Goal: Complete application form: Complete application form

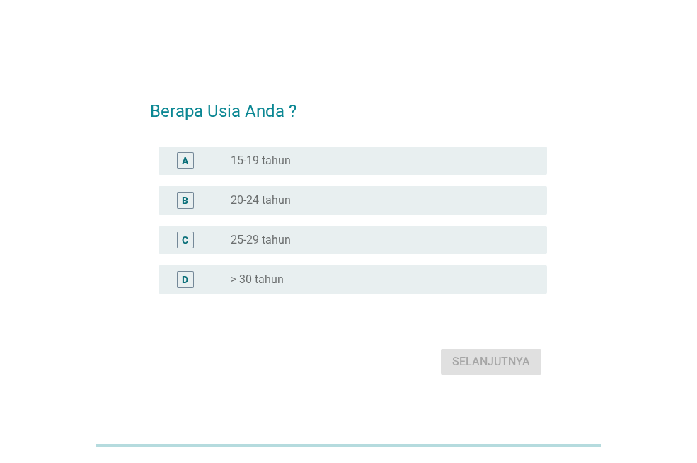
click at [189, 276] on div "D" at bounding box center [185, 279] width 17 height 17
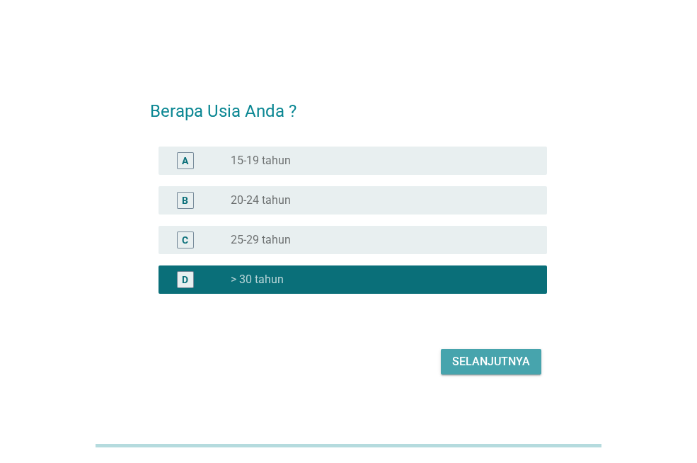
click at [484, 350] on button "Selanjutnya" at bounding box center [491, 361] width 101 height 25
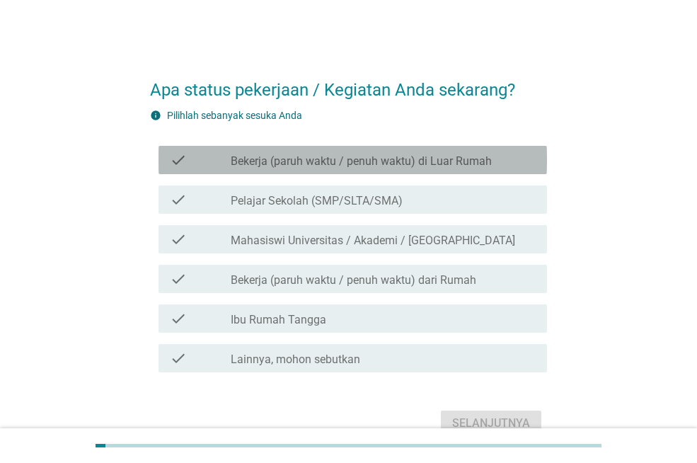
click at [343, 157] on label "Bekerja (paruh waktu / penuh waktu) di Luar Rumah" at bounding box center [361, 161] width 261 height 14
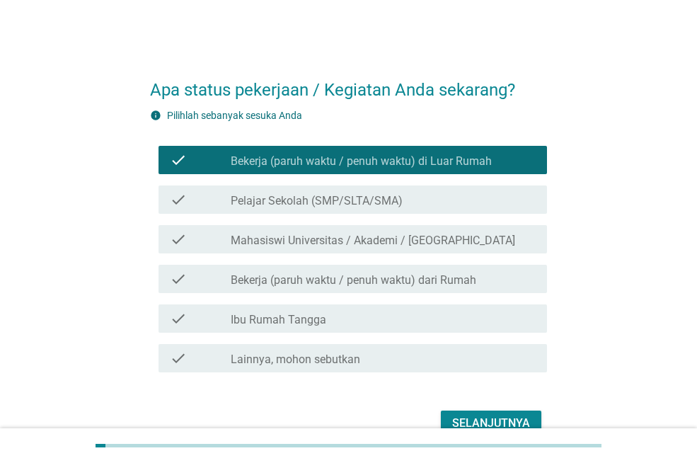
click at [503, 412] on button "Selanjutnya" at bounding box center [491, 423] width 101 height 25
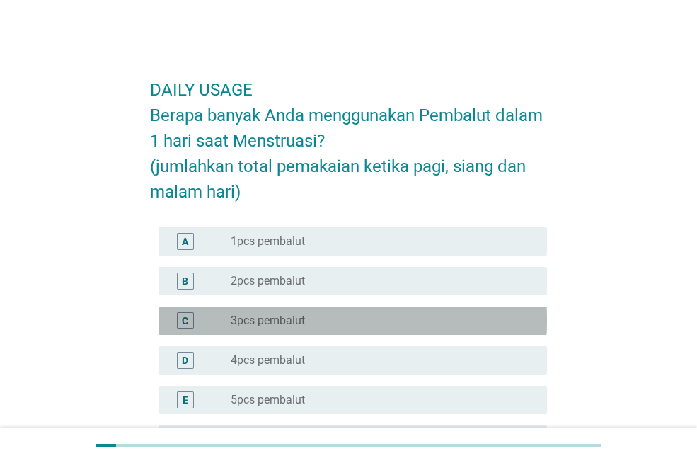
click at [183, 316] on div "C" at bounding box center [185, 320] width 6 height 15
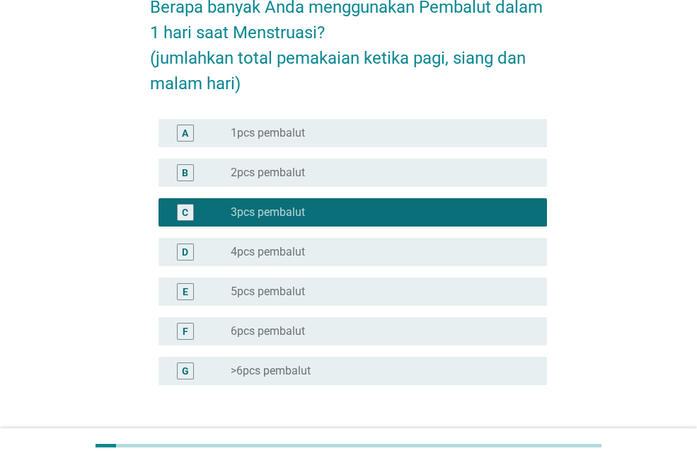
scroll to position [212, 0]
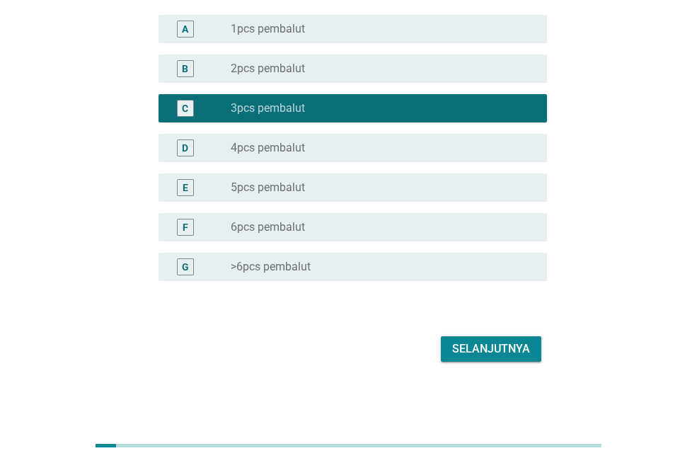
click at [465, 347] on div "Selanjutnya" at bounding box center [491, 348] width 78 height 17
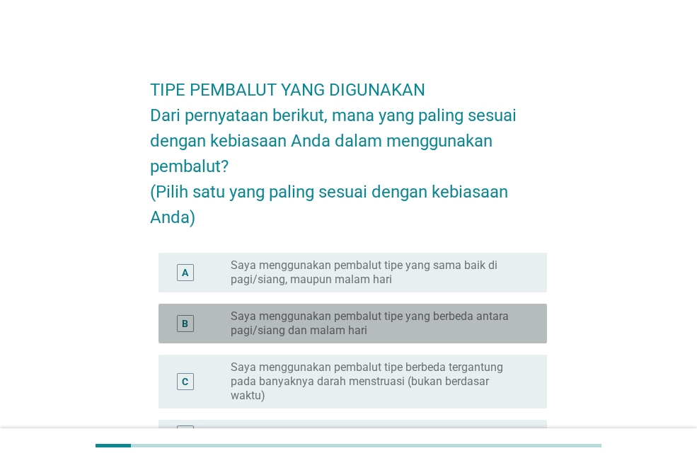
click at [180, 332] on div "B" at bounding box center [185, 323] width 17 height 17
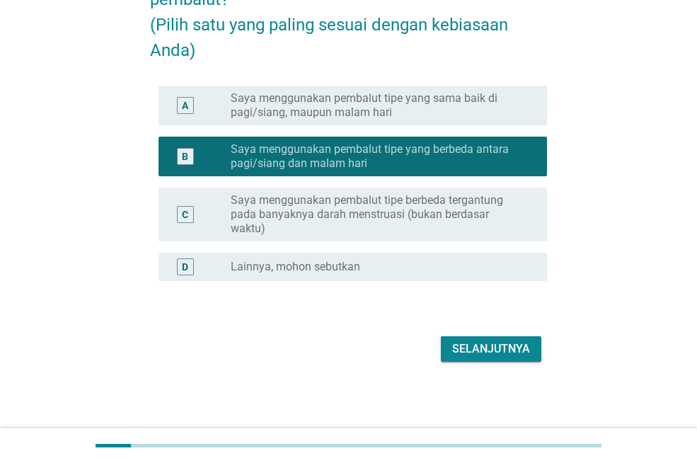
scroll to position [193, 0]
click at [459, 348] on div "Selanjutnya" at bounding box center [491, 348] width 78 height 17
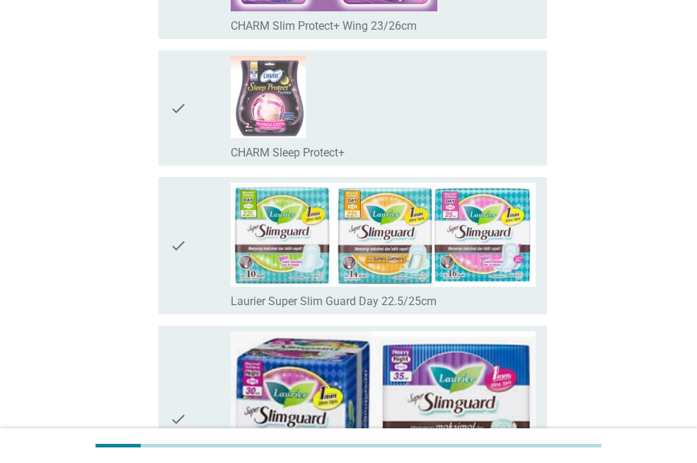
scroll to position [2619, 0]
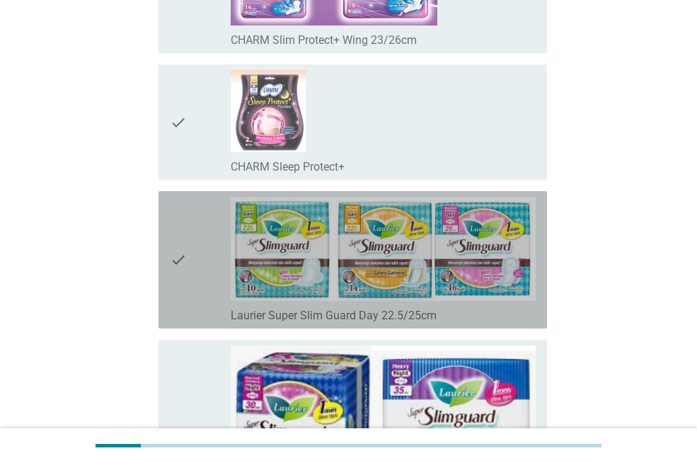
click at [180, 264] on icon "check" at bounding box center [178, 260] width 17 height 126
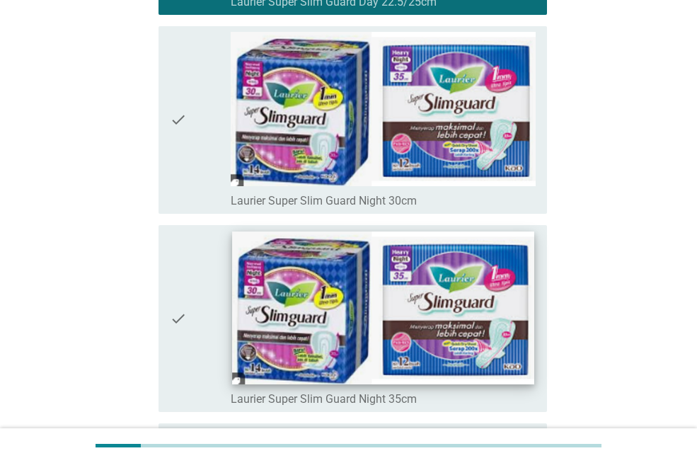
scroll to position [2973, 0]
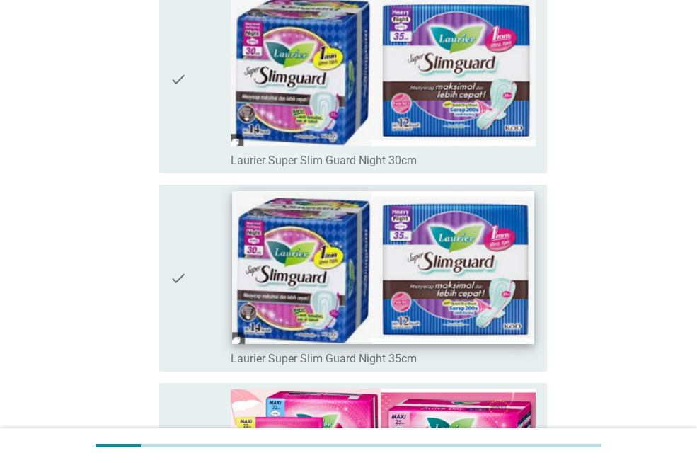
click at [399, 268] on img at bounding box center [383, 267] width 302 height 152
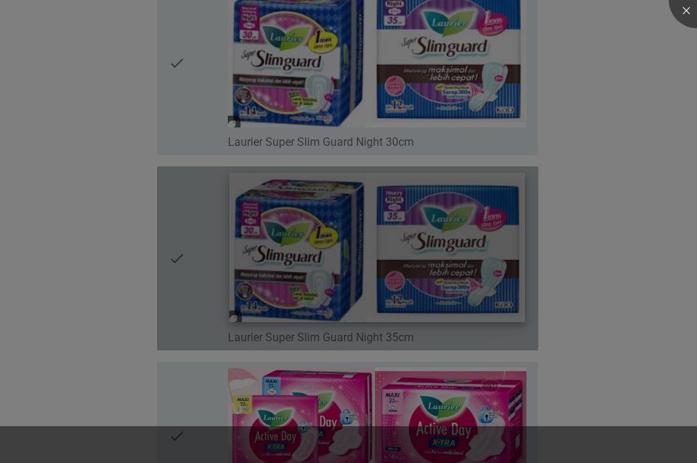
click at [399, 268] on div at bounding box center [348, 231] width 697 height 463
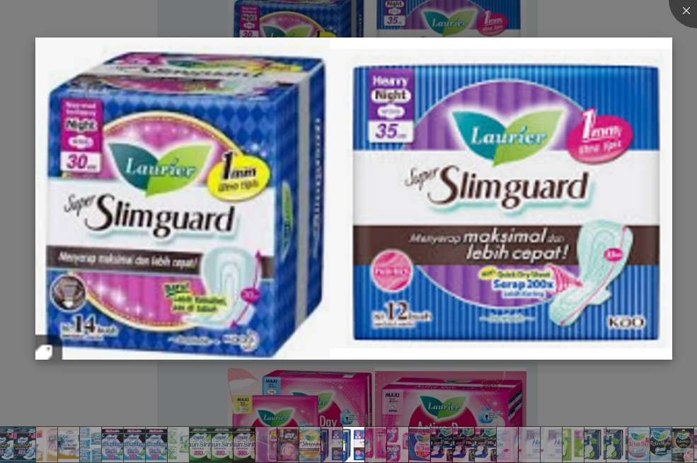
scroll to position [3468, 0]
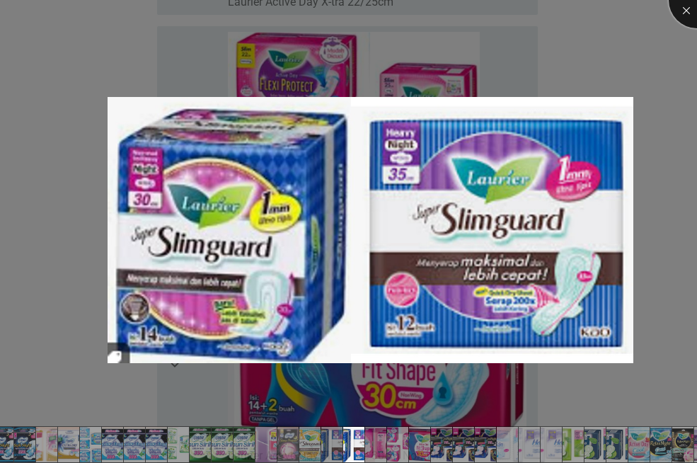
click at [687, 3] on div at bounding box center [697, 0] width 57 height 57
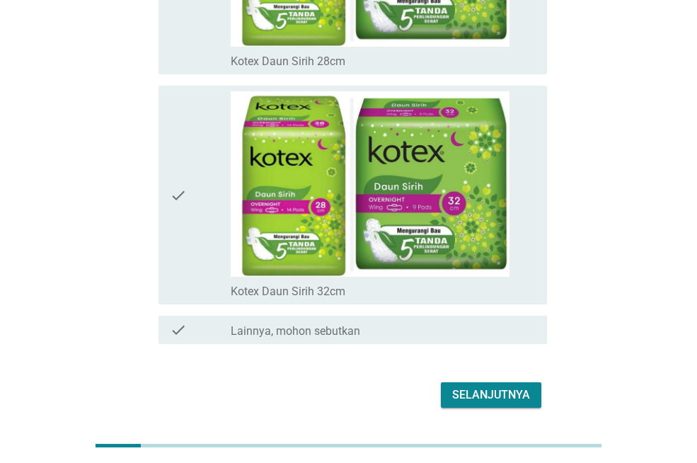
scroll to position [9985, 0]
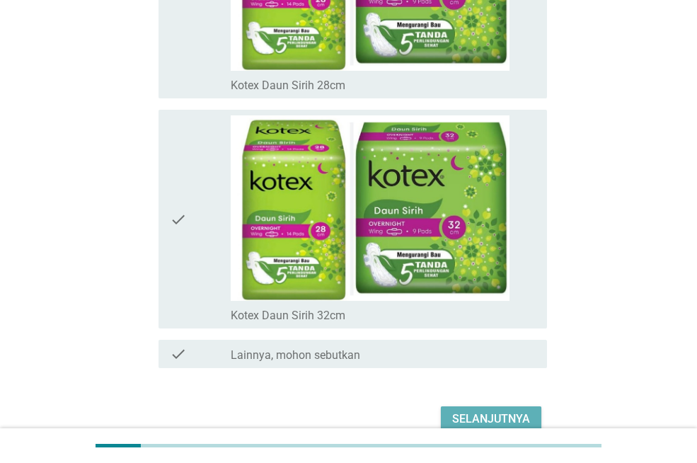
click at [488, 413] on div "Selanjutnya" at bounding box center [491, 419] width 78 height 17
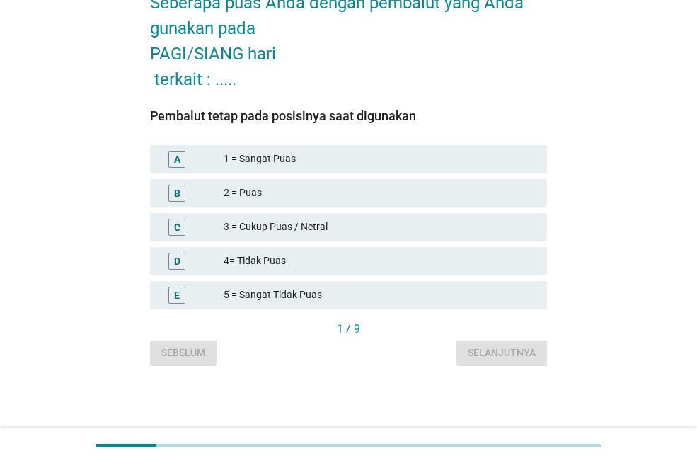
scroll to position [0, 0]
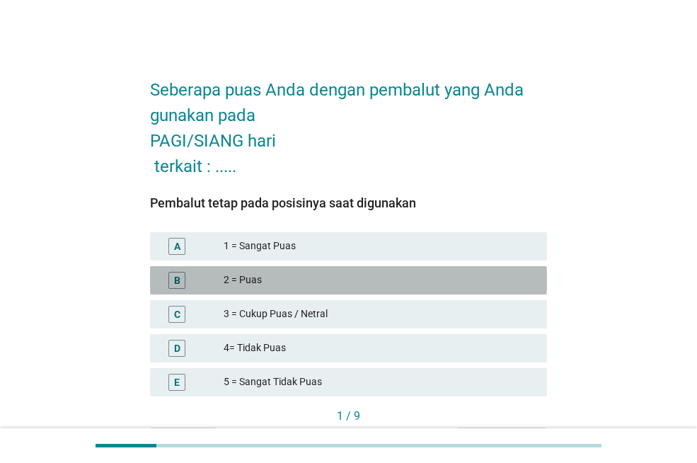
click at [193, 278] on div "B" at bounding box center [192, 280] width 62 height 17
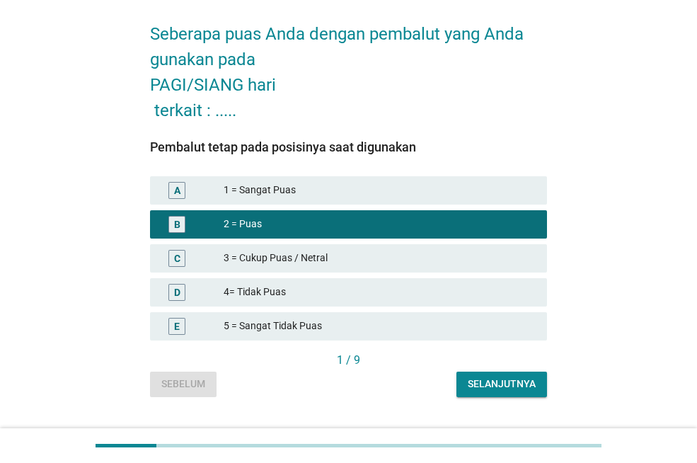
scroll to position [87, 0]
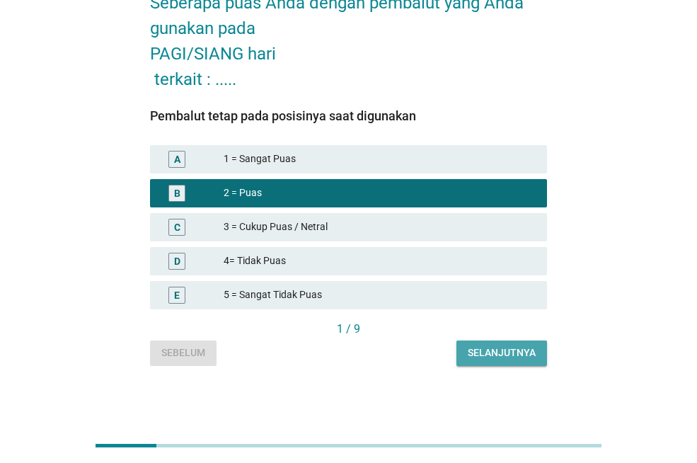
click at [492, 349] on div "Selanjutnya" at bounding box center [502, 352] width 68 height 15
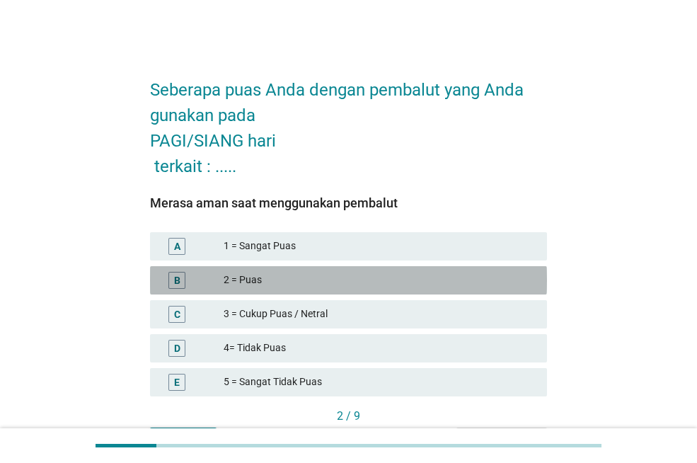
click at [264, 275] on div "2 = Puas" at bounding box center [380, 280] width 312 height 17
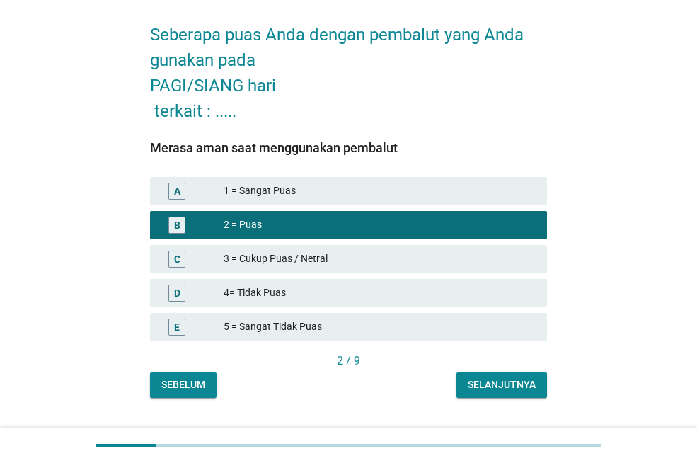
scroll to position [87, 0]
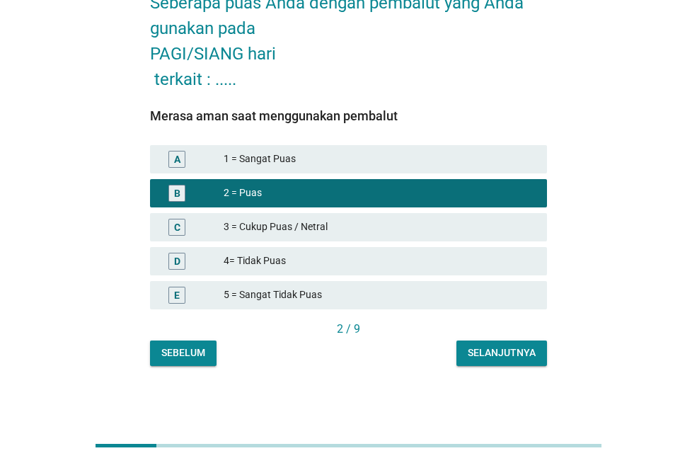
click at [476, 352] on div "Selanjutnya" at bounding box center [502, 352] width 68 height 15
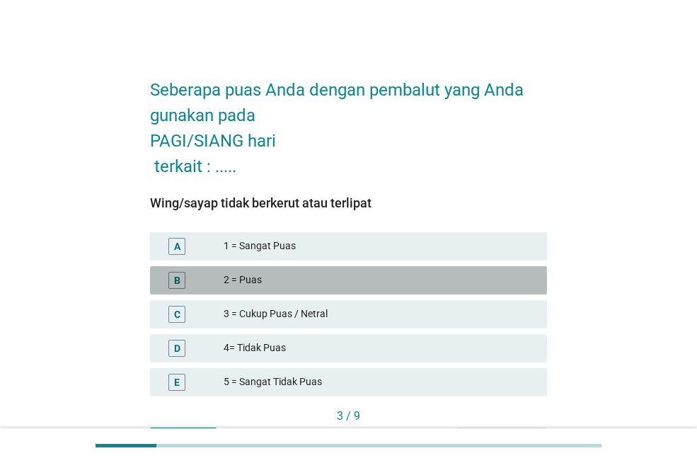
click at [301, 282] on div "2 = Puas" at bounding box center [380, 280] width 312 height 17
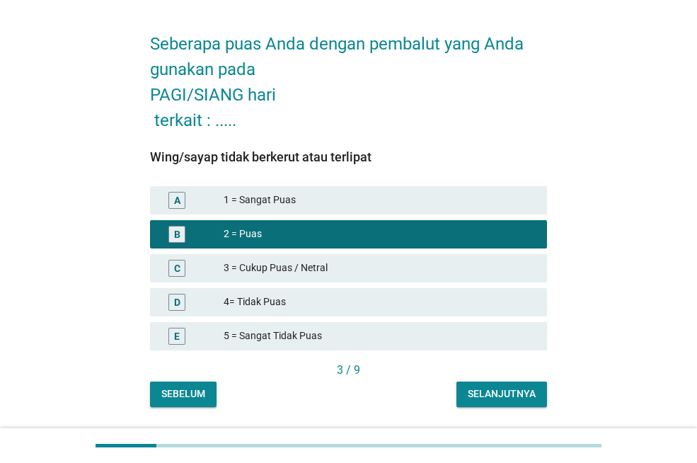
scroll to position [87, 0]
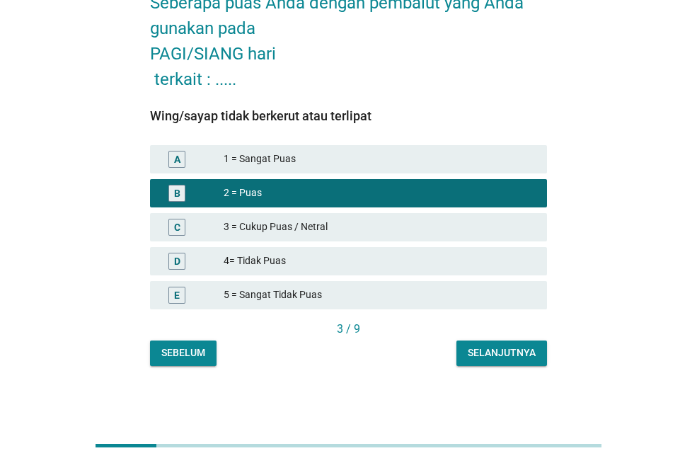
click at [489, 351] on div "Selanjutnya" at bounding box center [502, 352] width 68 height 15
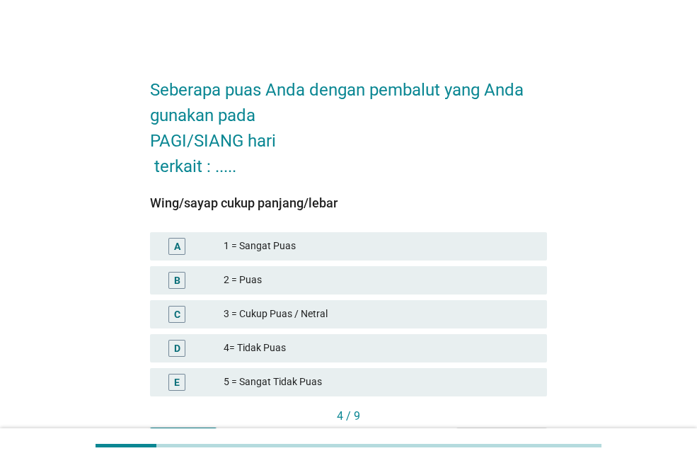
click at [326, 276] on div "2 = Puas" at bounding box center [380, 280] width 312 height 17
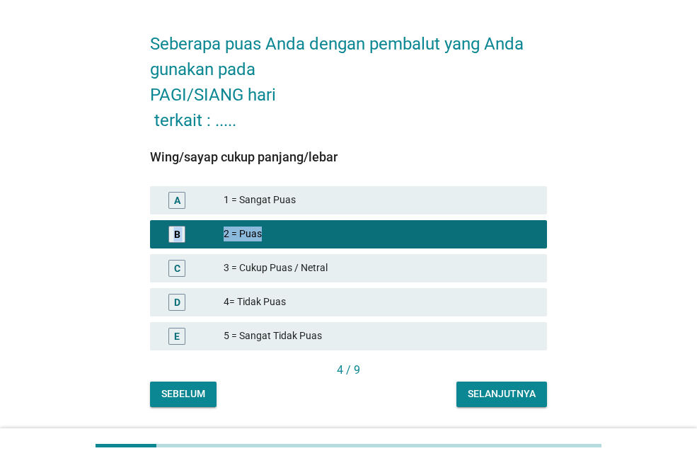
scroll to position [87, 0]
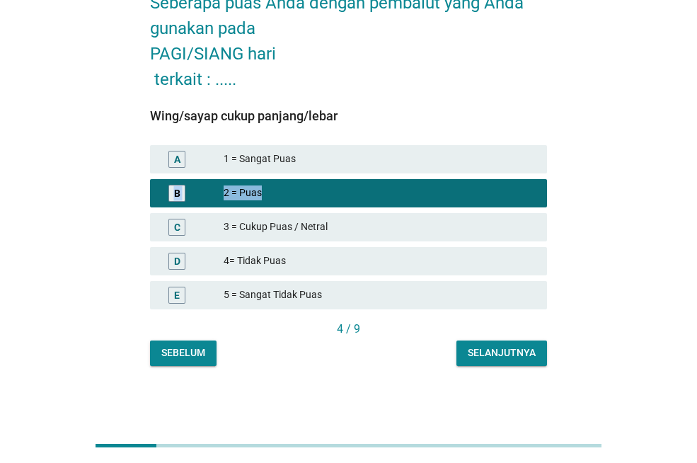
click at [498, 354] on div "Selanjutnya" at bounding box center [502, 352] width 68 height 15
click at [498, 270] on div "4= Tidak Puas" at bounding box center [380, 261] width 312 height 17
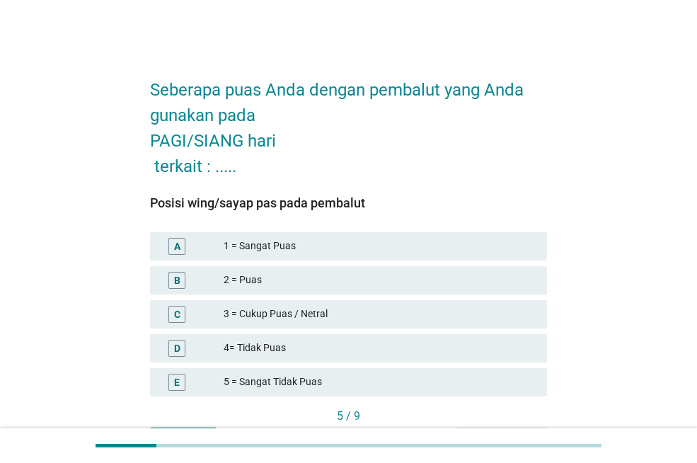
click at [198, 278] on div "B" at bounding box center [192, 280] width 62 height 17
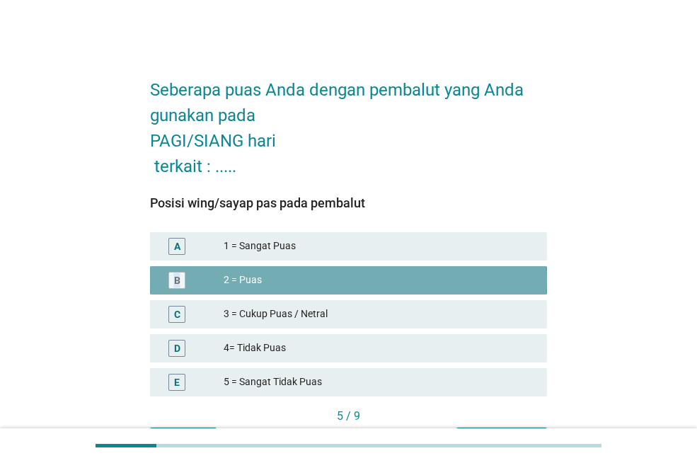
click at [198, 278] on div "B" at bounding box center [192, 280] width 62 height 17
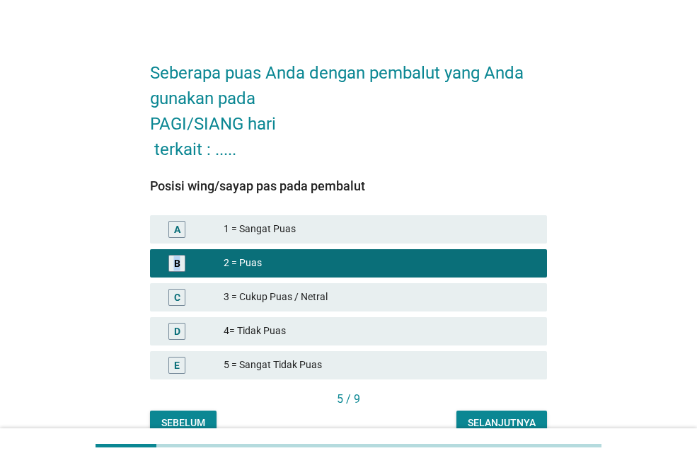
scroll to position [87, 0]
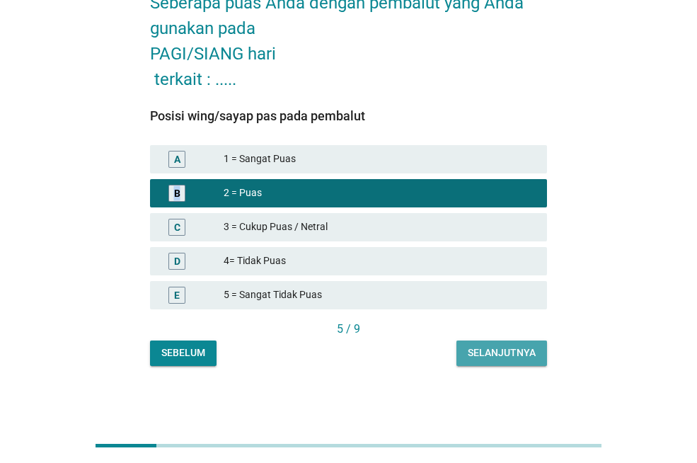
click at [514, 352] on div "Selanjutnya" at bounding box center [502, 352] width 68 height 15
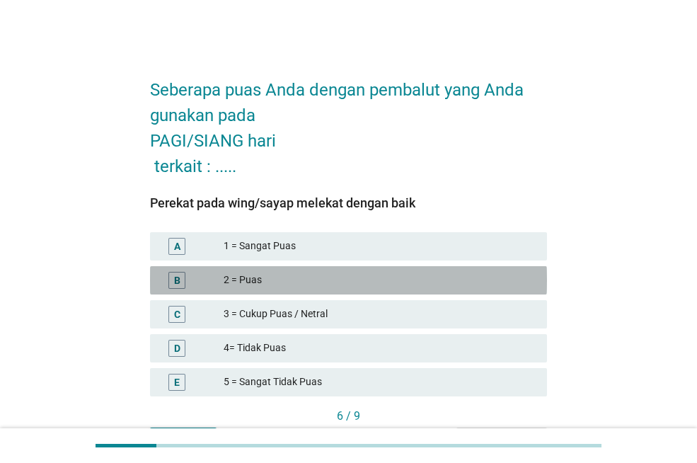
click at [272, 277] on div "2 = Puas" at bounding box center [380, 280] width 312 height 17
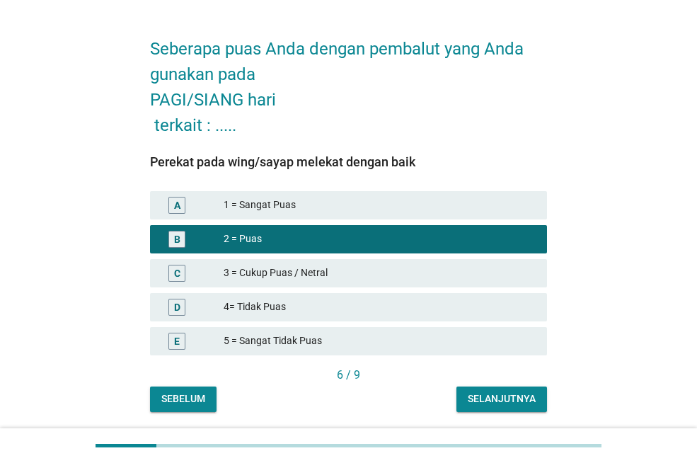
scroll to position [87, 0]
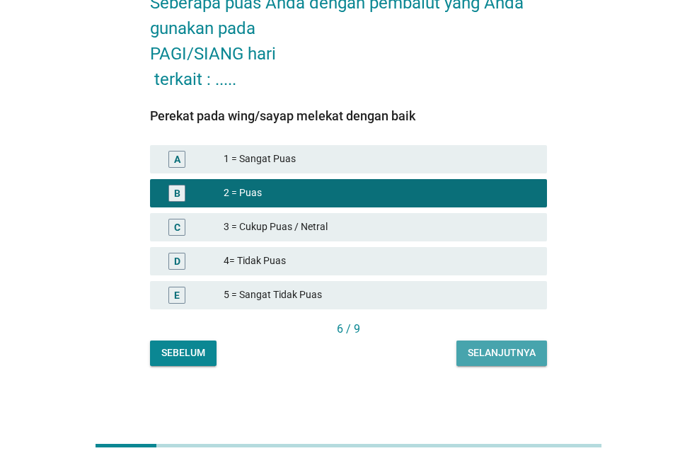
click at [489, 343] on button "Selanjutnya" at bounding box center [502, 352] width 91 height 25
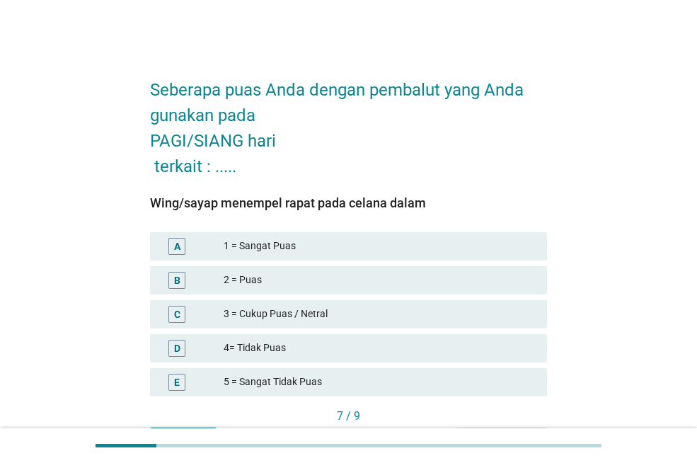
click at [295, 275] on div "2 = Puas" at bounding box center [380, 280] width 312 height 17
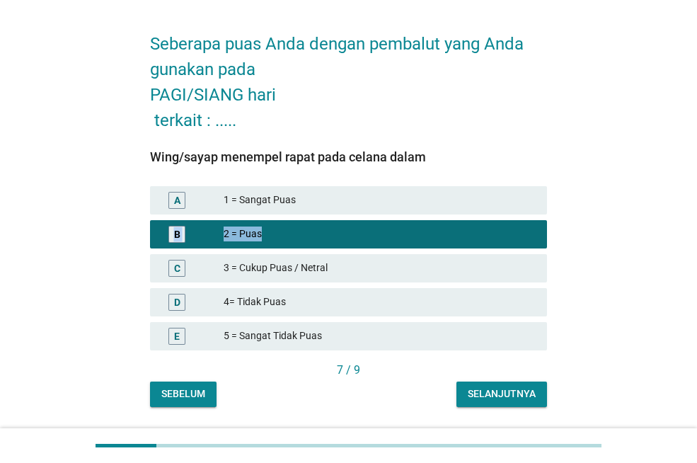
scroll to position [87, 0]
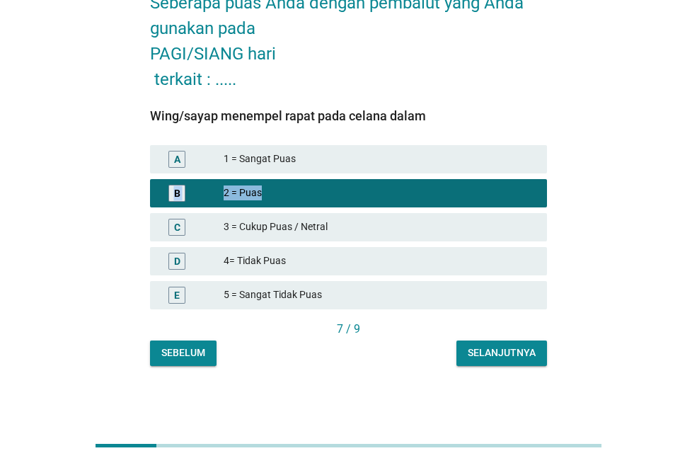
click at [487, 345] on button "Selanjutnya" at bounding box center [502, 352] width 91 height 25
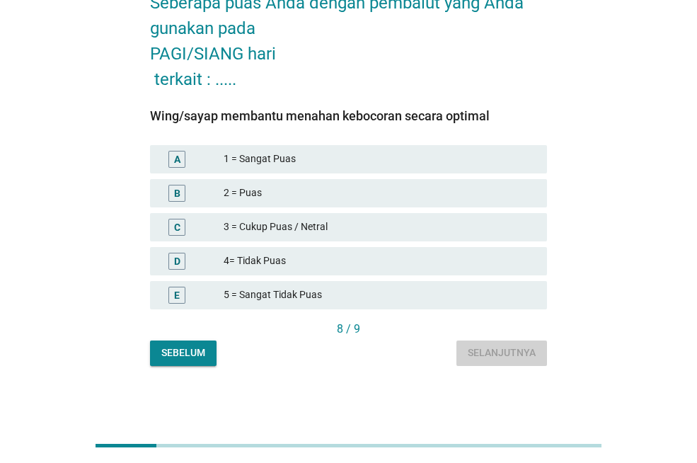
scroll to position [0, 0]
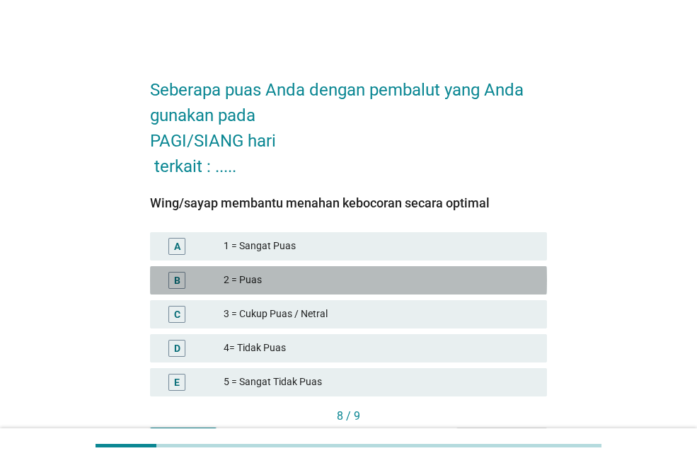
click at [297, 274] on div "2 = Puas" at bounding box center [380, 280] width 312 height 17
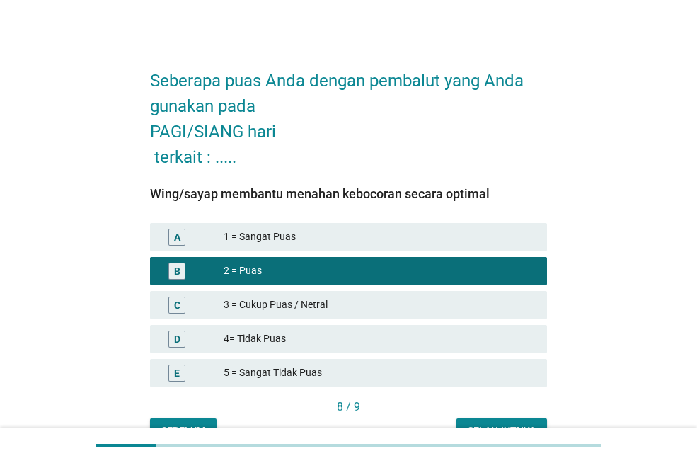
scroll to position [87, 0]
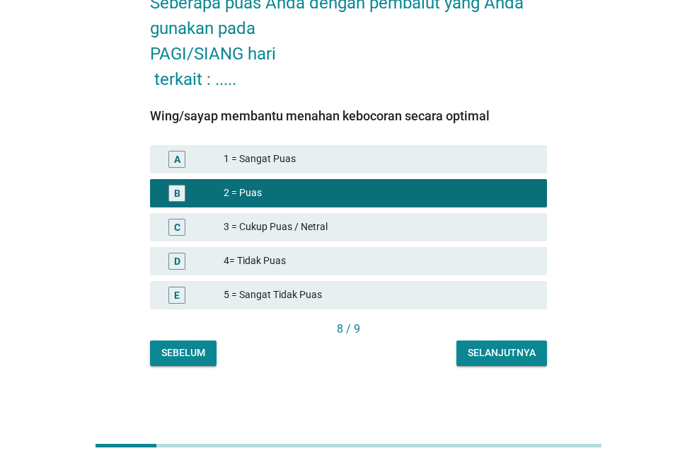
click at [490, 347] on div "Selanjutnya" at bounding box center [502, 352] width 68 height 15
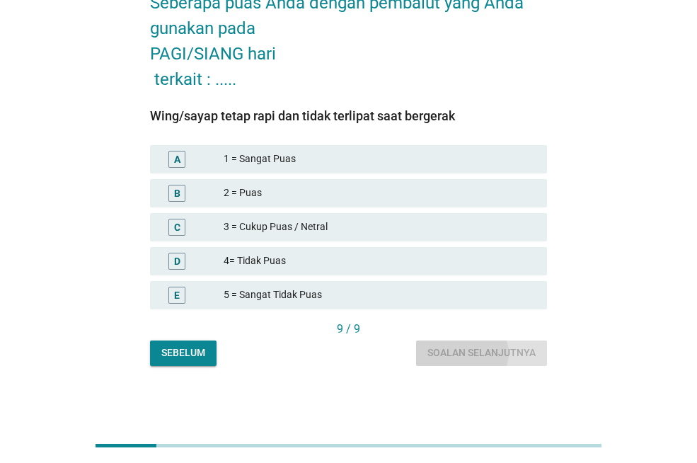
scroll to position [0, 0]
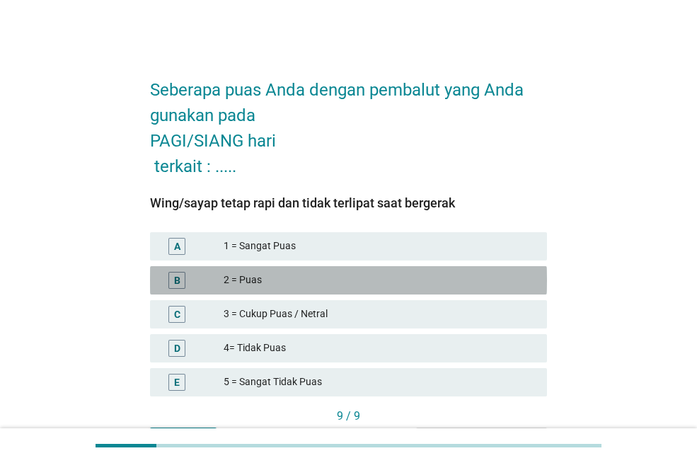
click at [311, 277] on div "2 = Puas" at bounding box center [380, 280] width 312 height 17
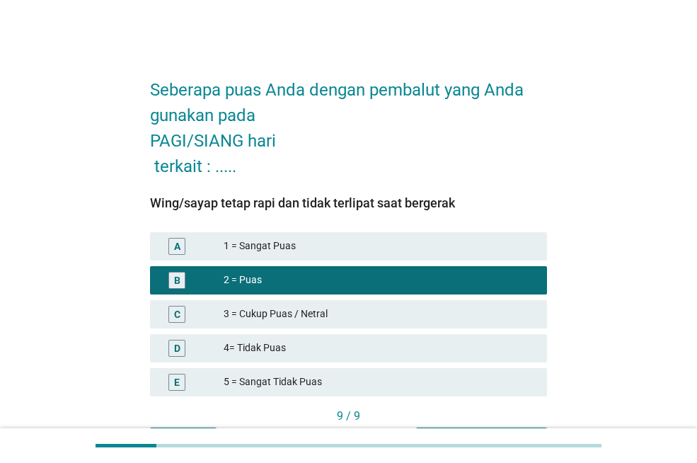
scroll to position [87, 0]
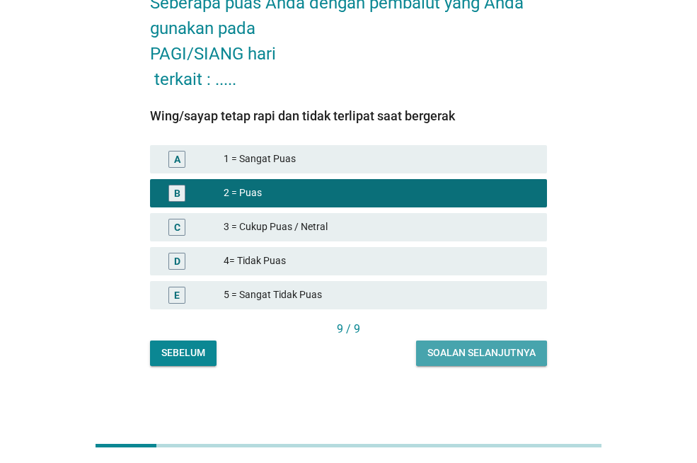
click at [478, 354] on div "Soalan selanjutnya" at bounding box center [482, 352] width 108 height 15
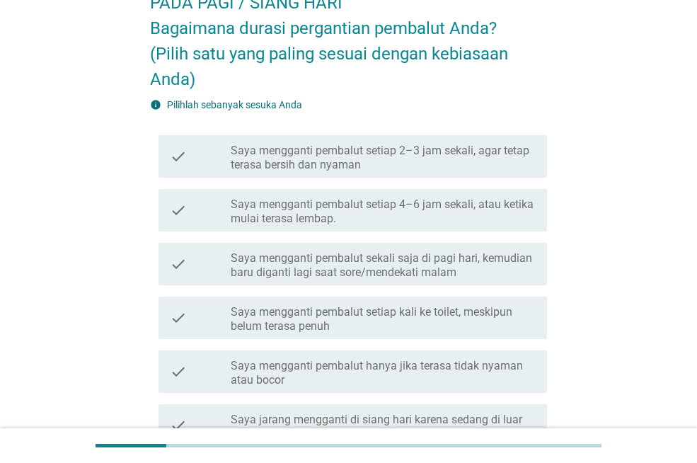
scroll to position [0, 0]
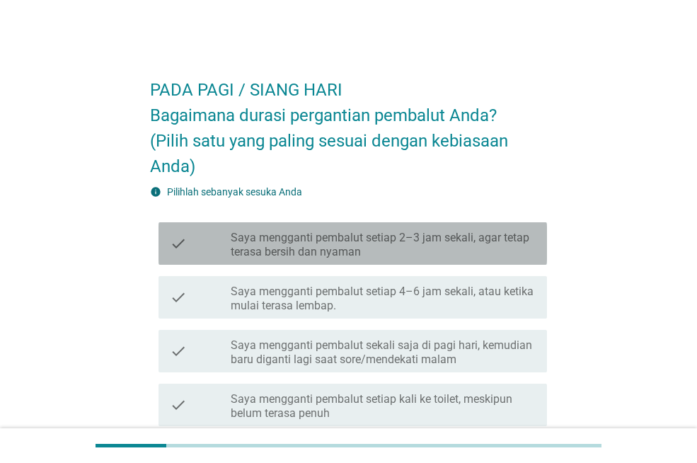
click at [304, 237] on label "Saya mengganti pembalut setiap 2–3 jam sekali, agar tetap terasa bersih dan nya…" at bounding box center [383, 245] width 305 height 28
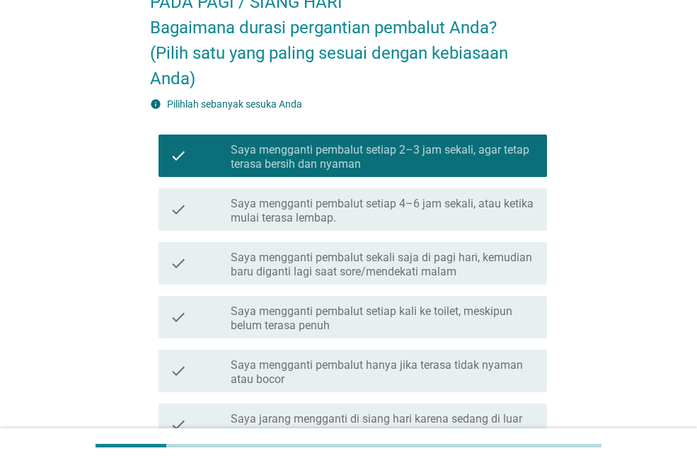
scroll to position [275, 0]
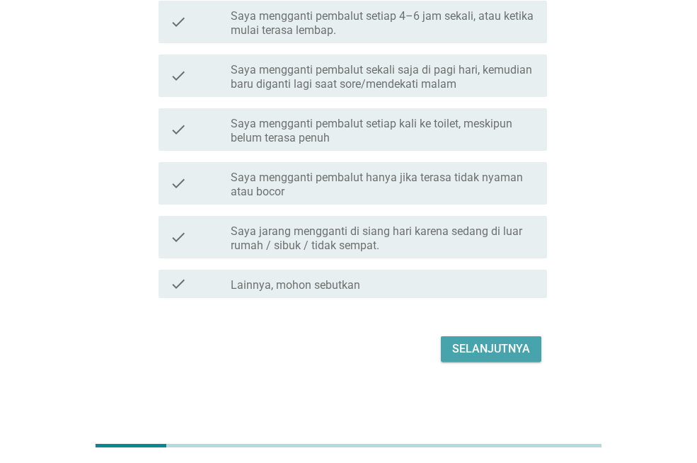
click at [500, 344] on div "Selanjutnya" at bounding box center [491, 348] width 78 height 17
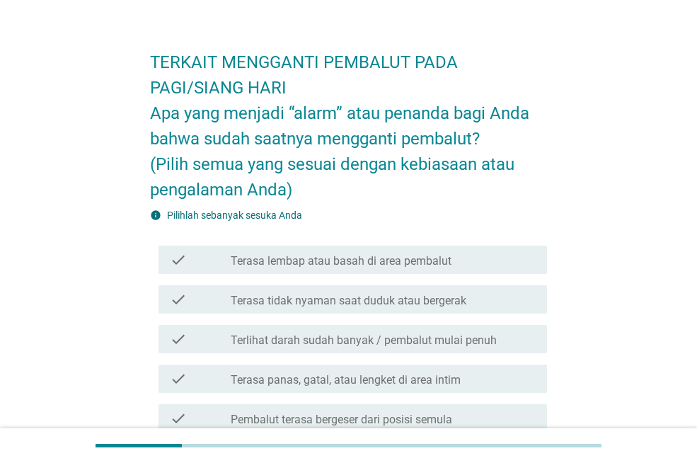
scroll to position [0, 0]
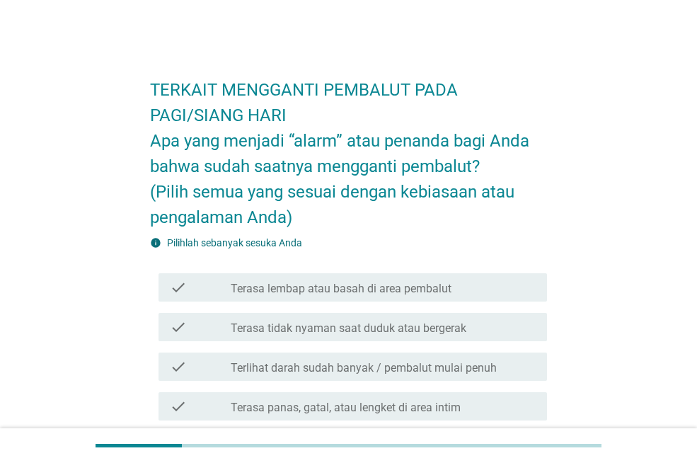
click at [343, 325] on label "Terasa tidak nyaman saat duduk atau bergerak" at bounding box center [349, 328] width 236 height 14
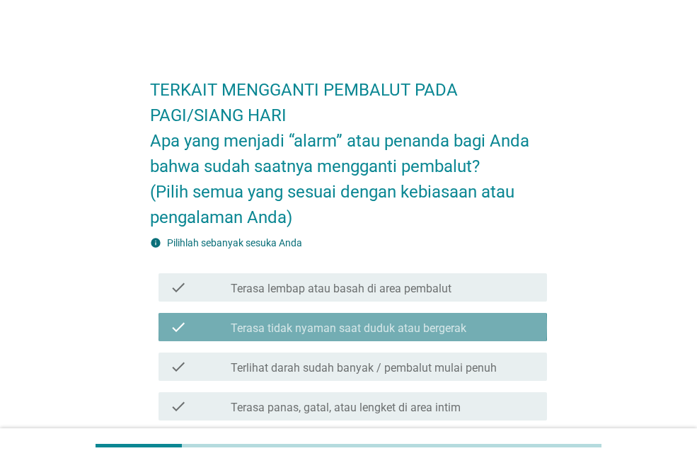
click at [343, 325] on label "Terasa tidak nyaman saat duduk atau bergerak" at bounding box center [349, 328] width 236 height 14
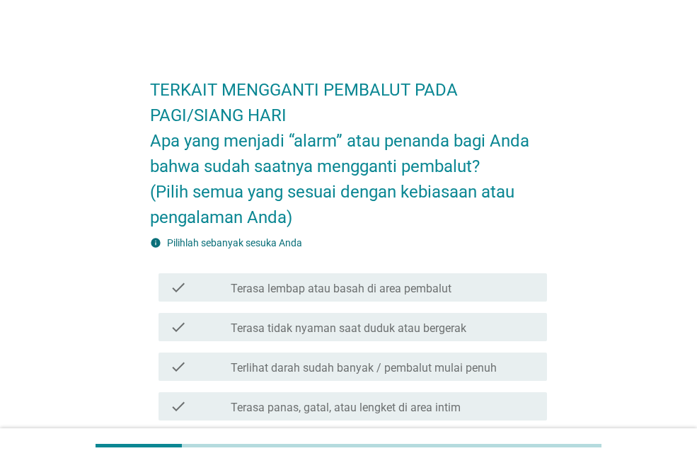
click at [343, 325] on label "Terasa tidak nyaman saat duduk atau bergerak" at bounding box center [349, 328] width 236 height 14
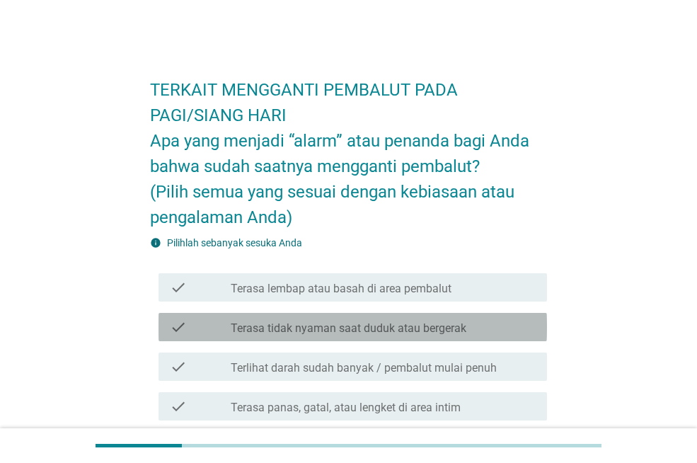
click at [343, 325] on label "Terasa tidak nyaman saat duduk atau bergerak" at bounding box center [349, 328] width 236 height 14
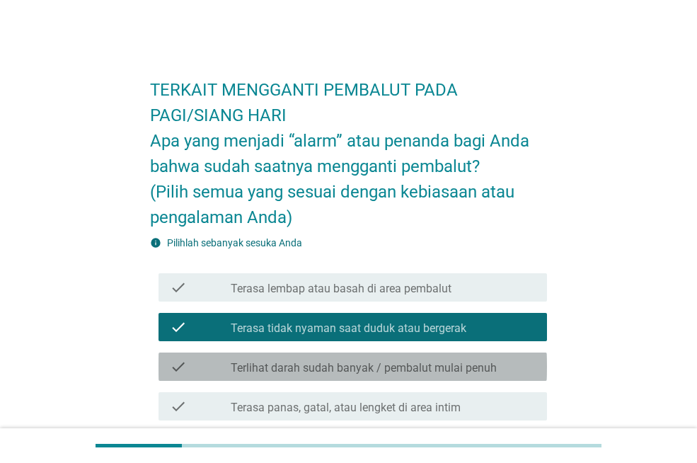
click at [346, 364] on label "Terlihat darah sudah banyak / pembalut mulai penuh" at bounding box center [364, 368] width 266 height 14
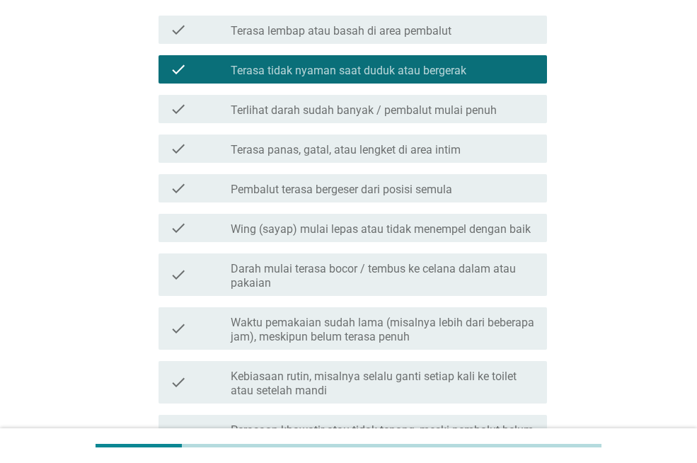
scroll to position [283, 0]
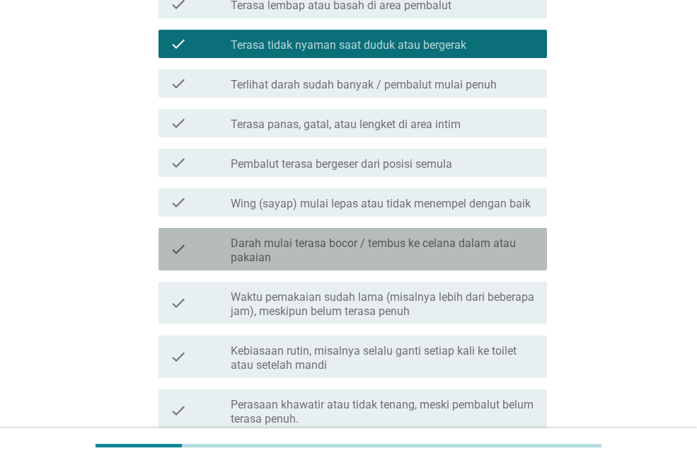
click at [350, 244] on label "Darah mulai terasa bocor / tembus ke celana dalam atau pakaian" at bounding box center [383, 250] width 305 height 28
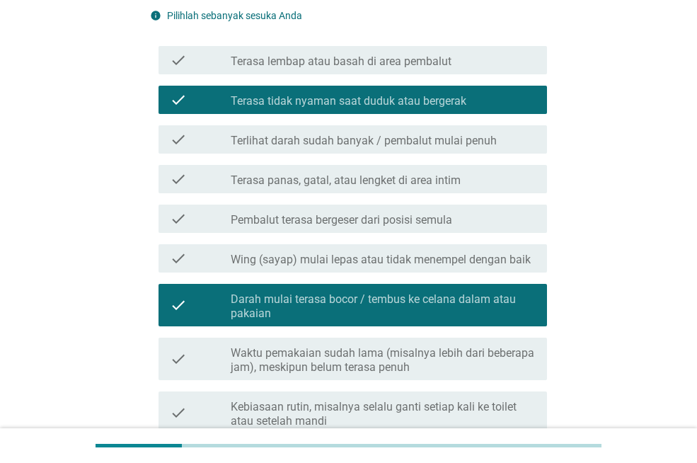
scroll to position [457, 0]
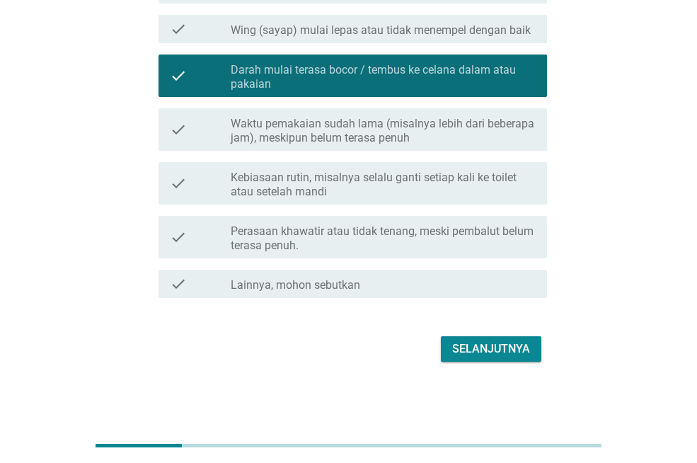
click at [486, 352] on div "Selanjutnya" at bounding box center [491, 348] width 78 height 17
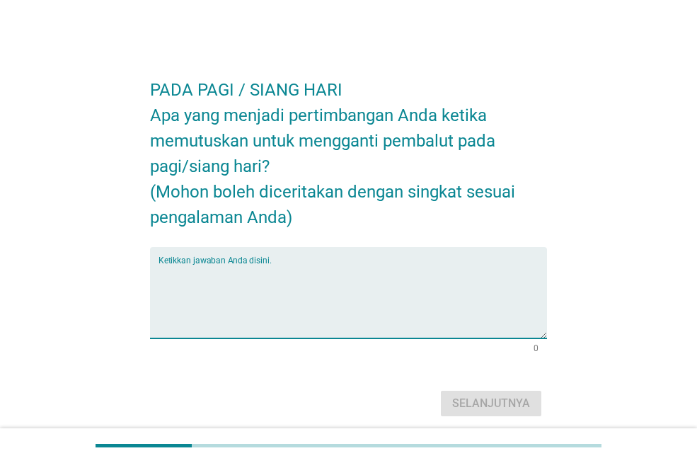
click at [320, 273] on textarea "Ketikkan jawaban Anda disini." at bounding box center [353, 301] width 389 height 74
type textarea "f"
type textarea "ok ok ok ok"
click at [514, 407] on div "Selanjutnya" at bounding box center [491, 403] width 78 height 17
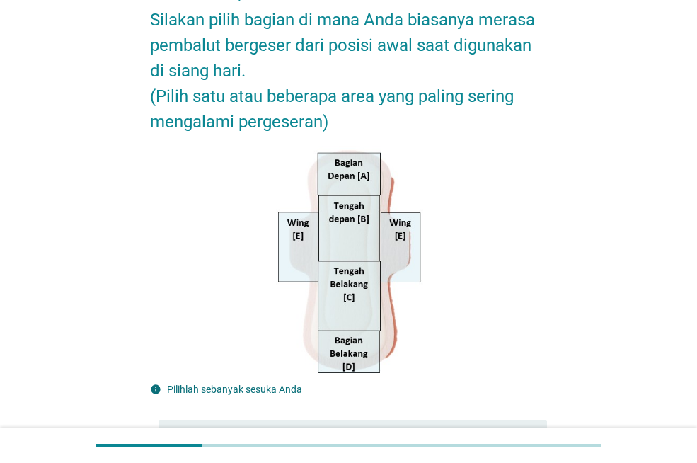
scroll to position [212, 0]
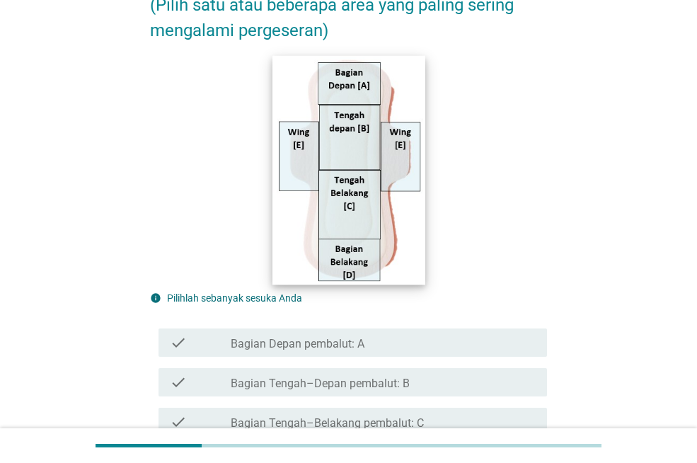
click at [348, 261] on img at bounding box center [349, 169] width 152 height 229
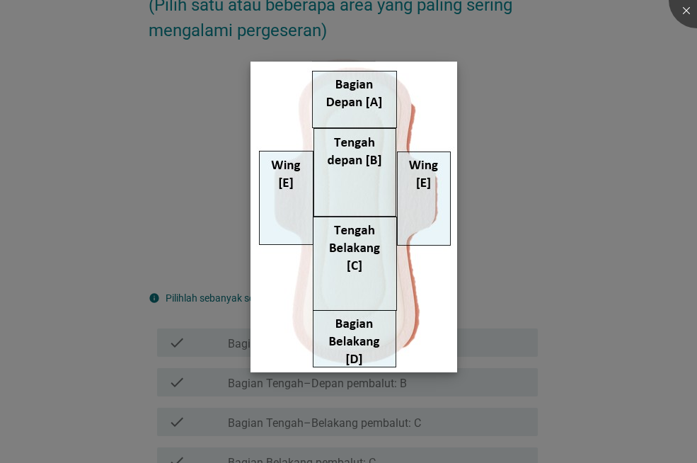
click at [359, 336] on img at bounding box center [354, 217] width 207 height 311
click at [675, 5] on div at bounding box center [697, 0] width 57 height 57
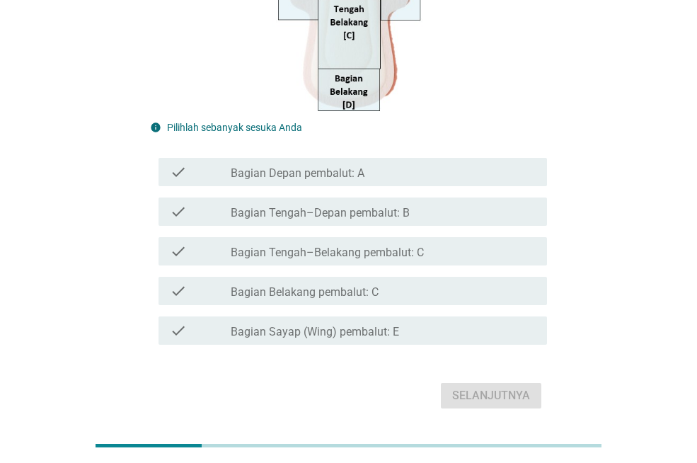
scroll to position [289, 0]
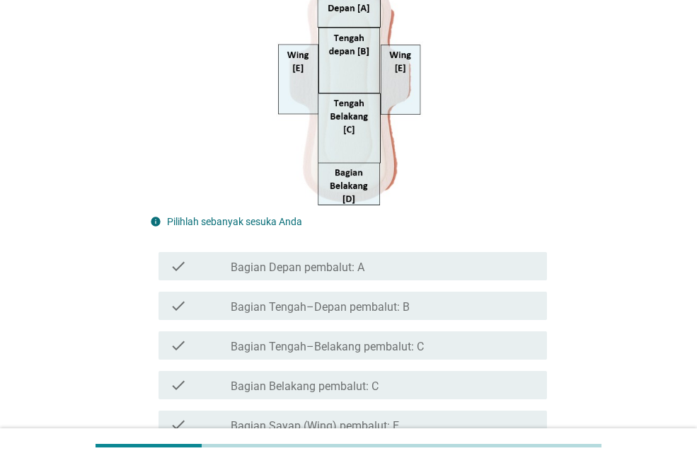
click at [351, 338] on div "check_box_outline_blank Bagian Tengah–Belakang pembalut: C" at bounding box center [383, 345] width 305 height 17
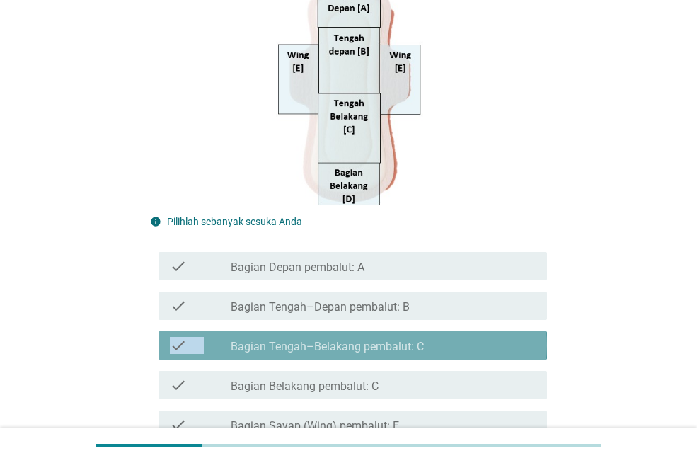
click at [351, 338] on div "check_box_outline_blank Bagian Tengah–Belakang pembalut: C" at bounding box center [383, 345] width 305 height 17
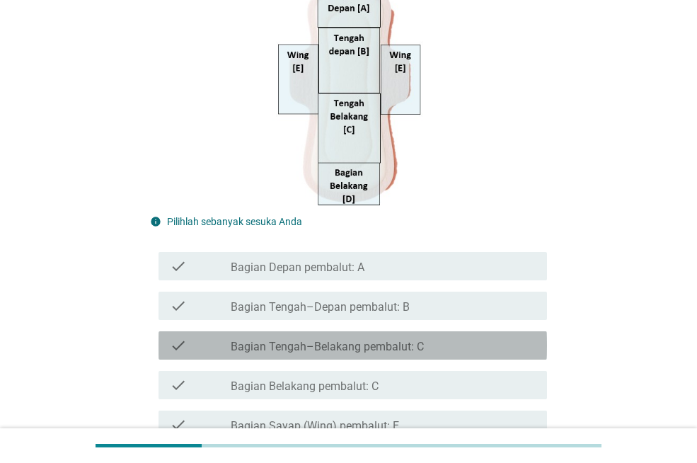
click at [352, 338] on div "check_box_outline_blank Bagian Tengah–Belakang pembalut: C" at bounding box center [383, 345] width 305 height 17
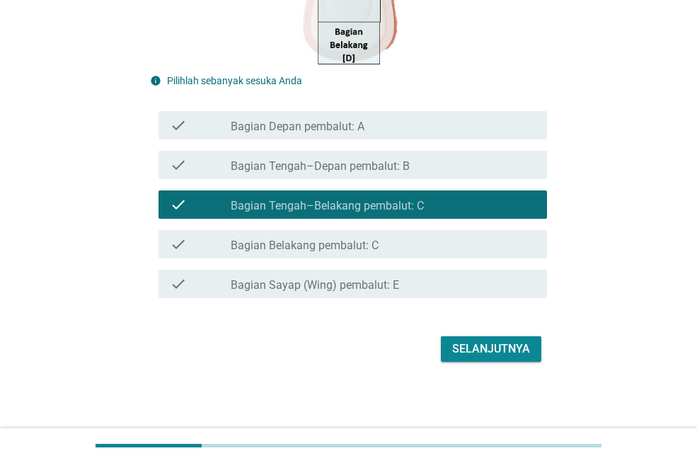
scroll to position [430, 0]
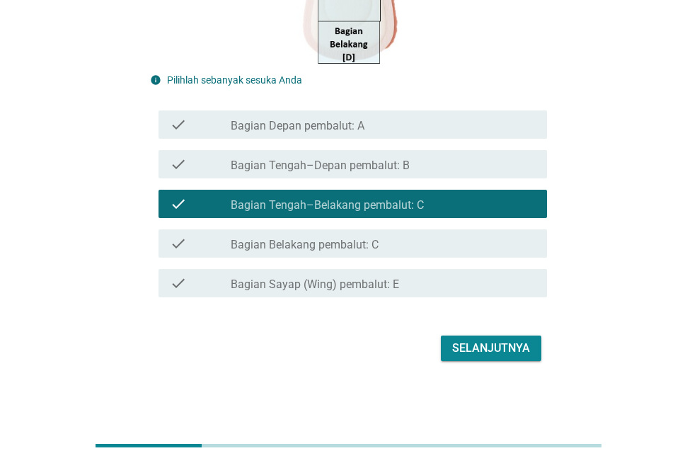
click at [500, 349] on div "Selanjutnya" at bounding box center [491, 348] width 78 height 17
click at [500, 349] on div "Selanjutnya" at bounding box center [348, 348] width 397 height 34
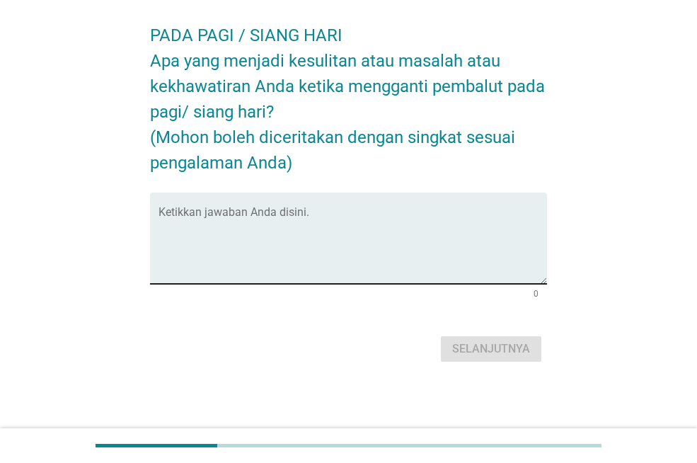
scroll to position [0, 0]
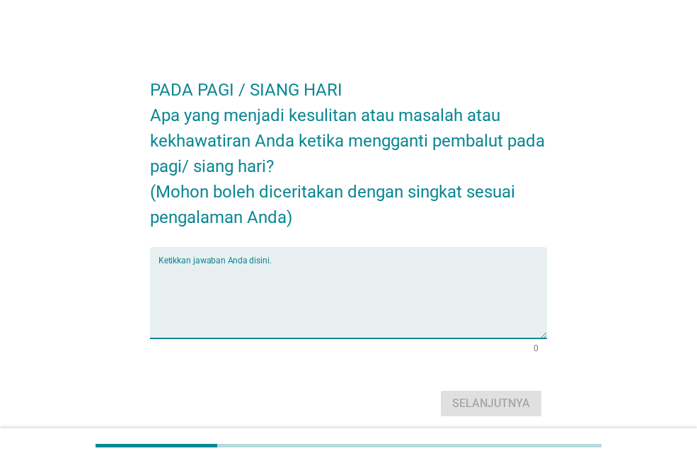
click at [383, 274] on textarea "Ketikkan jawaban Anda disini." at bounding box center [353, 301] width 389 height 74
type textarea "ok ok"
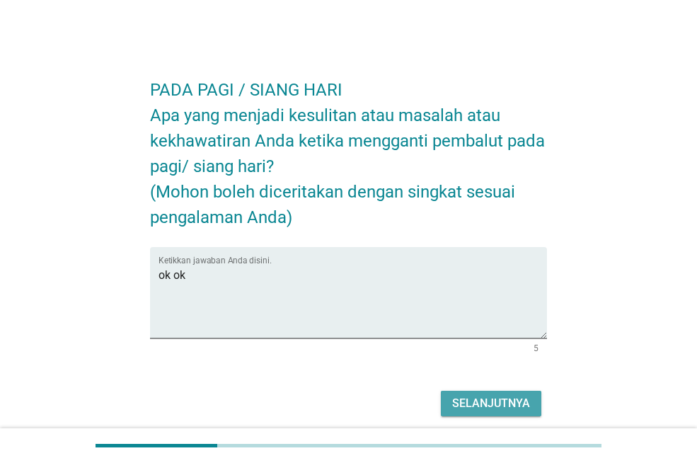
click at [532, 396] on button "Selanjutnya" at bounding box center [491, 403] width 101 height 25
click at [532, 396] on div "Selanjutnya" at bounding box center [348, 403] width 397 height 34
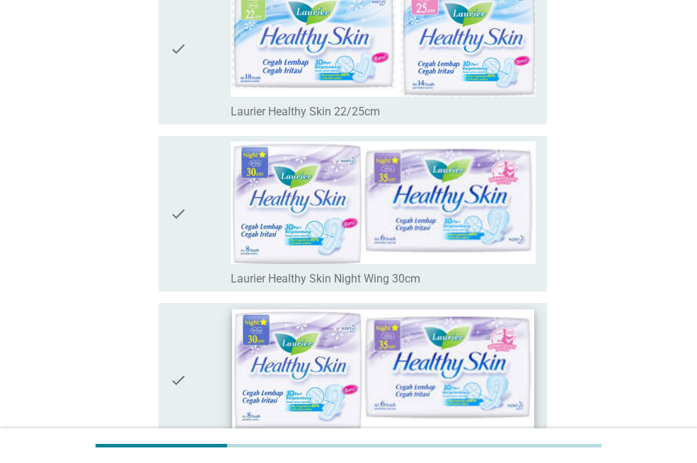
scroll to position [4672, 0]
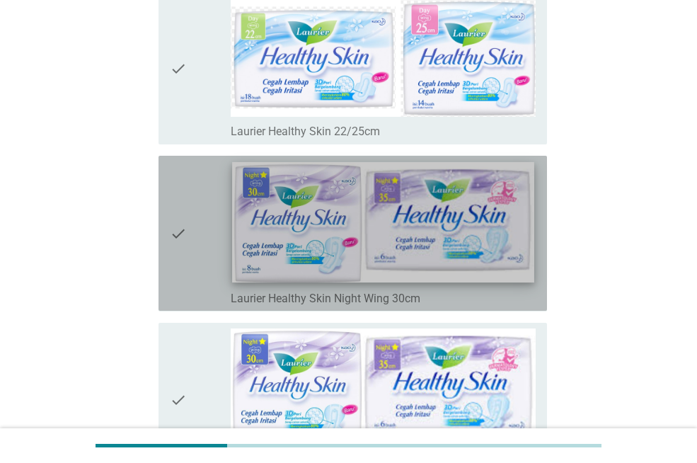
click at [275, 260] on img at bounding box center [383, 222] width 302 height 120
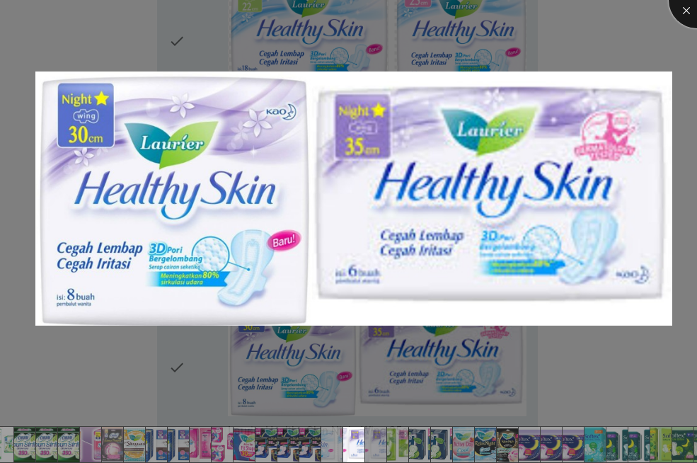
click at [682, 10] on div at bounding box center [697, 0] width 57 height 57
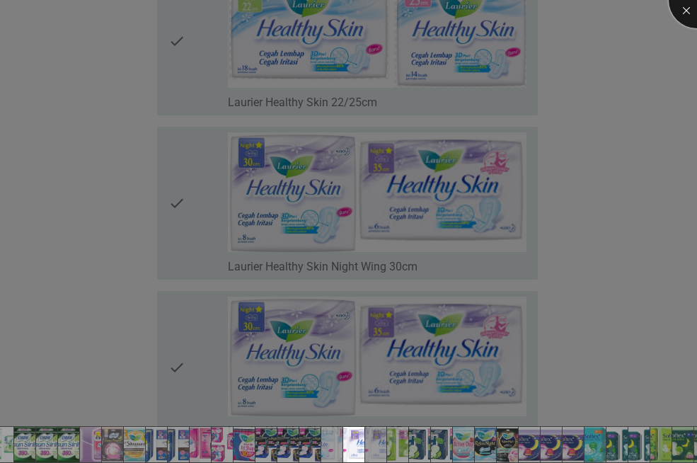
click at [682, 10] on div at bounding box center [697, 0] width 57 height 57
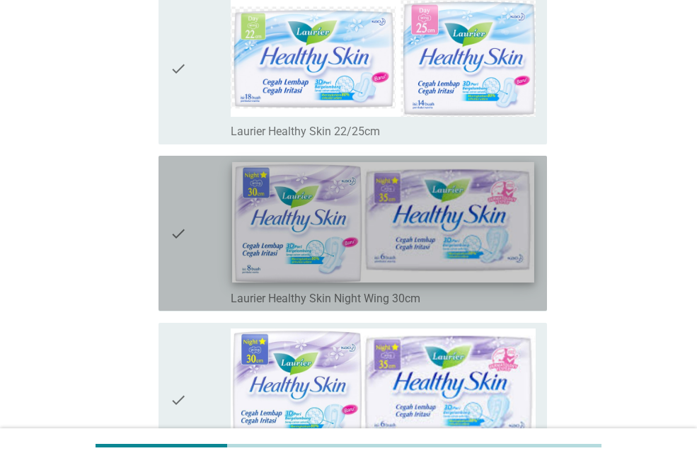
click at [266, 199] on img at bounding box center [383, 222] width 302 height 120
click at [0, 0] on div at bounding box center [0, 0] width 0 height 0
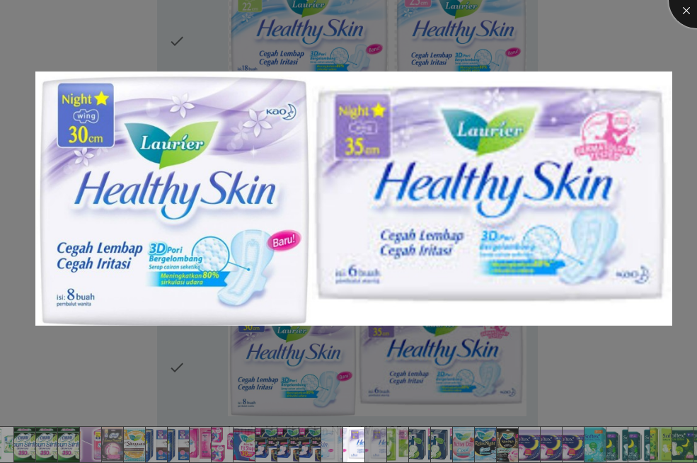
click at [684, 3] on div at bounding box center [697, 0] width 57 height 57
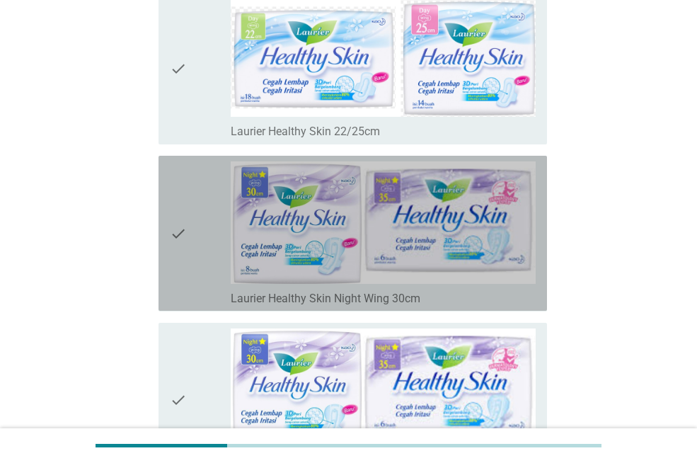
click at [187, 193] on icon "check" at bounding box center [178, 233] width 17 height 144
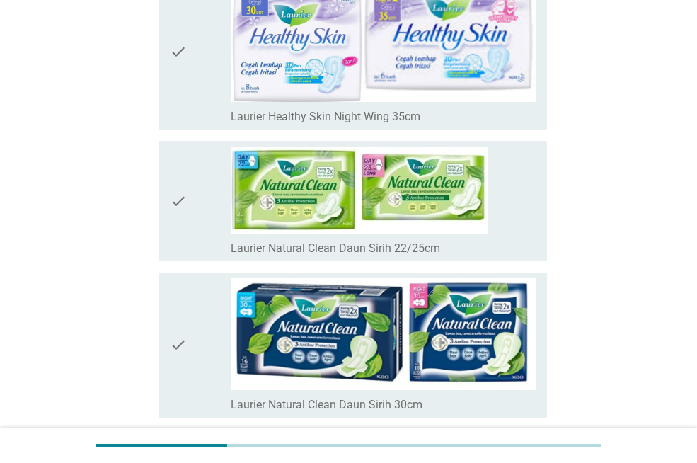
scroll to position [4742, 0]
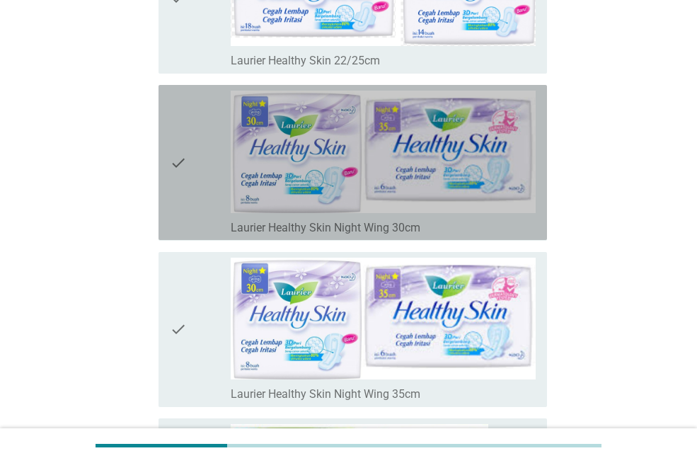
click at [180, 180] on icon "check" at bounding box center [178, 163] width 17 height 144
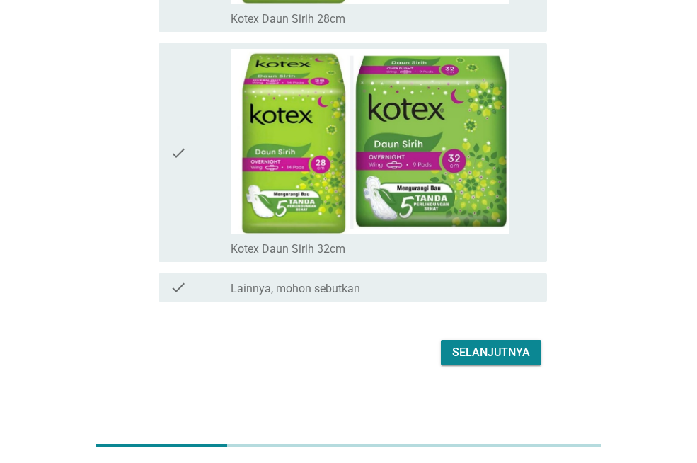
scroll to position [10055, 0]
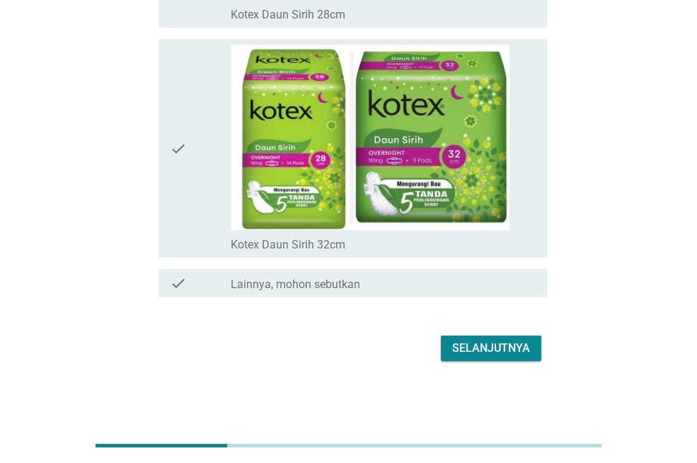
click at [516, 342] on div "Selanjutnya" at bounding box center [491, 348] width 78 height 17
click at [516, 342] on div "Selanjutnya" at bounding box center [348, 348] width 397 height 34
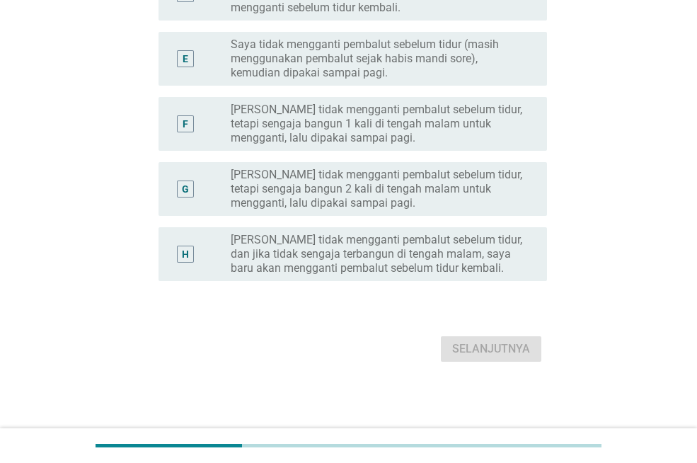
scroll to position [0, 0]
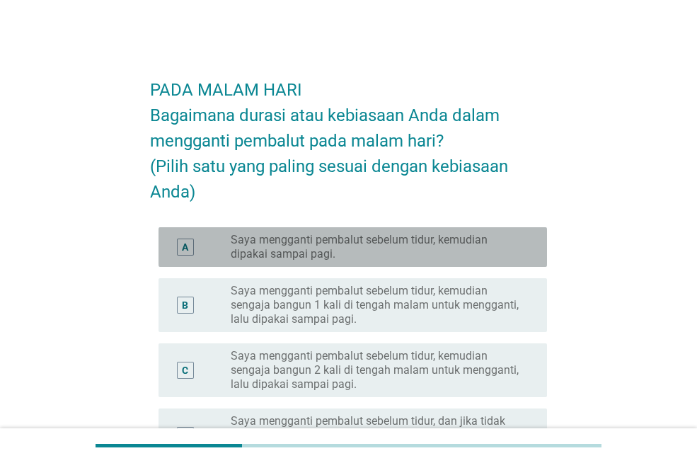
click at [294, 248] on label "Saya mengganti pembalut sebelum tidur, kemudian dipakai sampai pagi." at bounding box center [378, 247] width 294 height 28
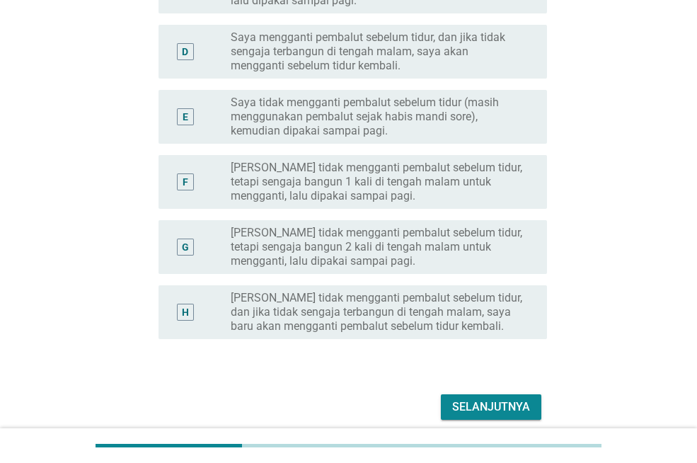
scroll to position [442, 0]
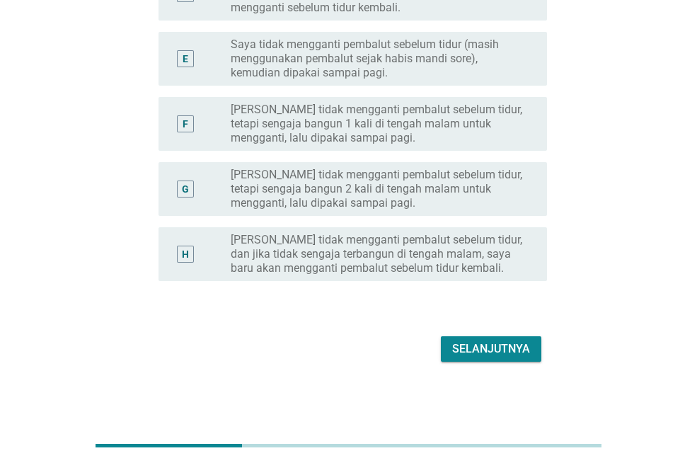
click at [503, 344] on div "Selanjutnya" at bounding box center [491, 348] width 78 height 17
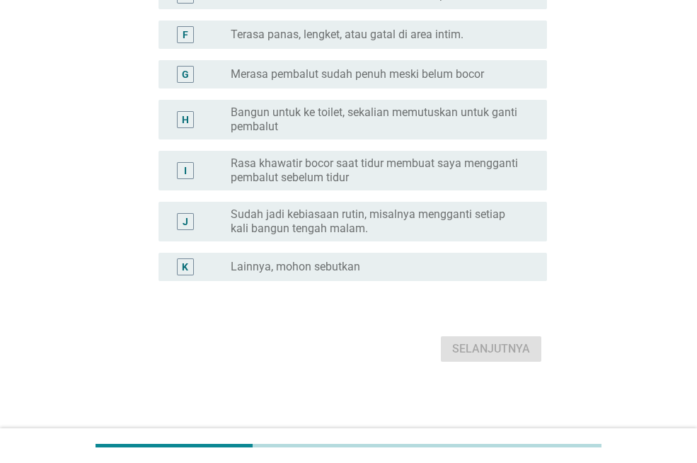
scroll to position [0, 0]
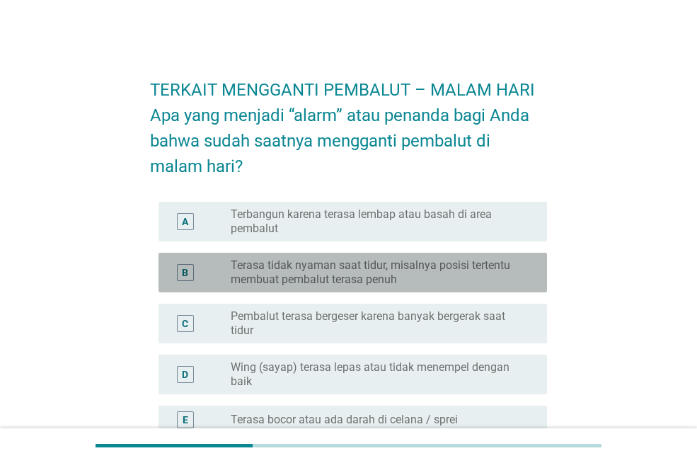
click at [297, 274] on label "Terasa tidak nyaman saat tidur, misalnya posisi tertentu membuat pembalut teras…" at bounding box center [378, 272] width 294 height 28
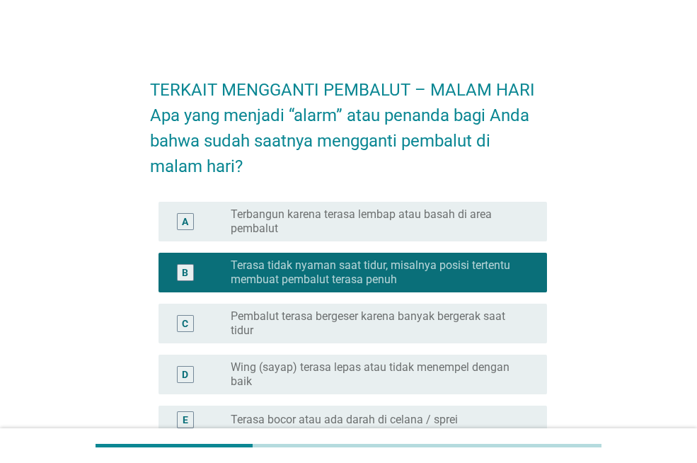
scroll to position [425, 0]
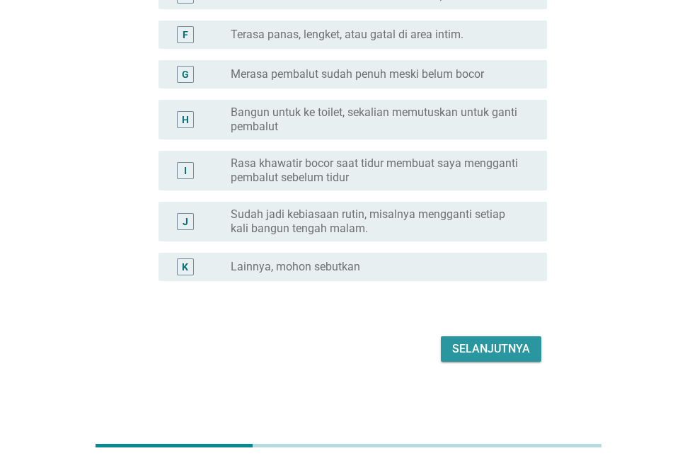
click at [509, 352] on div "Selanjutnya" at bounding box center [491, 348] width 78 height 17
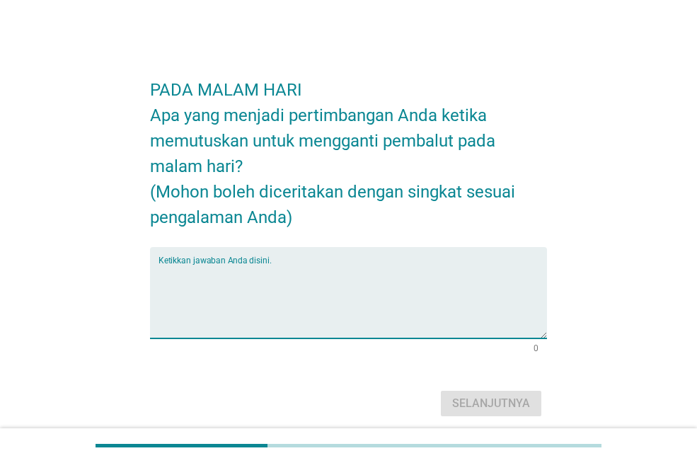
click at [309, 268] on textarea "Ketikkan jawaban Anda disini." at bounding box center [353, 301] width 389 height 74
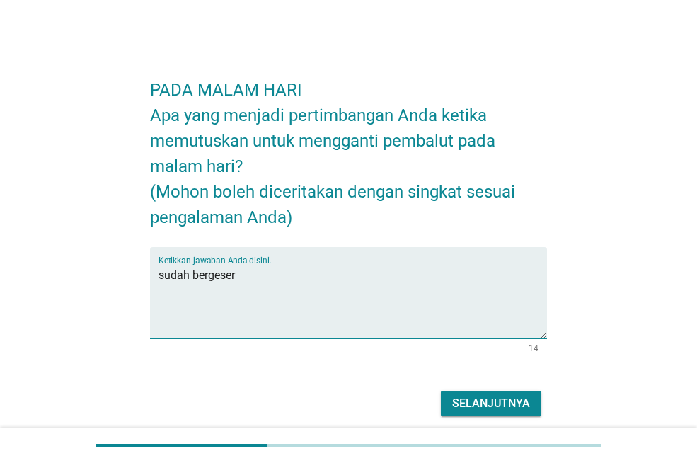
type textarea "sudah bergeser"
click at [524, 401] on div "Selanjutnya" at bounding box center [491, 403] width 78 height 17
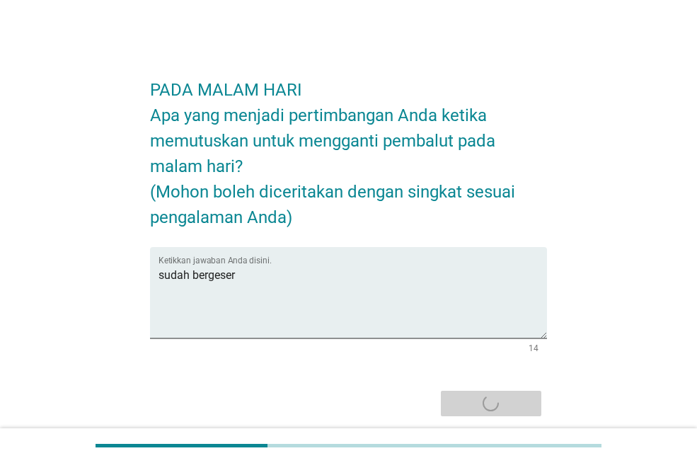
click at [524, 401] on div "Selanjutnya" at bounding box center [348, 403] width 397 height 34
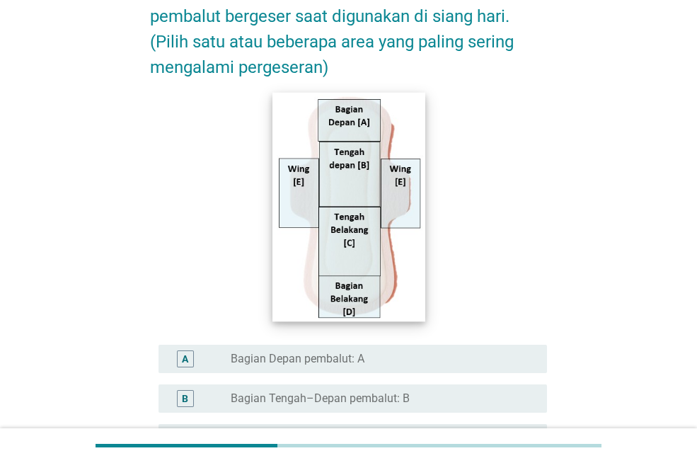
scroll to position [354, 0]
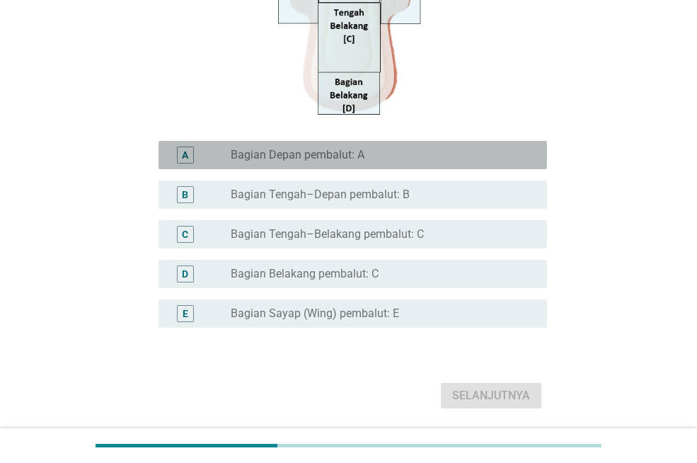
click at [322, 158] on label "Bagian Depan pembalut: A" at bounding box center [298, 155] width 134 height 14
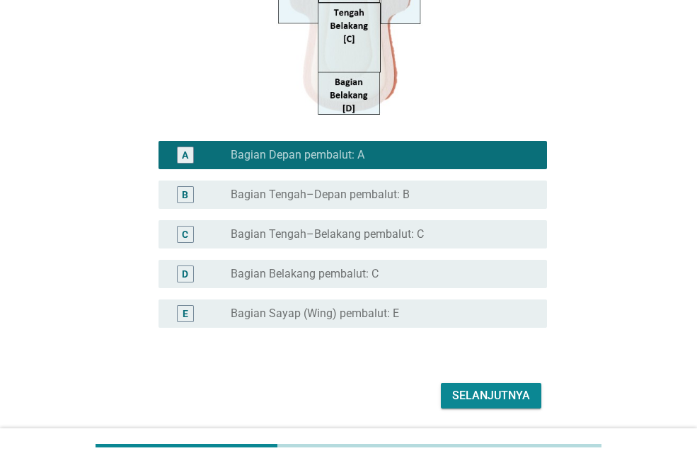
click at [468, 393] on div "Selanjutnya" at bounding box center [491, 395] width 78 height 17
click at [468, 393] on div "Selanjutnya" at bounding box center [348, 396] width 397 height 34
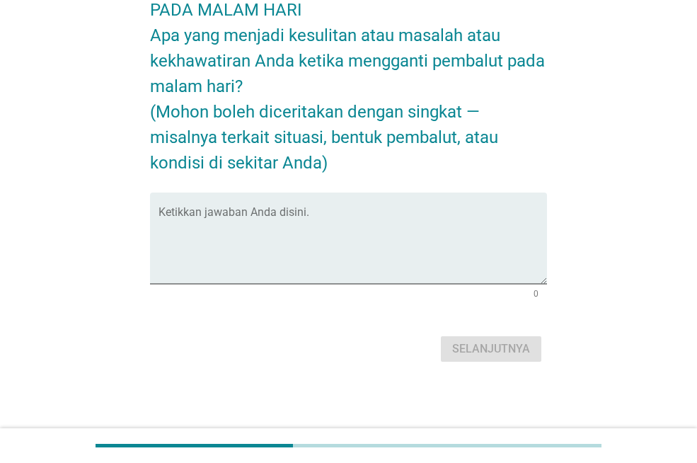
scroll to position [0, 0]
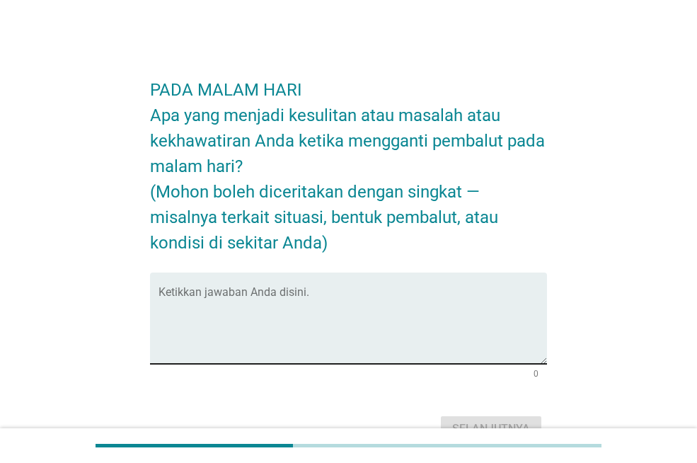
click at [285, 287] on div "Ketikkan jawaban Anda disini." at bounding box center [353, 318] width 389 height 91
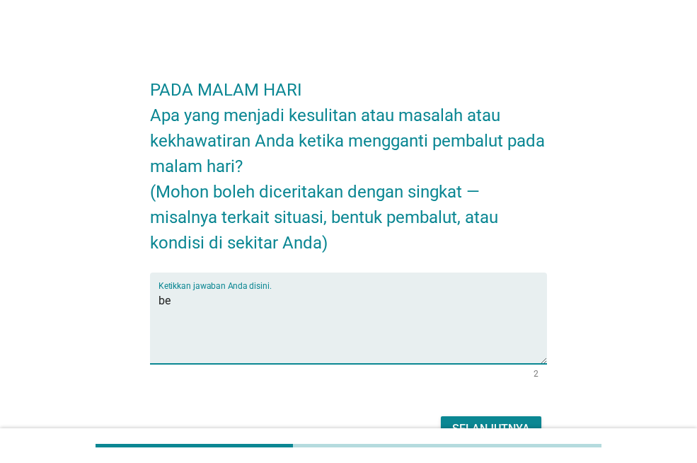
type textarea "b"
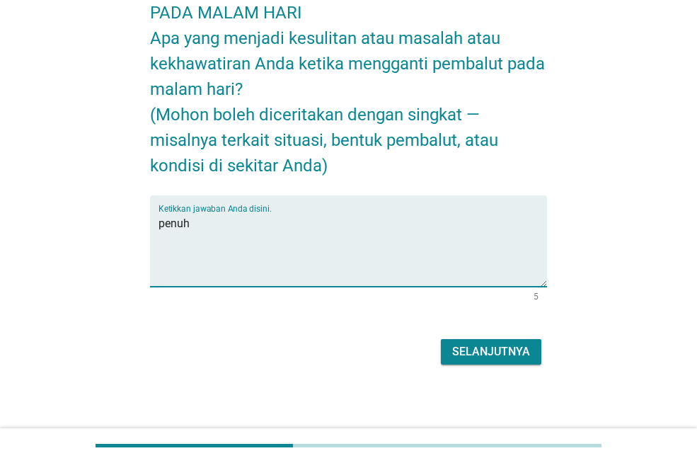
scroll to position [80, 0]
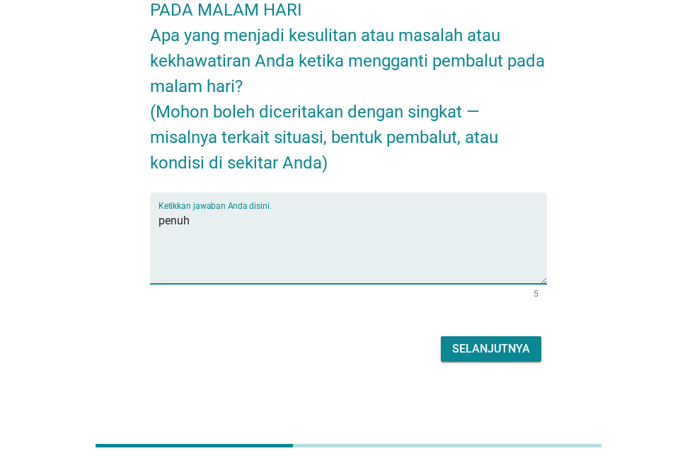
type textarea "penuh"
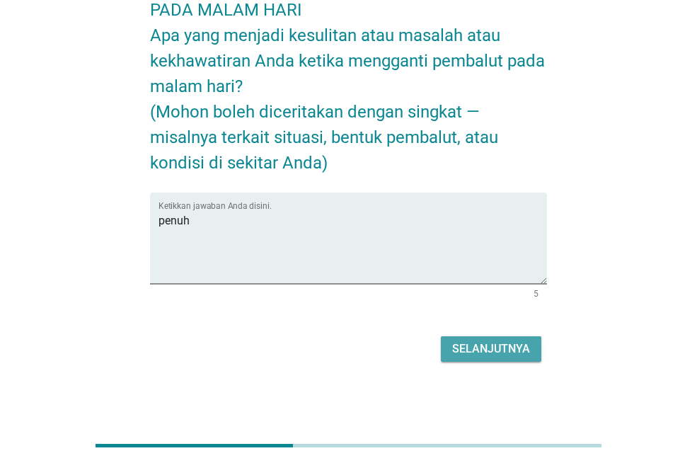
click at [508, 339] on button "Selanjutnya" at bounding box center [491, 348] width 101 height 25
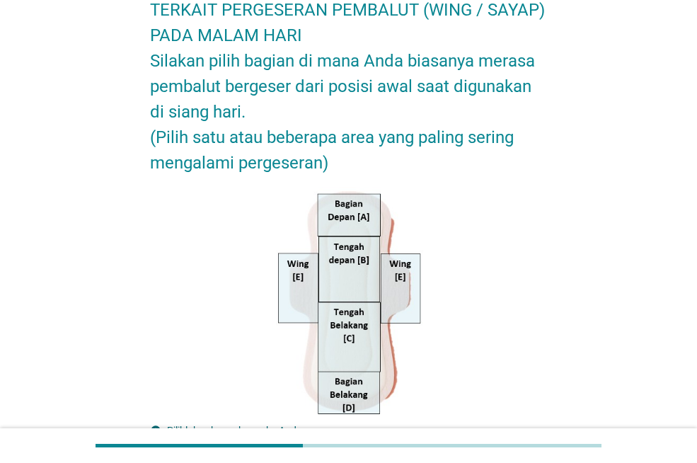
scroll to position [0, 0]
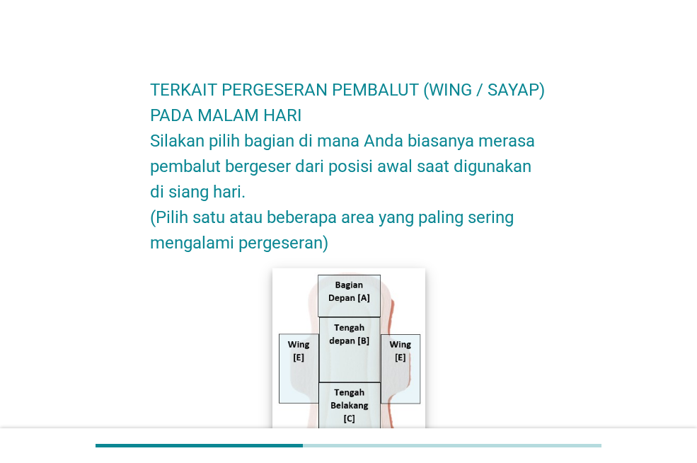
click at [360, 358] on img at bounding box center [349, 382] width 152 height 229
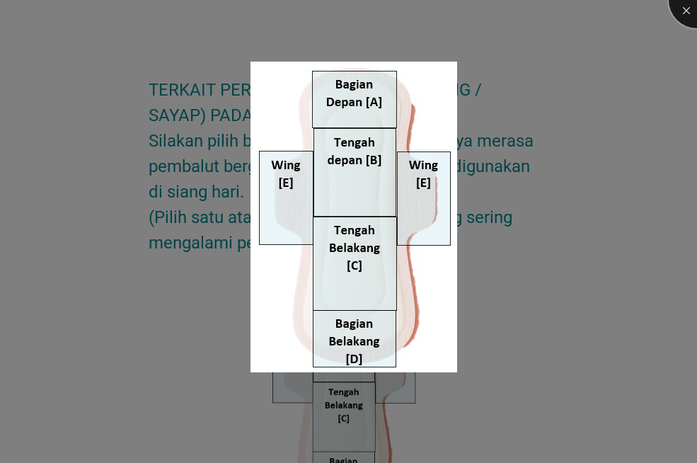
click at [685, 11] on div at bounding box center [697, 0] width 57 height 57
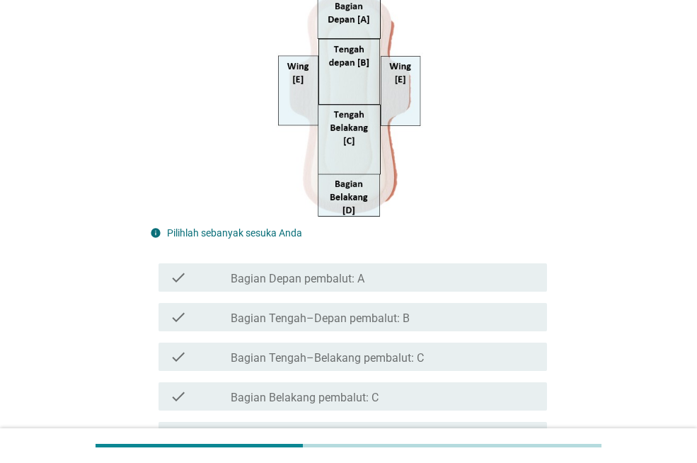
scroll to position [283, 0]
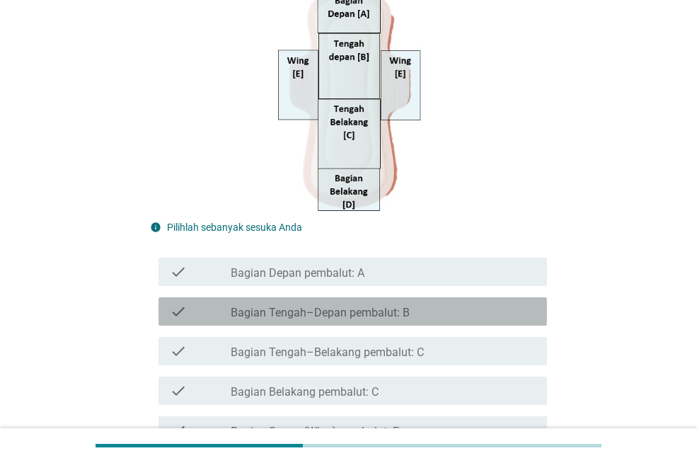
click at [333, 316] on label "Bagian Tengah–Depan pembalut: B" at bounding box center [320, 313] width 179 height 14
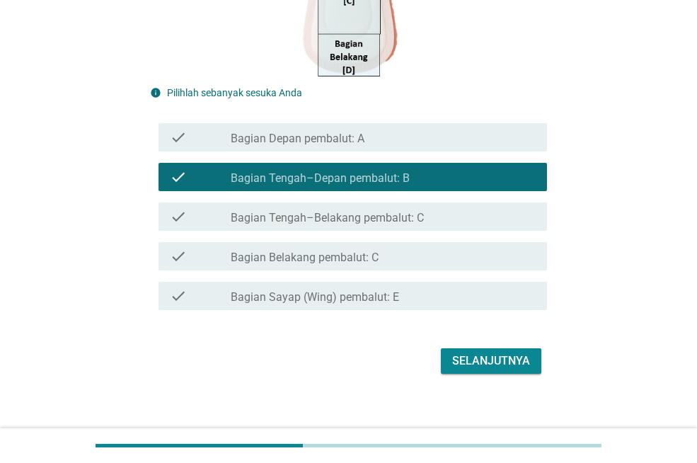
scroll to position [430, 0]
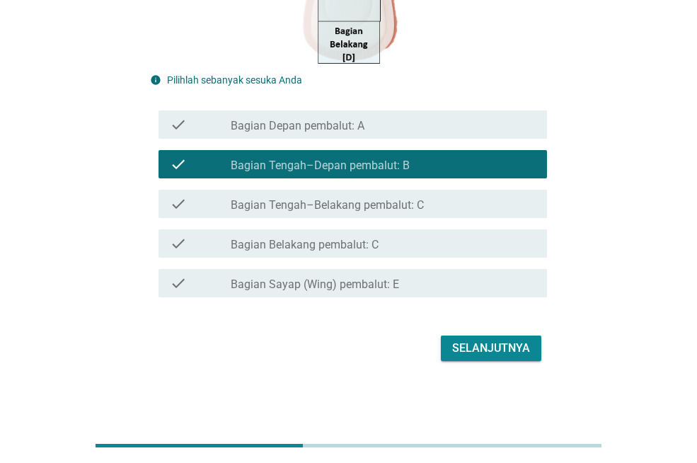
click at [488, 345] on div "Selanjutnya" at bounding box center [491, 348] width 78 height 17
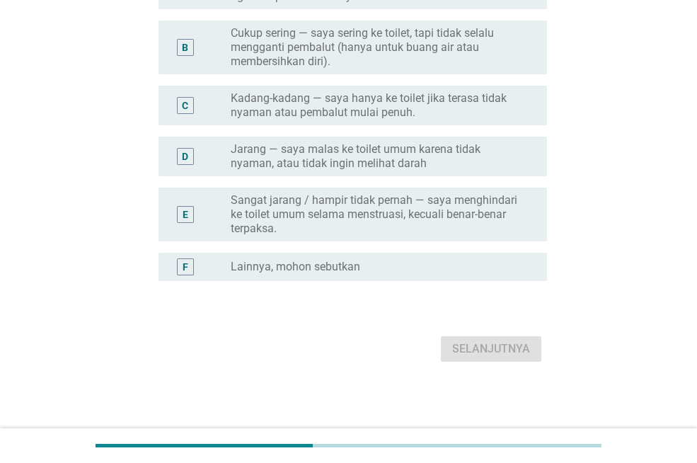
scroll to position [0, 0]
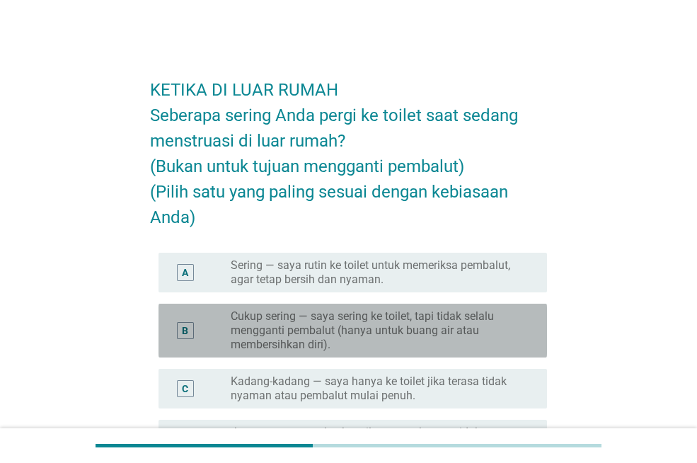
click at [287, 331] on label "Cukup sering — saya sering ke toilet, tapi tidak selalu mengganti pembalut (han…" at bounding box center [378, 330] width 294 height 42
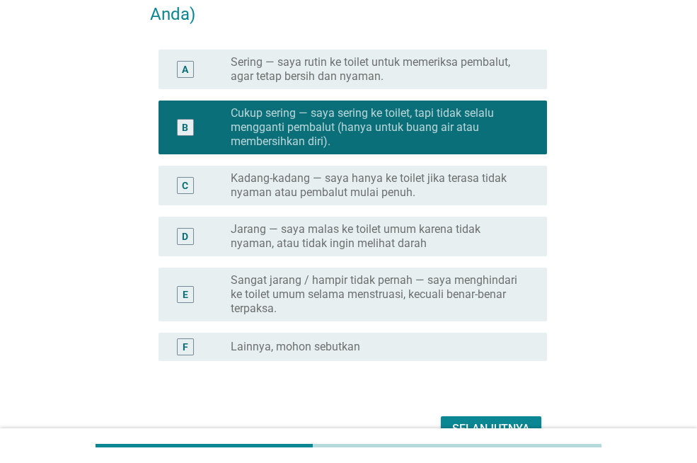
scroll to position [283, 0]
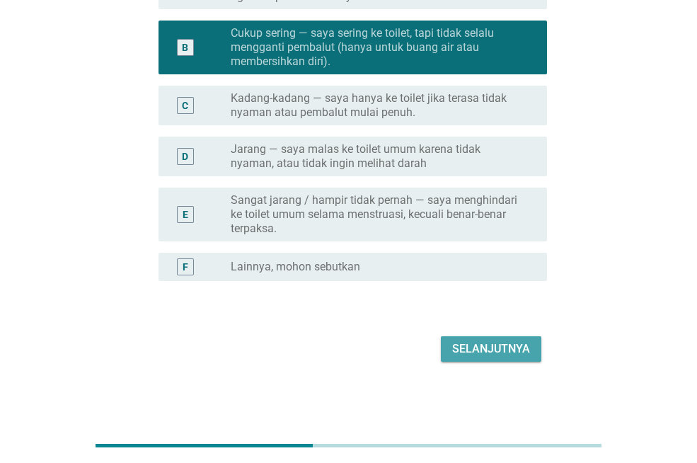
click at [482, 349] on div "Selanjutnya" at bounding box center [491, 348] width 78 height 17
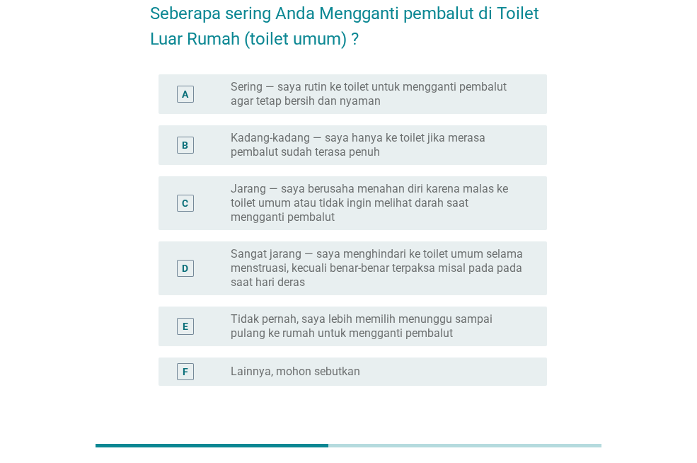
scroll to position [0, 0]
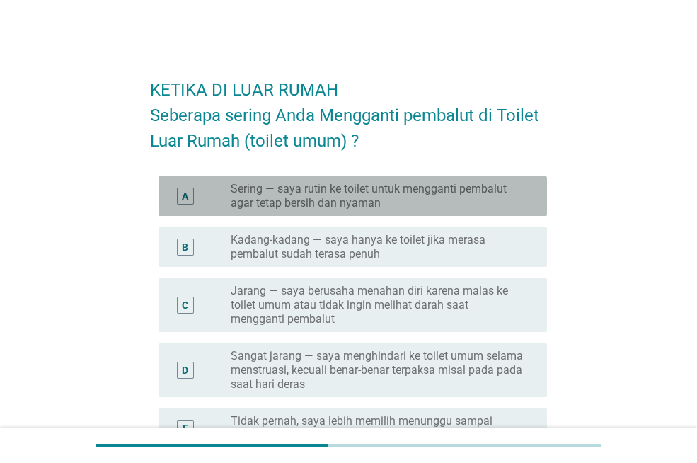
click at [264, 195] on label "Sering — saya rutin ke toilet untuk mengganti pembalut agar tetap bersih dan ny…" at bounding box center [378, 196] width 294 height 28
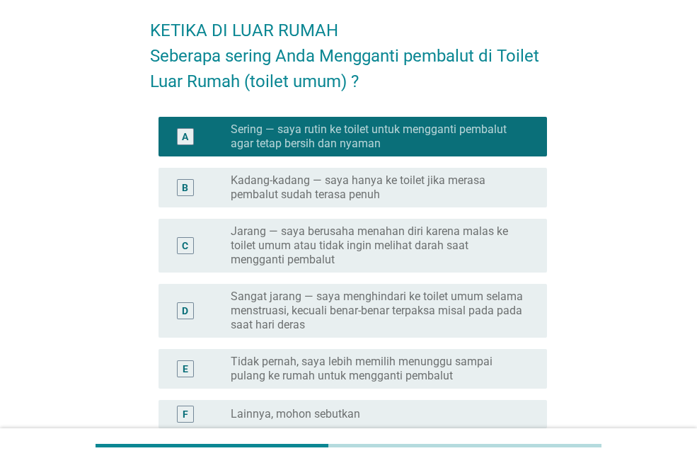
scroll to position [207, 0]
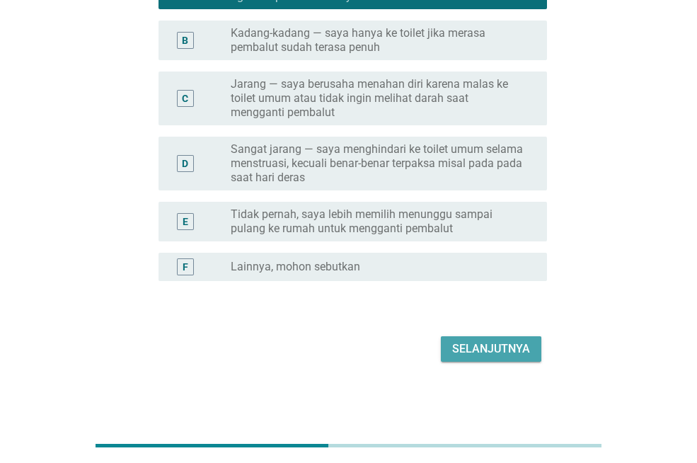
click at [490, 342] on div "Selanjutnya" at bounding box center [491, 348] width 78 height 17
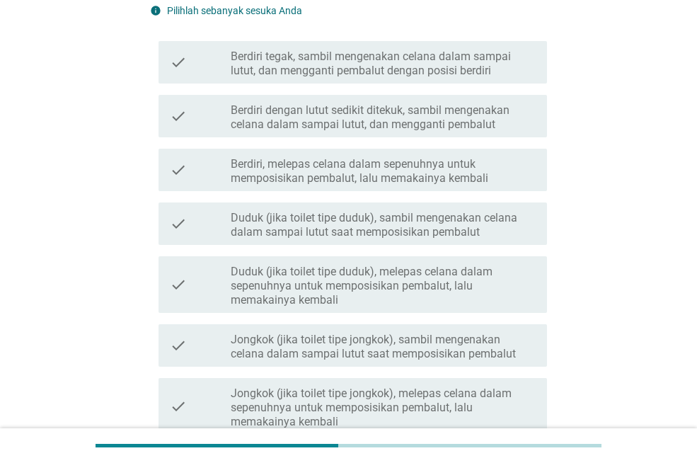
scroll to position [0, 0]
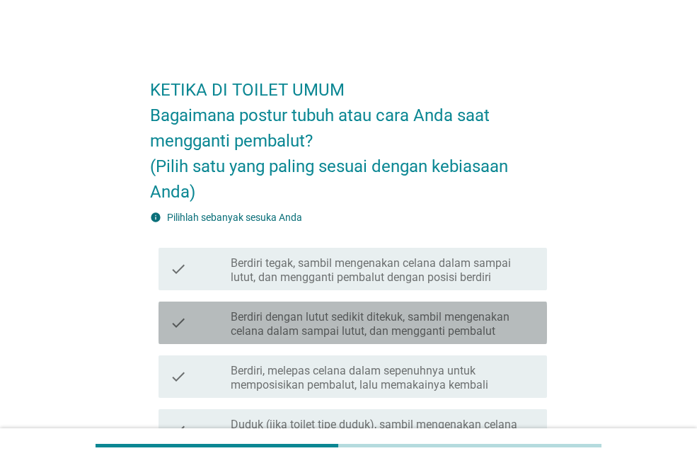
click at [331, 324] on label "Berdiri dengan lutut sedikit ditekuk, sambil mengenakan celana dalam sampai lut…" at bounding box center [383, 324] width 305 height 28
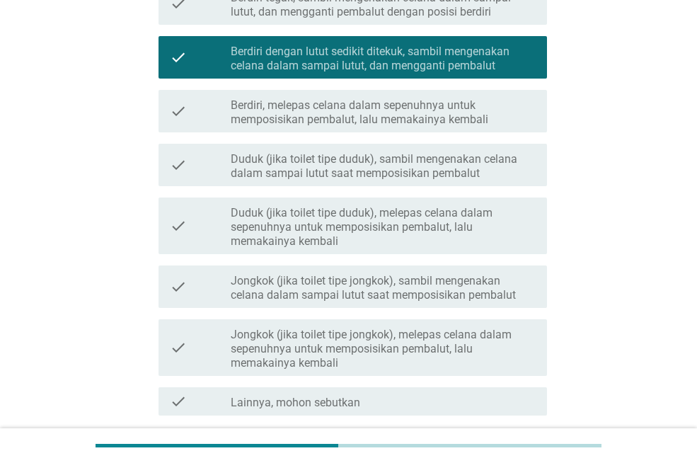
scroll to position [354, 0]
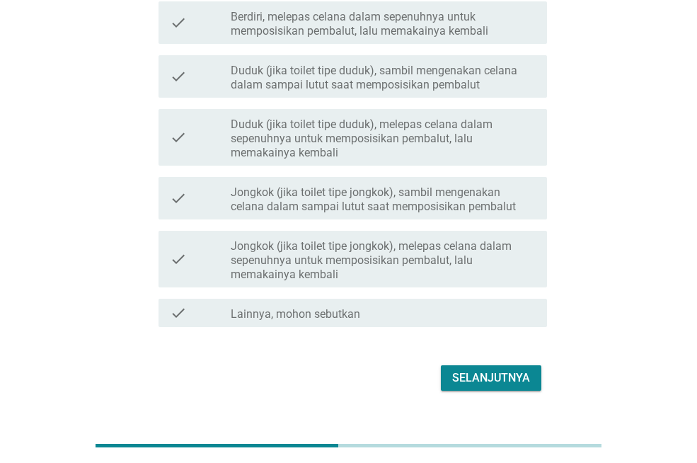
click at [452, 368] on button "Selanjutnya" at bounding box center [491, 377] width 101 height 25
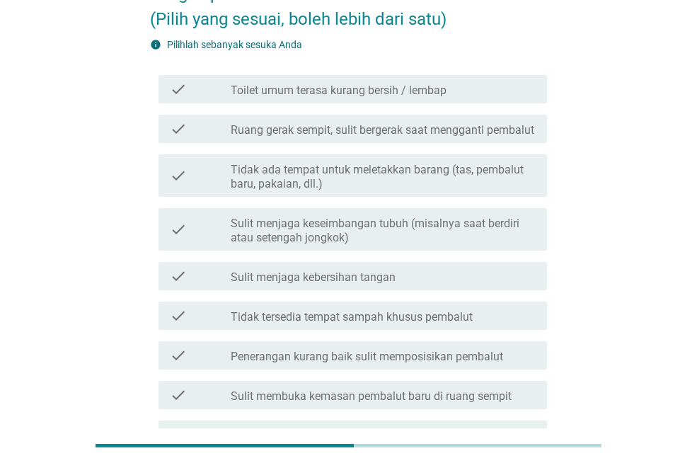
scroll to position [0, 0]
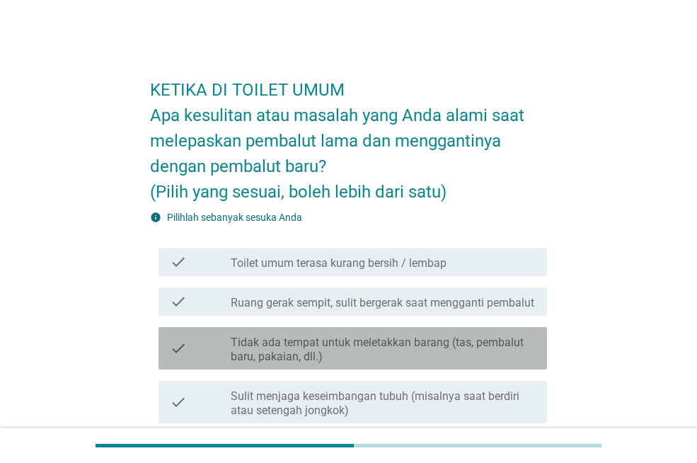
click at [329, 362] on label "Tidak ada tempat untuk meletakkan barang (tas, pembalut baru, pakaian, dll.)" at bounding box center [383, 350] width 305 height 28
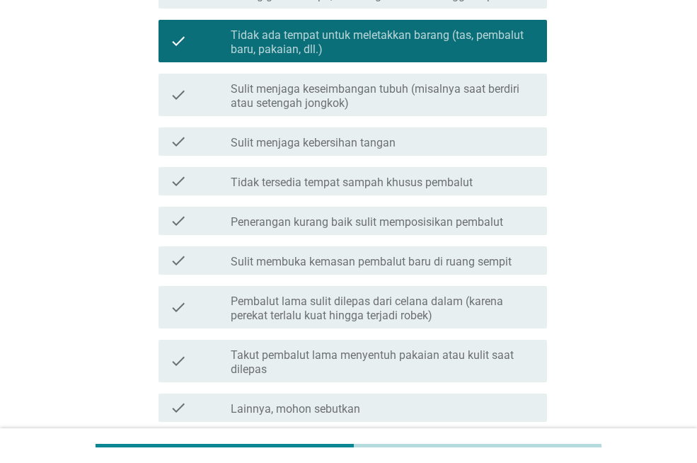
scroll to position [445, 0]
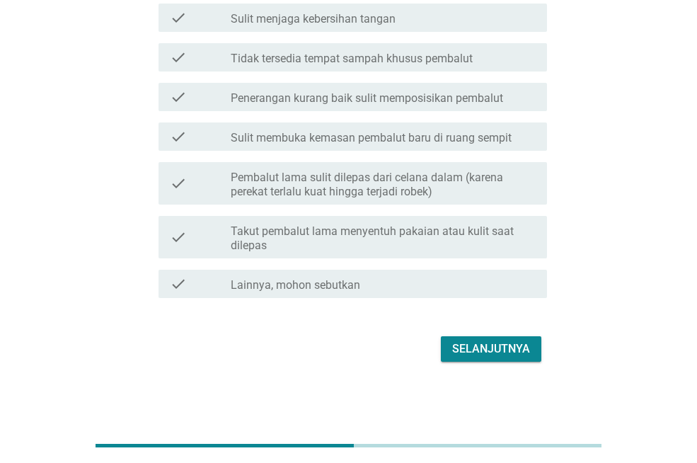
click at [490, 352] on div "Selanjutnya" at bounding box center [491, 348] width 78 height 17
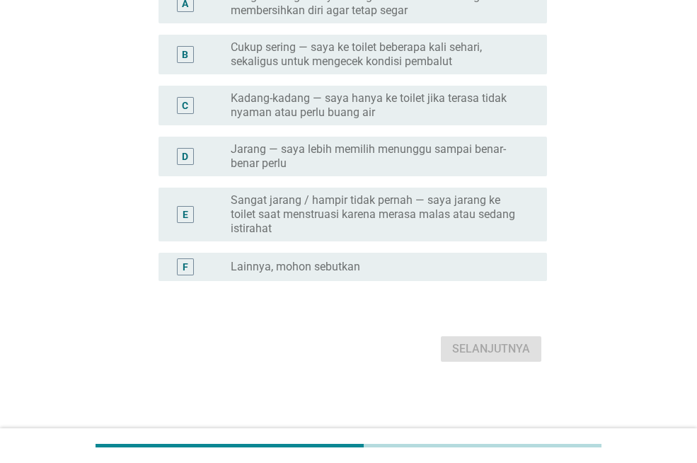
scroll to position [0, 0]
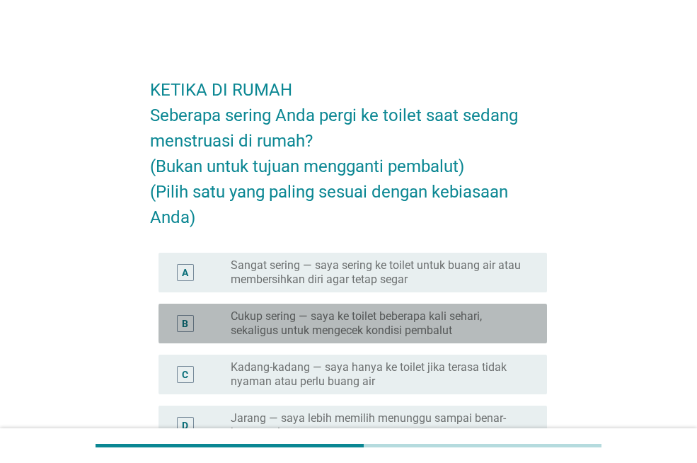
click at [311, 325] on label "Cukup sering — saya ke toilet beberapa kali sehari, sekaligus untuk mengecek ko…" at bounding box center [378, 323] width 294 height 28
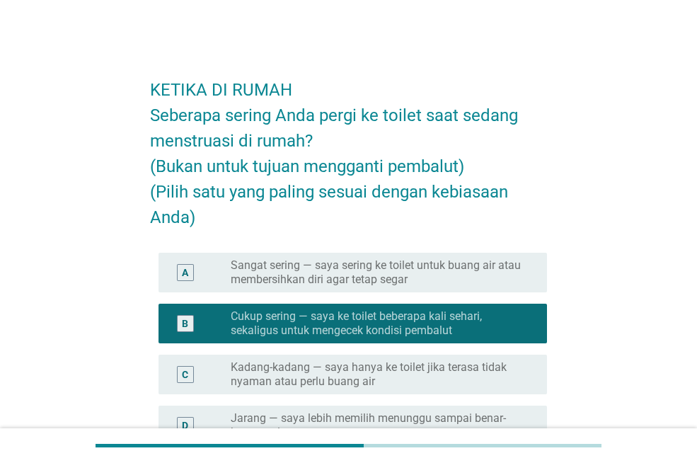
scroll to position [269, 0]
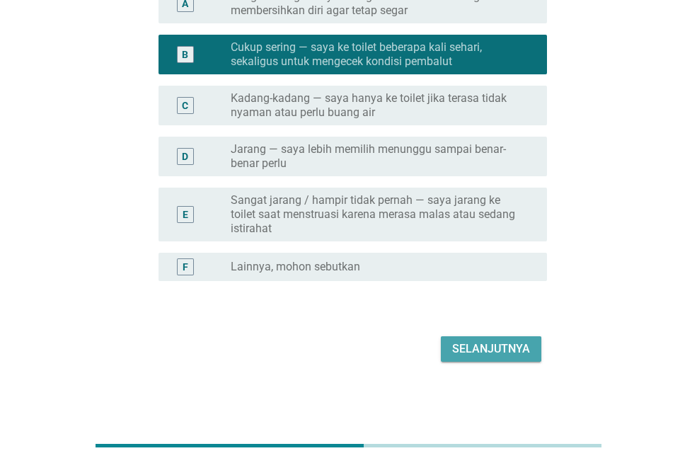
click at [464, 340] on div "Selanjutnya" at bounding box center [491, 348] width 78 height 17
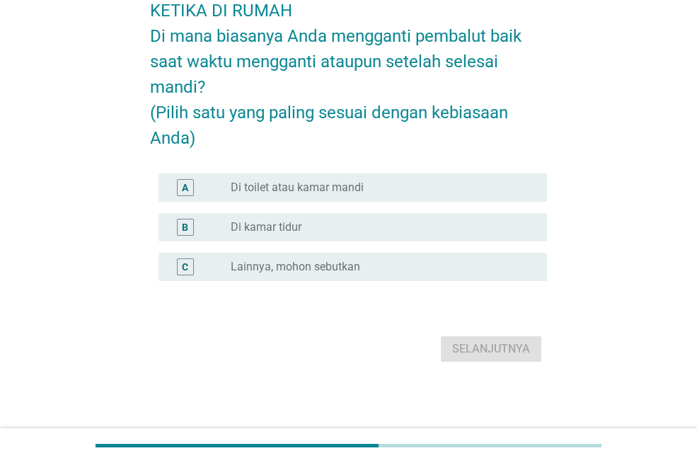
scroll to position [0, 0]
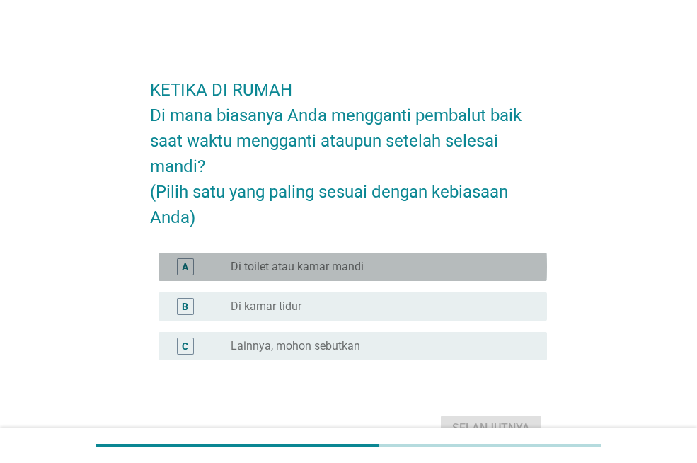
click at [304, 268] on label "Di toilet atau kamar mandi" at bounding box center [297, 267] width 133 height 14
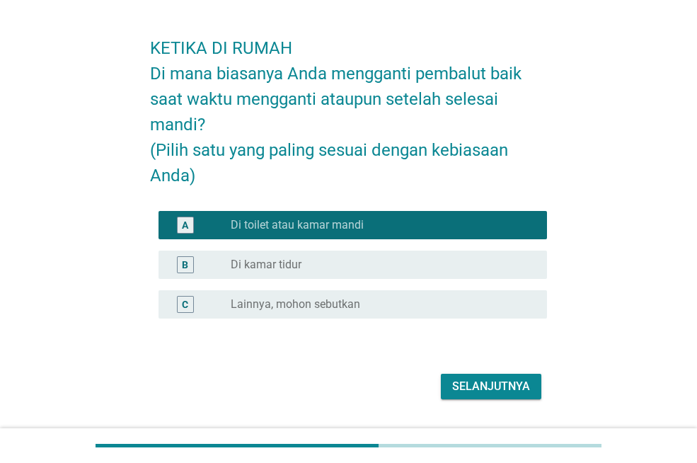
scroll to position [79, 0]
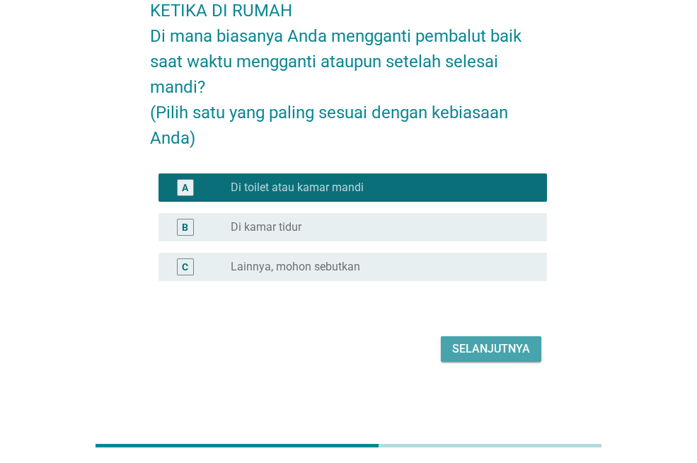
click at [500, 348] on div "Selanjutnya" at bounding box center [491, 348] width 78 height 17
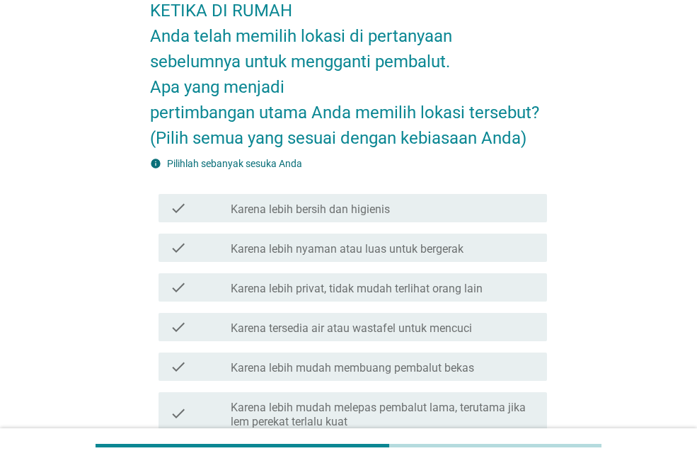
scroll to position [0, 0]
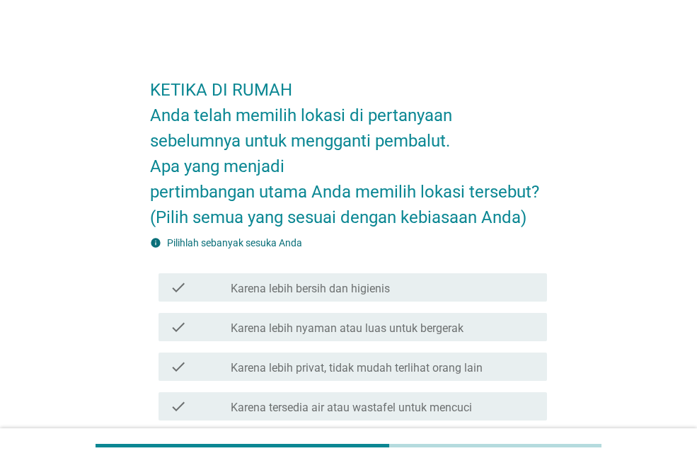
click at [342, 288] on label "Karena lebih bersih dan higienis" at bounding box center [310, 289] width 159 height 14
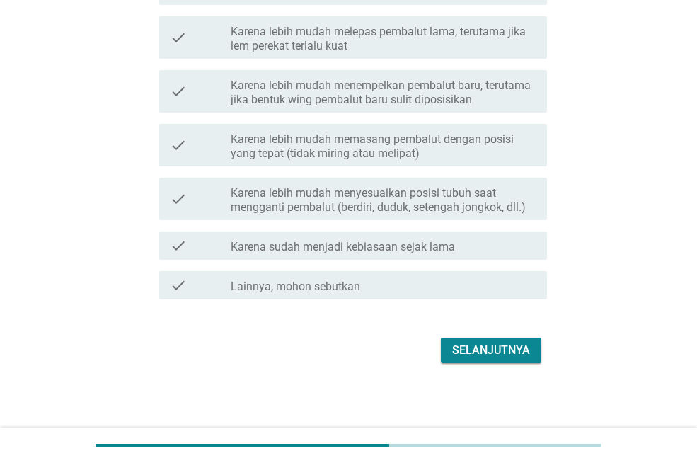
scroll to position [457, 0]
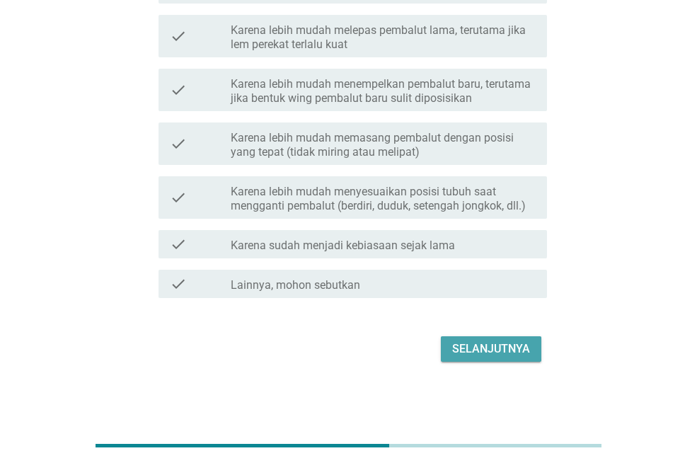
click at [484, 352] on div "Selanjutnya" at bounding box center [491, 348] width 78 height 17
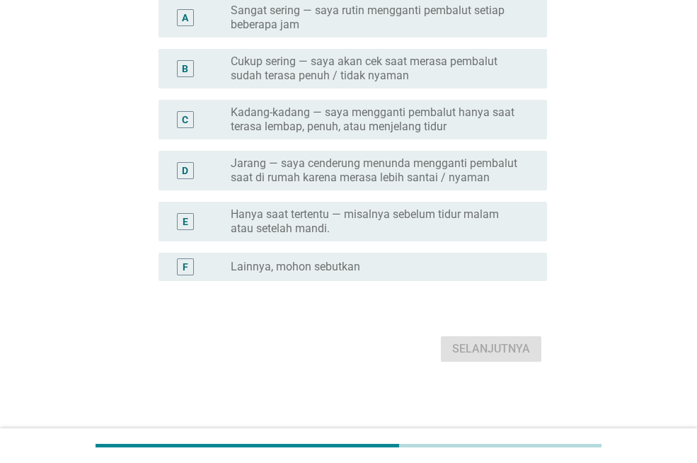
scroll to position [0, 0]
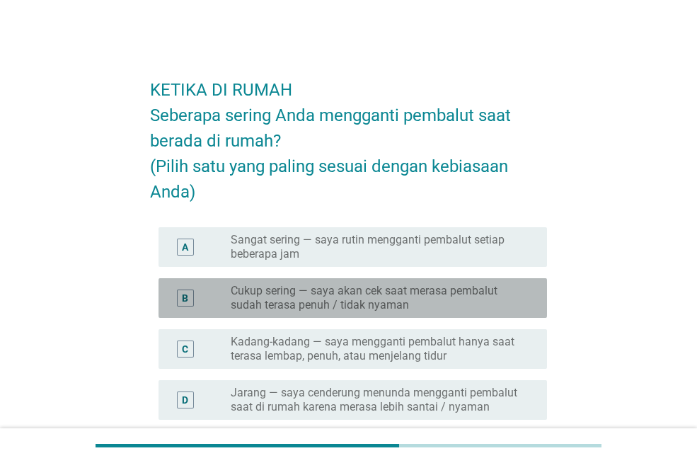
click at [341, 294] on label "Cukup sering — saya akan cek saat merasa pembalut sudah terasa penuh / tidak ny…" at bounding box center [378, 298] width 294 height 28
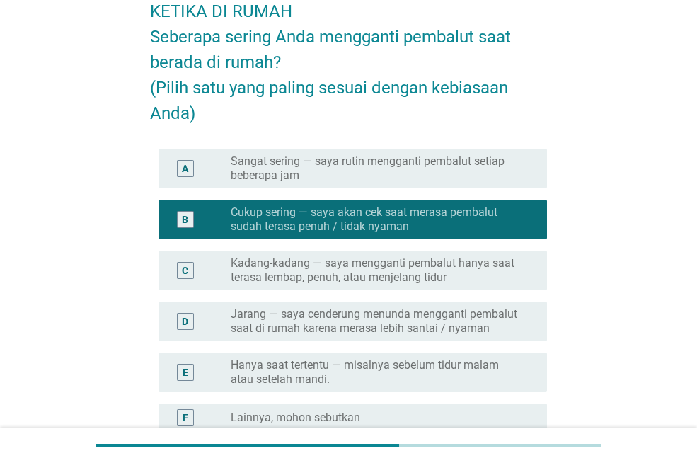
scroll to position [229, 0]
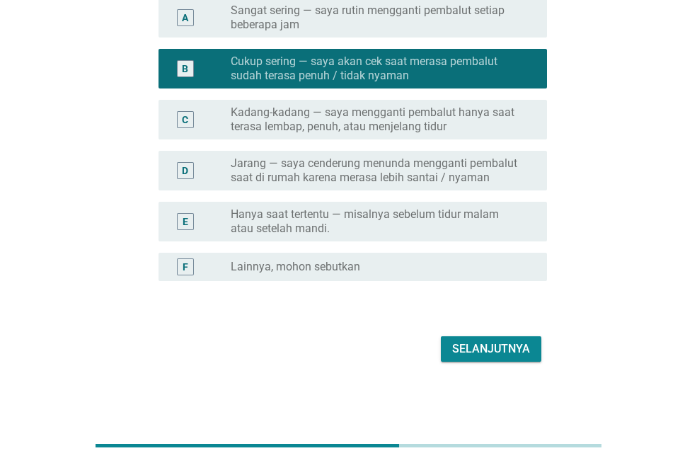
click at [485, 347] on div "Selanjutnya" at bounding box center [491, 348] width 78 height 17
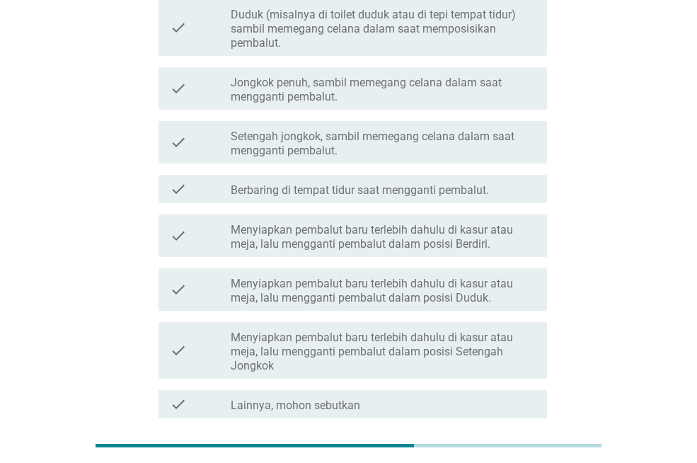
scroll to position [122, 0]
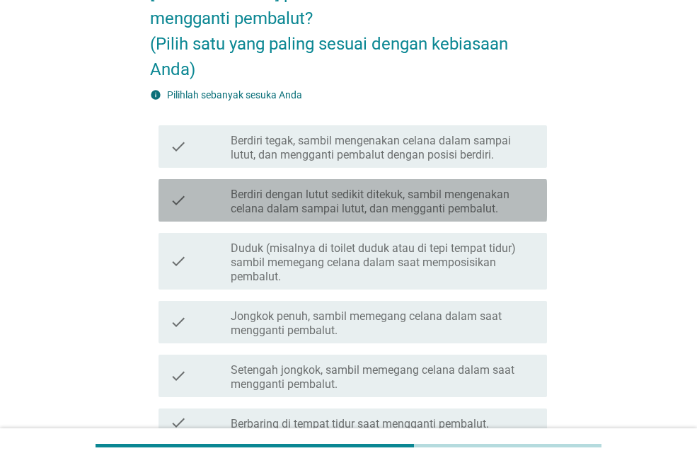
click at [377, 202] on label "Berdiri dengan lutut sedikit ditekuk, sambil mengenakan celana dalam sampai lut…" at bounding box center [383, 202] width 305 height 28
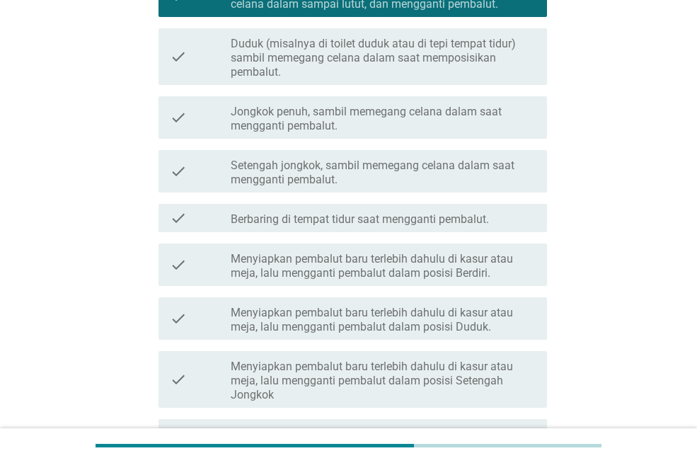
scroll to position [476, 0]
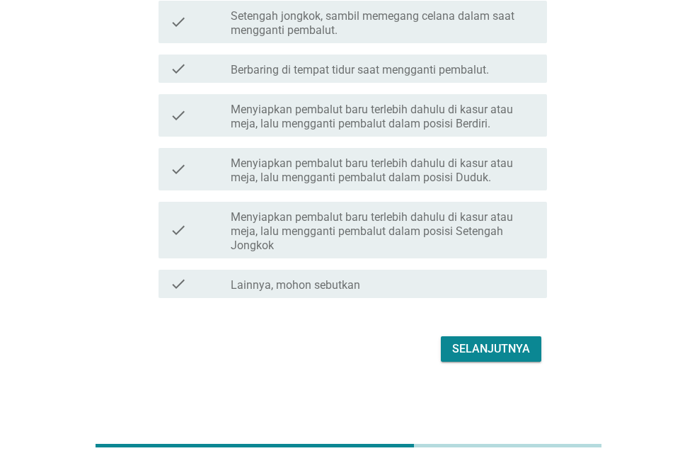
click at [505, 344] on div "Selanjutnya" at bounding box center [491, 348] width 78 height 17
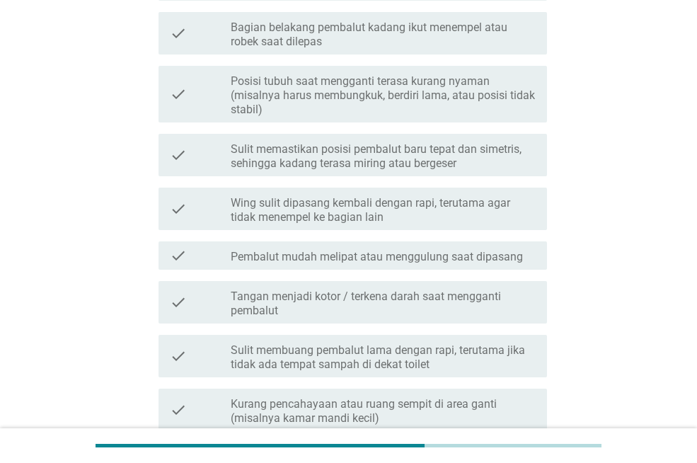
scroll to position [354, 0]
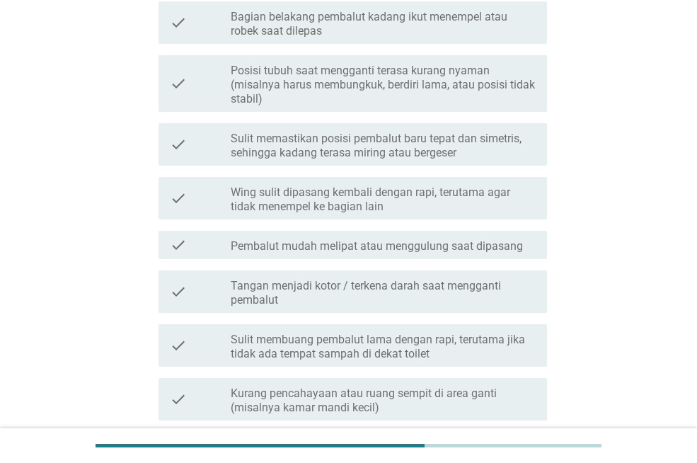
click at [357, 205] on label "Wing sulit dipasang kembali dengan rapi, terutama agar tidak menempel ke bagian…" at bounding box center [383, 199] width 305 height 28
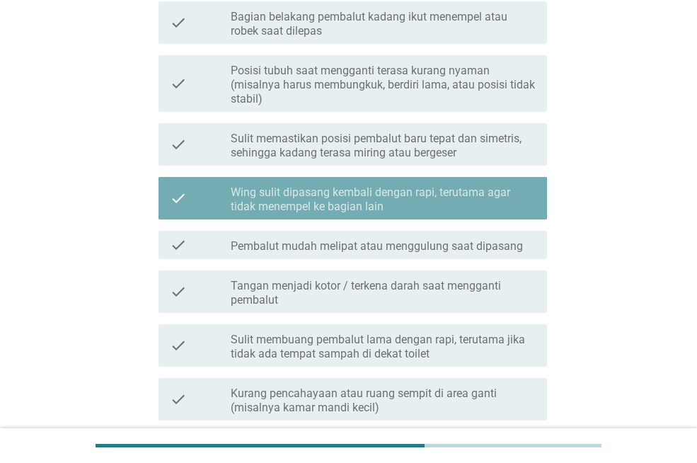
click at [357, 205] on label "Wing sulit dipasang kembali dengan rapi, terutama agar tidak menempel ke bagian…" at bounding box center [383, 199] width 305 height 28
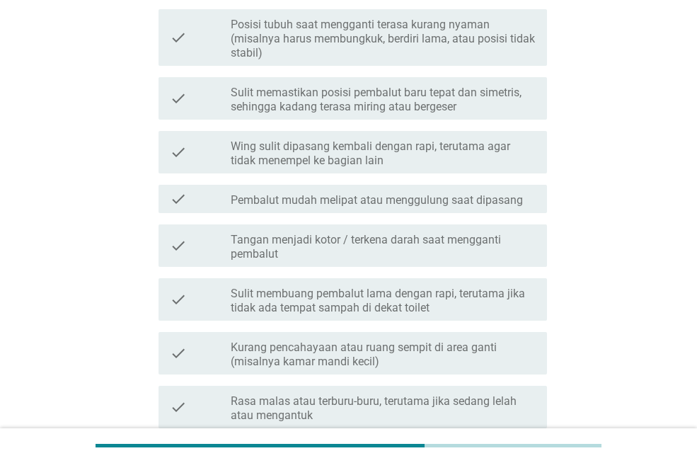
scroll to position [425, 0]
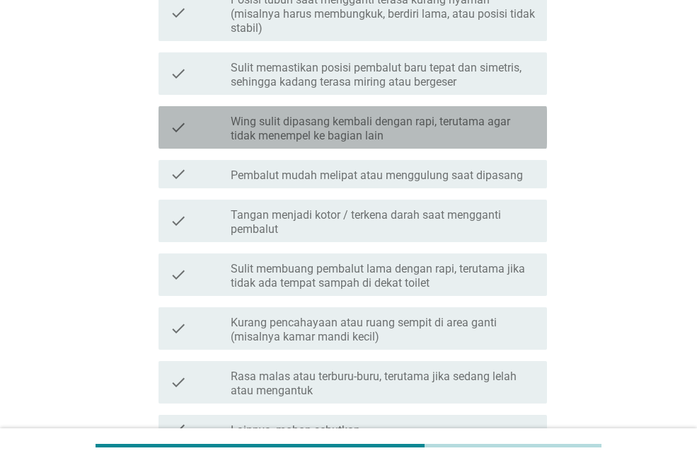
click at [373, 131] on label "Wing sulit dipasang kembali dengan rapi, terutama agar tidak menempel ke bagian…" at bounding box center [383, 129] width 305 height 28
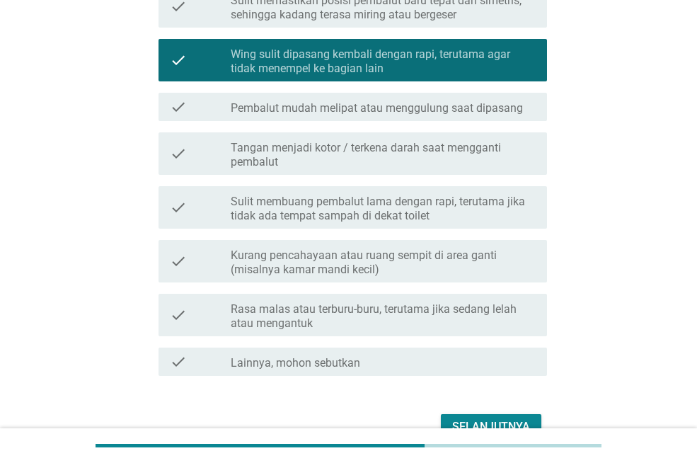
scroll to position [570, 0]
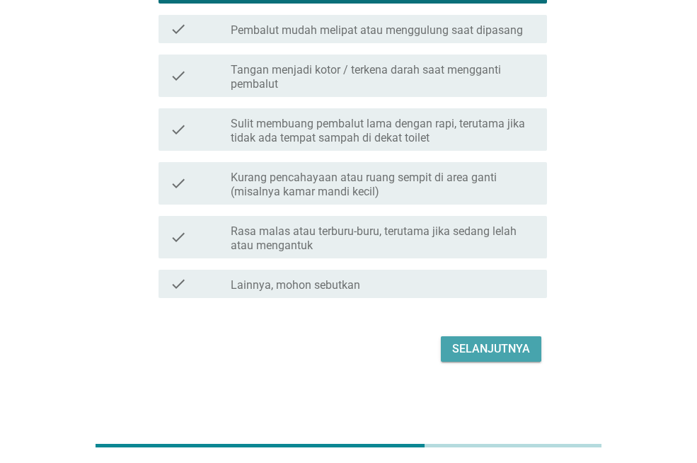
click at [503, 347] on div "Selanjutnya" at bounding box center [491, 348] width 78 height 17
click at [503, 347] on div "Selanjutnya" at bounding box center [348, 349] width 397 height 34
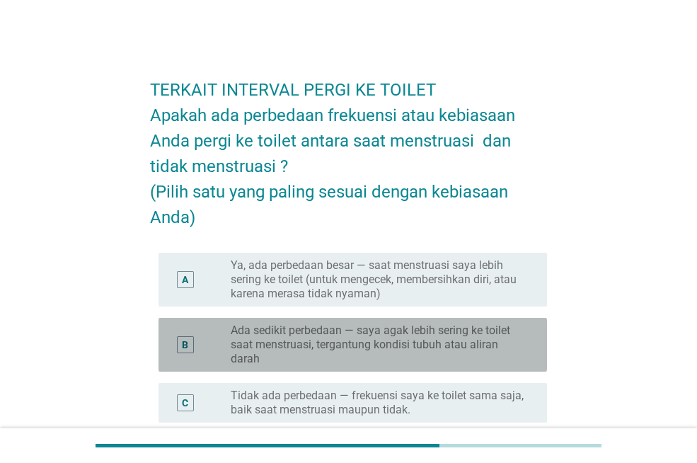
click at [368, 336] on label "Ada sedikit perbedaan — saya agak lebih sering ke toilet saat menstruasi, terga…" at bounding box center [378, 344] width 294 height 42
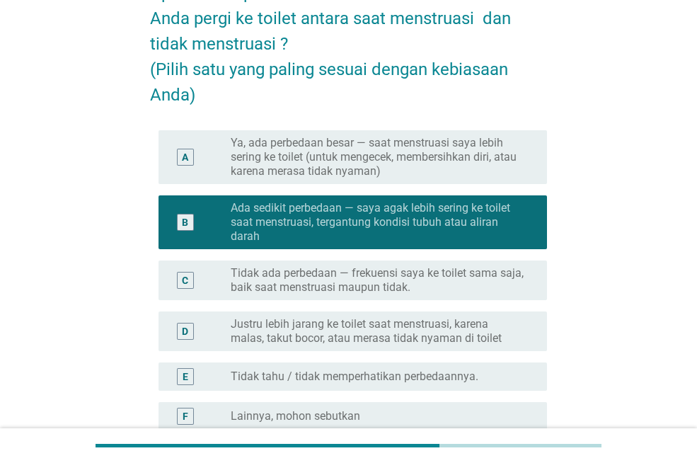
scroll to position [272, 0]
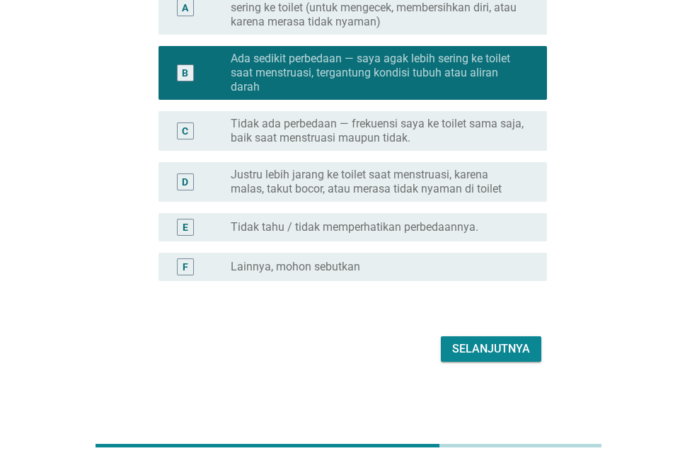
click at [474, 345] on div "Selanjutnya" at bounding box center [491, 348] width 78 height 17
click at [474, 345] on div "Selanjutnya" at bounding box center [348, 349] width 397 height 34
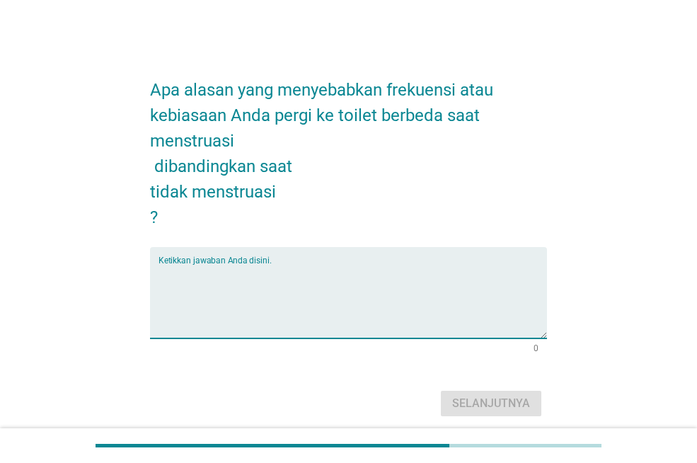
click at [331, 275] on textarea "Ketikkan jawaban Anda disini." at bounding box center [353, 301] width 389 height 74
type textarea "penuh"
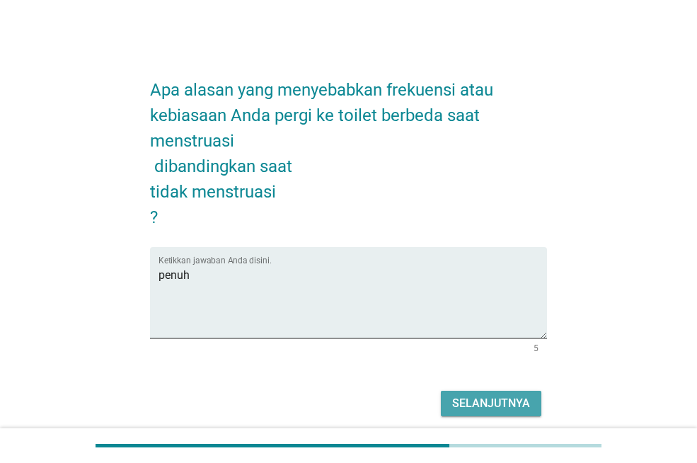
click at [488, 401] on div "Selanjutnya" at bounding box center [491, 403] width 78 height 17
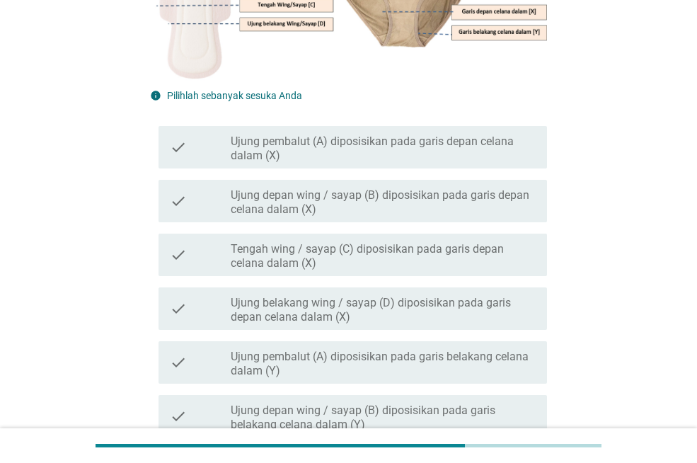
scroll to position [354, 0]
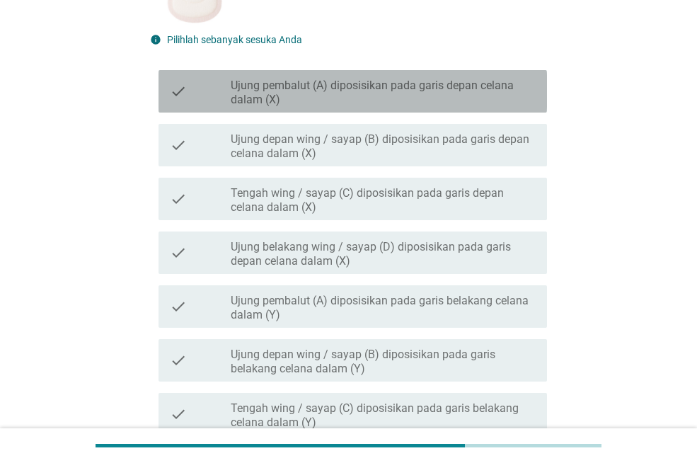
click at [319, 96] on label "Ujung pembalut (A) diposisikan pada garis depan celana dalam (X)" at bounding box center [383, 93] width 305 height 28
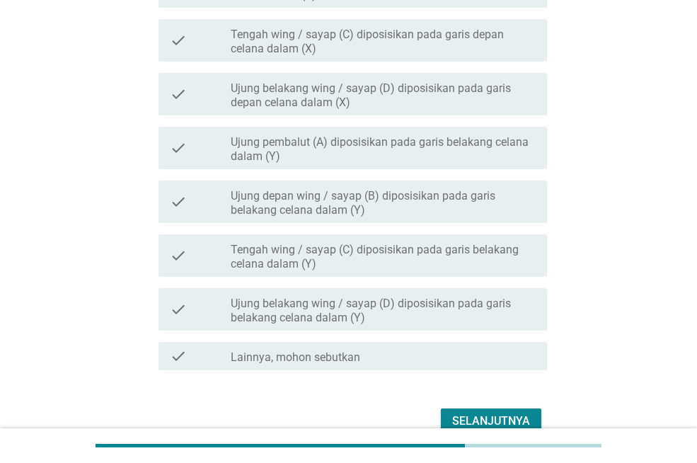
scroll to position [585, 0]
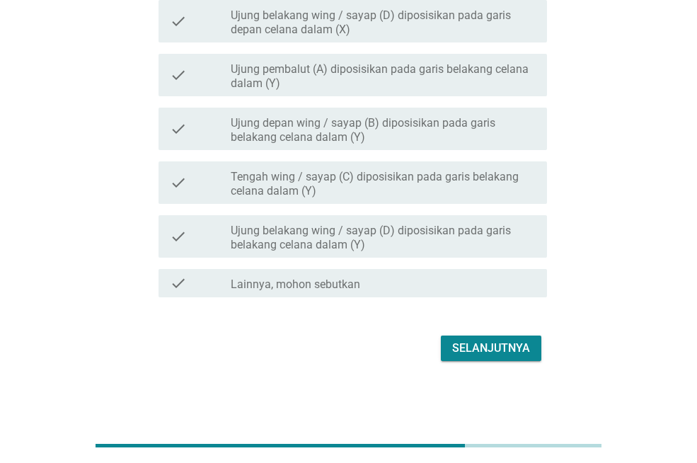
click at [490, 339] on button "Selanjutnya" at bounding box center [491, 348] width 101 height 25
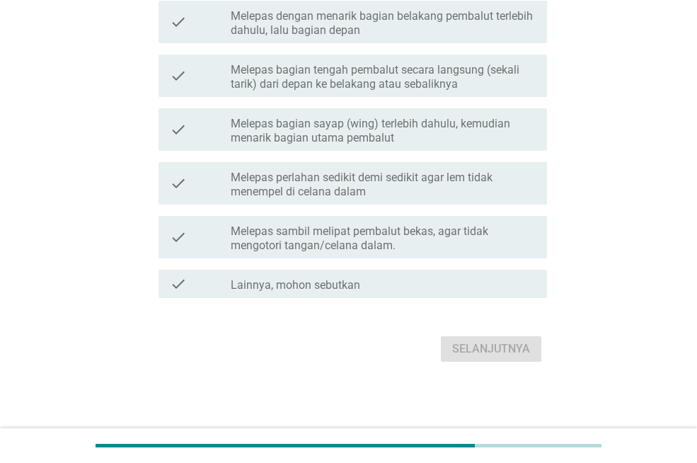
scroll to position [0, 0]
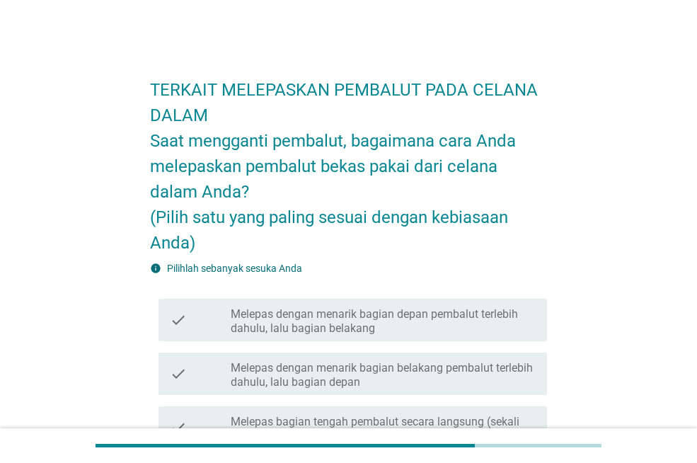
click at [306, 376] on label "Melepas dengan menarik bagian belakang pembalut terlebih dahulu, lalu bagian de…" at bounding box center [383, 375] width 305 height 28
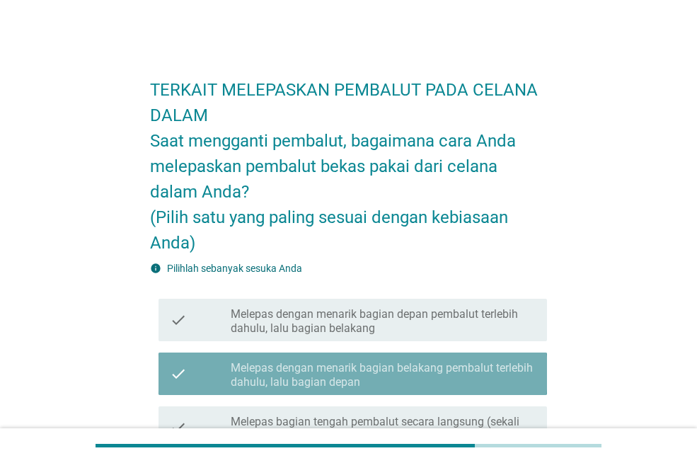
click at [306, 376] on label "Melepas dengan menarik bagian belakang pembalut terlebih dahulu, lalu bagian de…" at bounding box center [383, 375] width 305 height 28
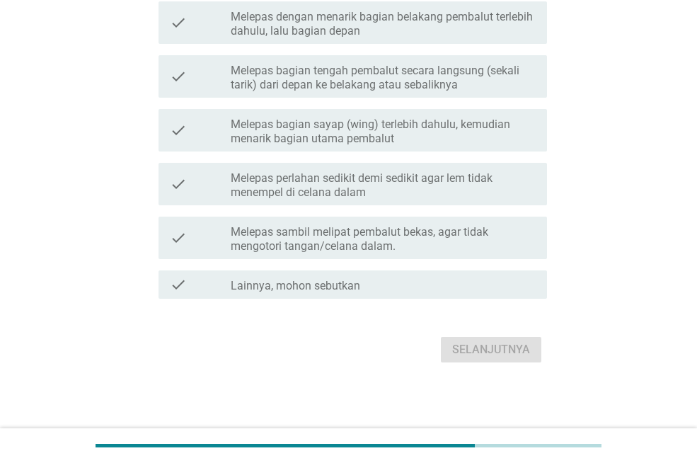
scroll to position [352, 0]
click at [497, 352] on div "Selanjutnya" at bounding box center [348, 349] width 397 height 34
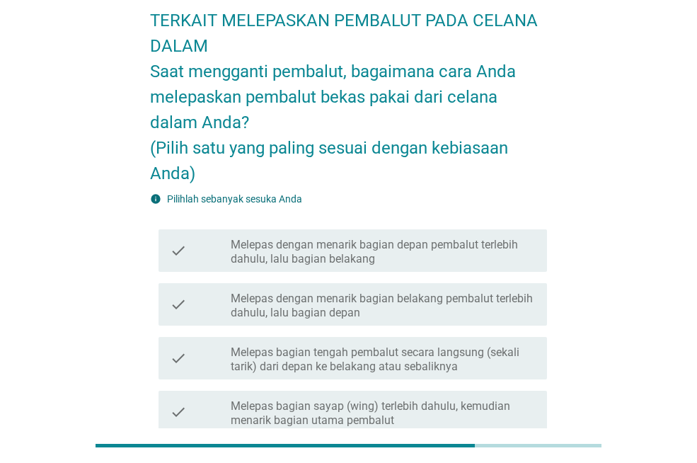
scroll to position [69, 0]
click at [373, 299] on label "Melepas dengan menarik bagian belakang pembalut terlebih dahulu, lalu bagian de…" at bounding box center [383, 306] width 305 height 28
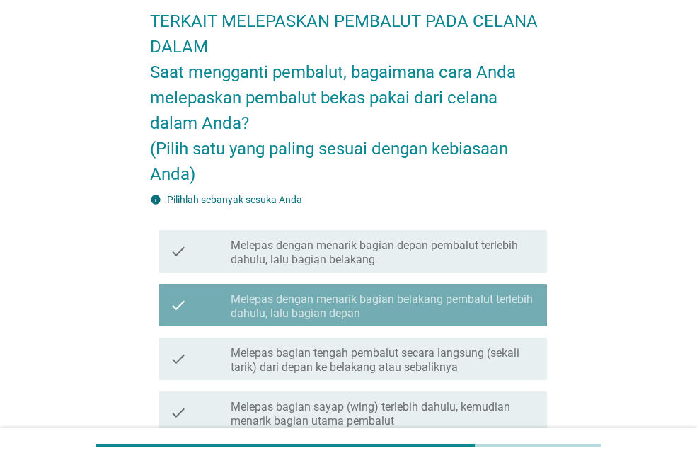
click at [373, 299] on label "Melepas dengan menarik bagian belakang pembalut terlebih dahulu, lalu bagian de…" at bounding box center [383, 306] width 305 height 28
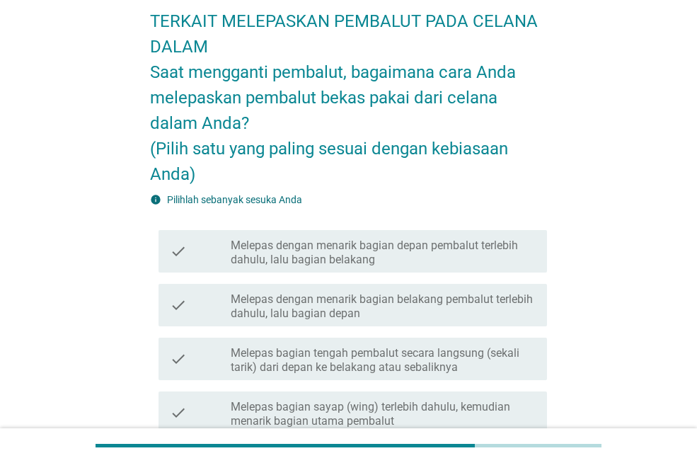
click at [373, 299] on label "Melepas dengan menarik bagian belakang pembalut terlebih dahulu, lalu bagian de…" at bounding box center [383, 306] width 305 height 28
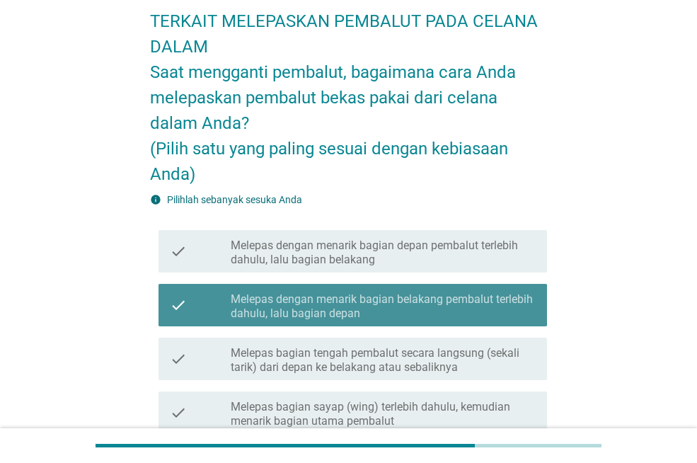
click at [373, 299] on label "Melepas dengan menarik bagian belakang pembalut terlebih dahulu, lalu bagian de…" at bounding box center [383, 306] width 305 height 28
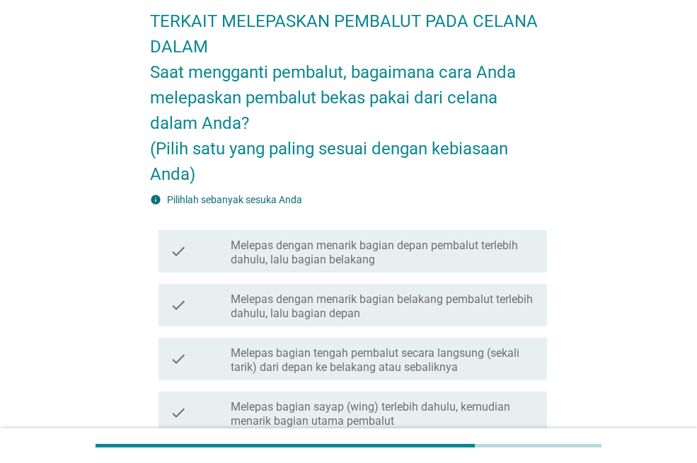
click at [394, 290] on div "check_box_outline_blank Melepas dengan menarik bagian belakang pembalut terlebi…" at bounding box center [383, 305] width 305 height 31
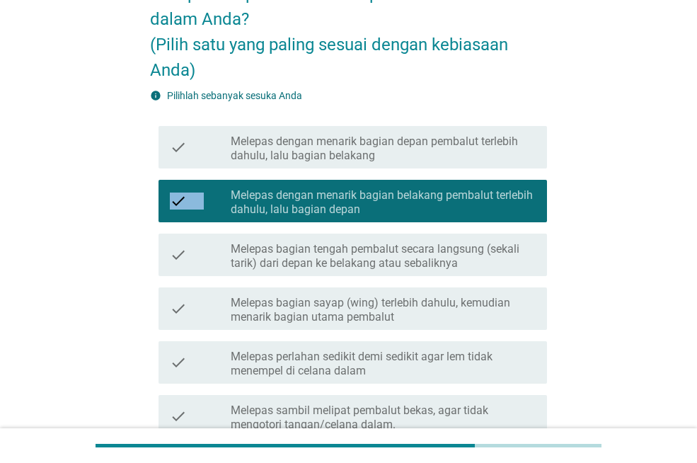
scroll to position [352, 0]
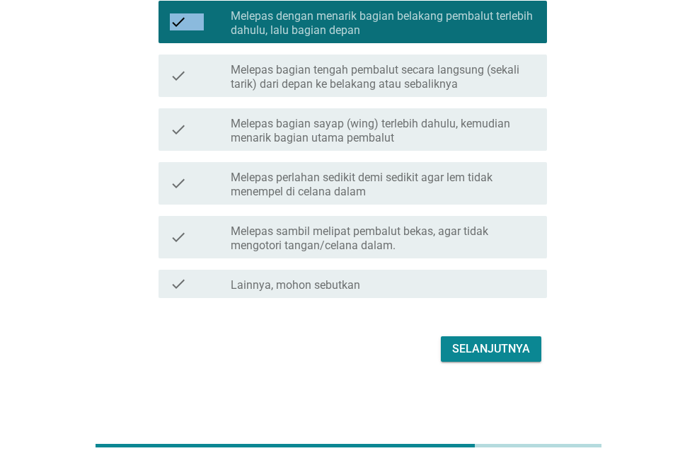
click at [491, 351] on div "Selanjutnya" at bounding box center [491, 348] width 78 height 17
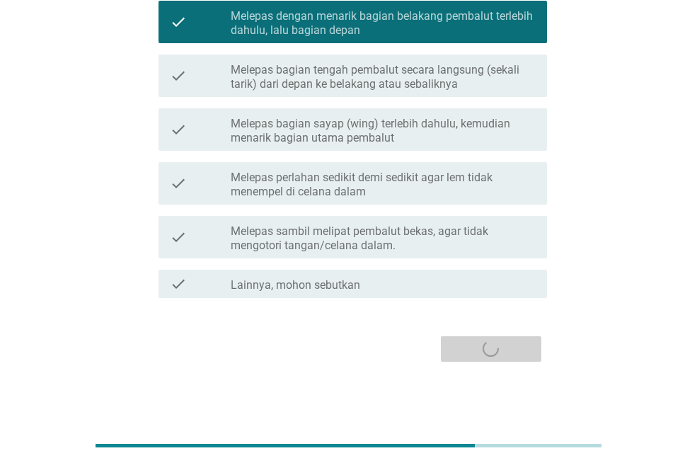
click at [491, 351] on div "Selanjutnya" at bounding box center [348, 349] width 397 height 34
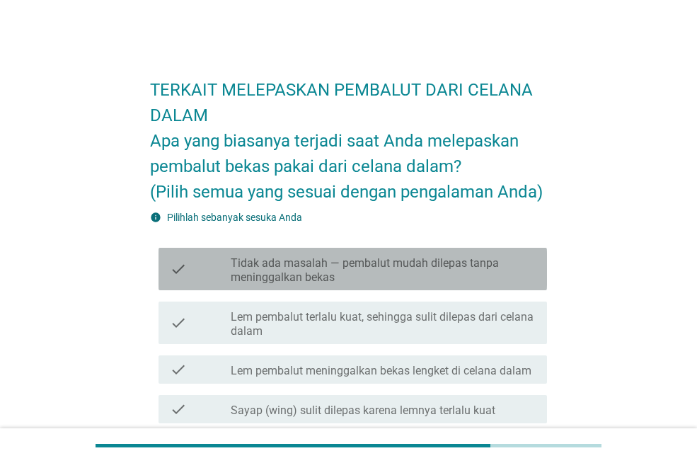
click at [275, 270] on label "Tidak ada masalah — pembalut mudah dilepas tanpa meninggalkan bekas" at bounding box center [383, 270] width 305 height 28
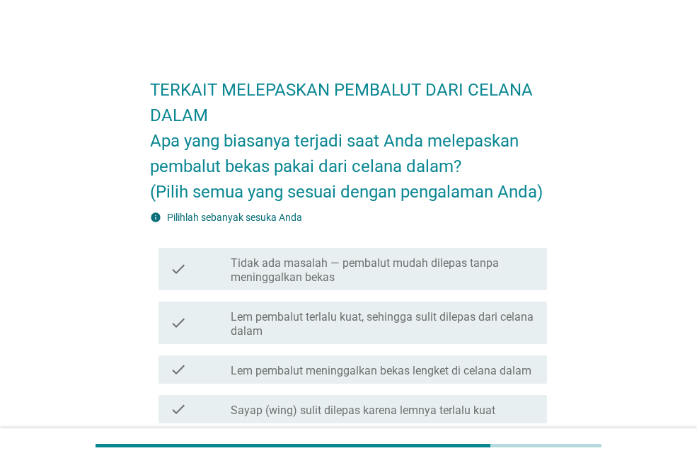
click at [275, 270] on label "Tidak ada masalah — pembalut mudah dilepas tanpa meninggalkan bekas" at bounding box center [383, 270] width 305 height 28
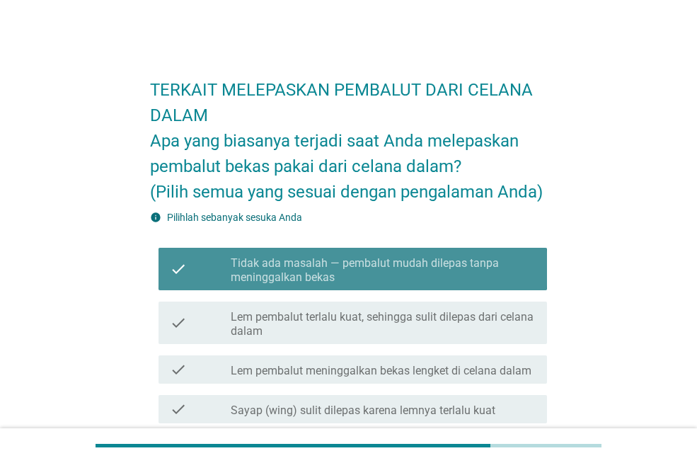
click at [275, 270] on label "Tidak ada masalah — pembalut mudah dilepas tanpa meninggalkan bekas" at bounding box center [383, 270] width 305 height 28
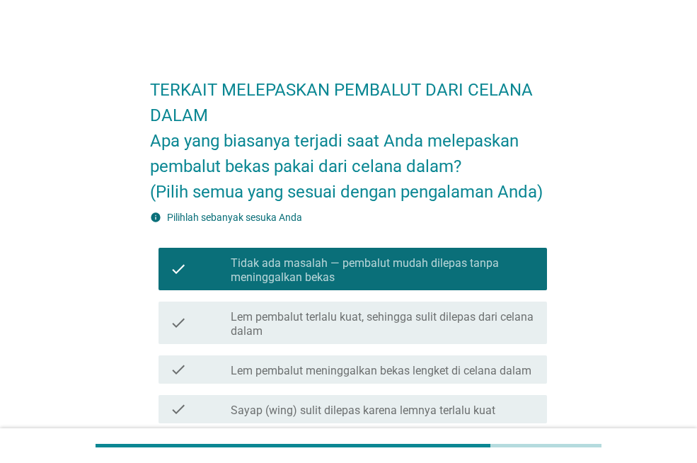
scroll to position [474, 0]
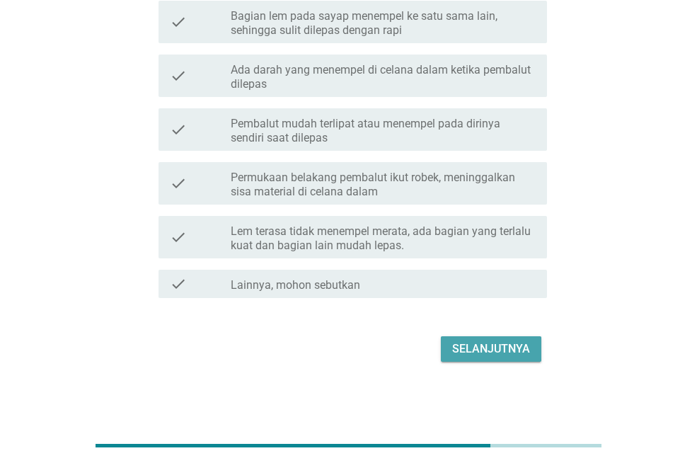
click at [477, 345] on div "Selanjutnya" at bounding box center [491, 348] width 78 height 17
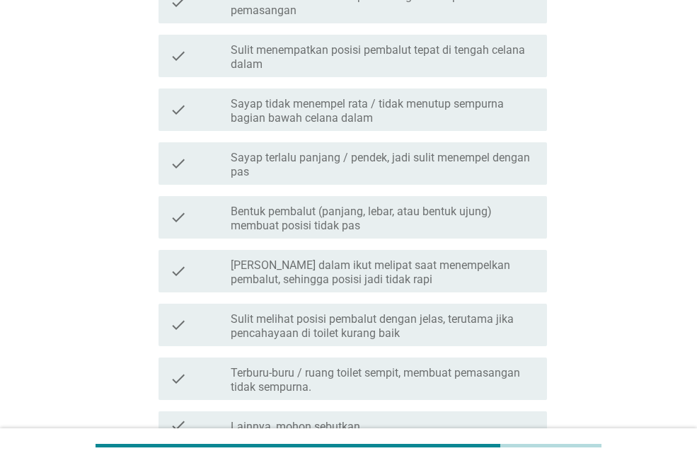
scroll to position [437, 0]
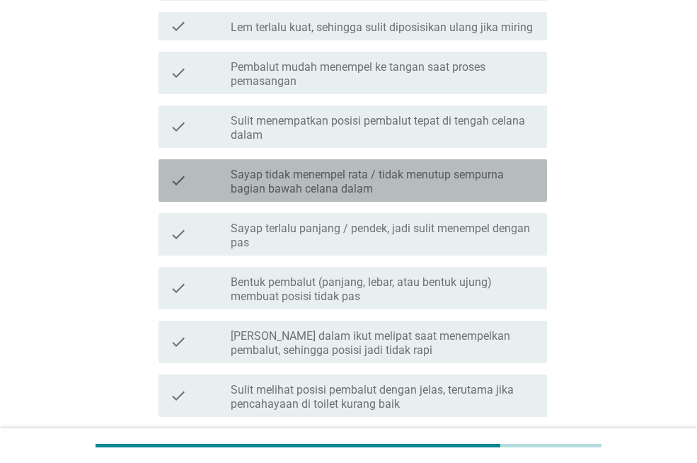
click at [270, 188] on label "Sayap tidak menempel rata / tidak menutup sempurna bagian bawah celana dalam" at bounding box center [383, 182] width 305 height 28
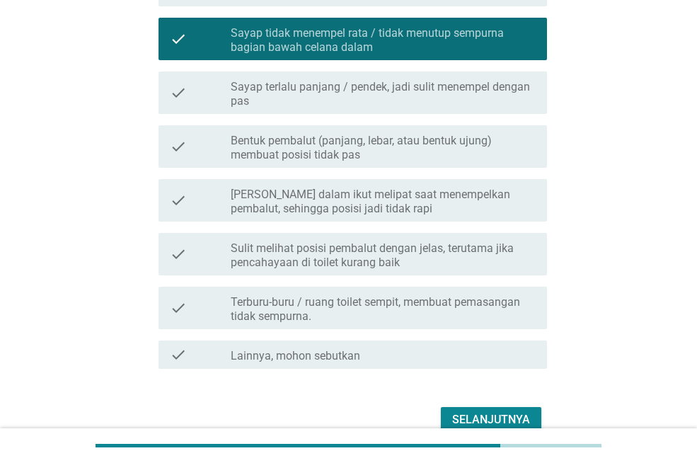
scroll to position [649, 0]
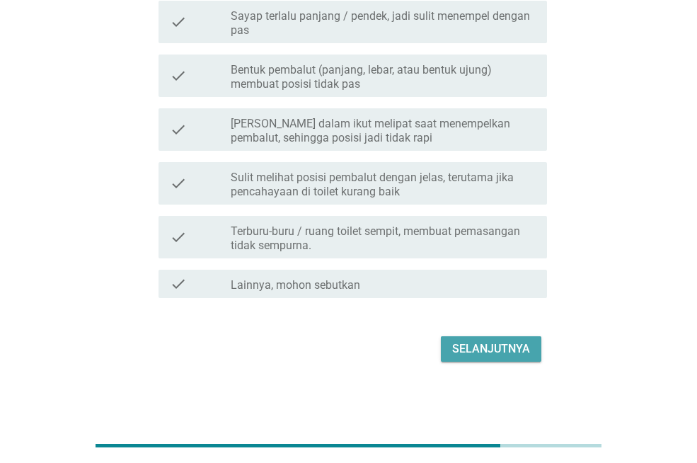
click at [520, 345] on div "Selanjutnya" at bounding box center [491, 348] width 78 height 17
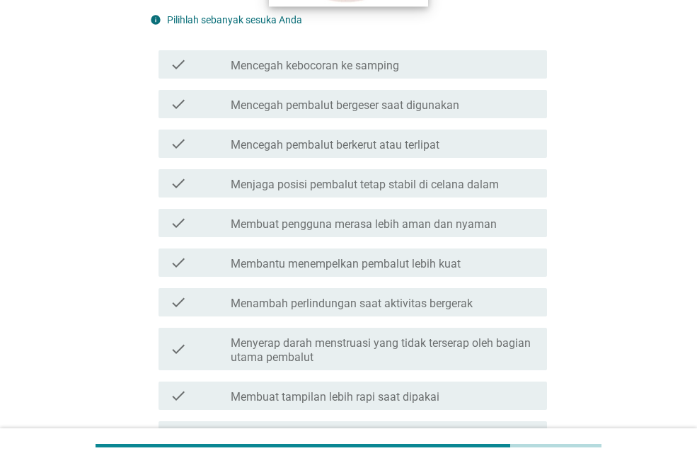
scroll to position [425, 0]
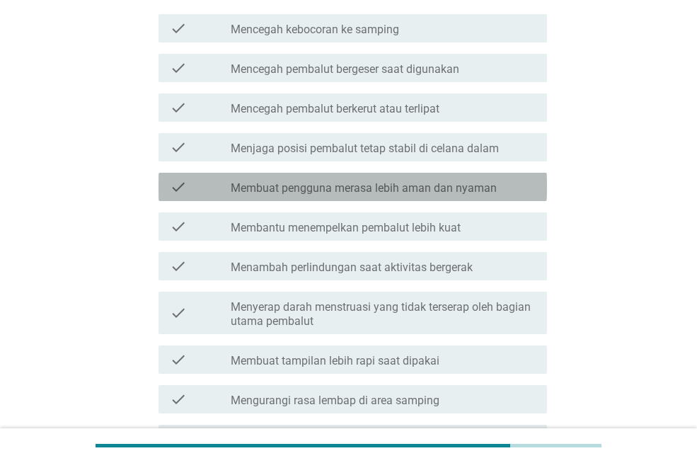
click at [300, 187] on label "Membuat pengguna merasa lebih aman dan nyaman" at bounding box center [364, 188] width 266 height 14
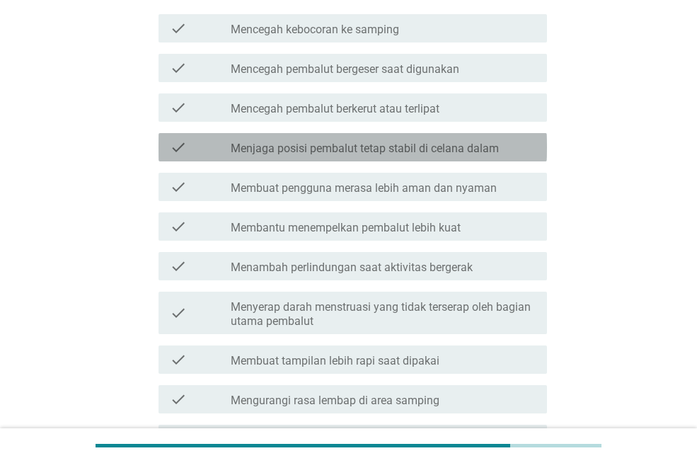
click at [291, 146] on label "Menjaga posisi pembalut tetap stabil di celana dalam" at bounding box center [365, 149] width 268 height 14
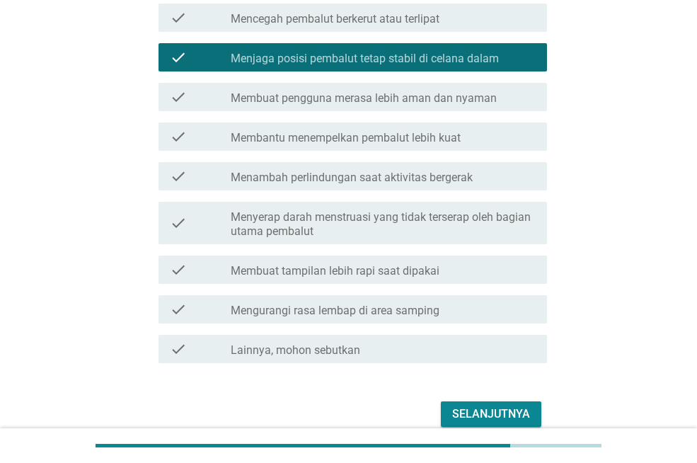
scroll to position [580, 0]
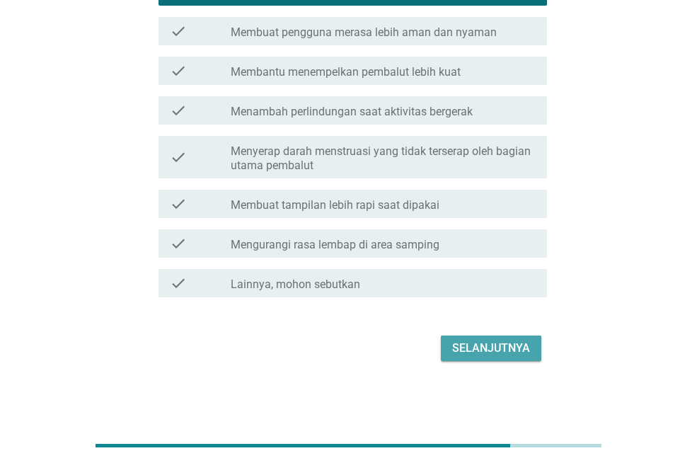
click at [462, 343] on div "Selanjutnya" at bounding box center [491, 348] width 78 height 17
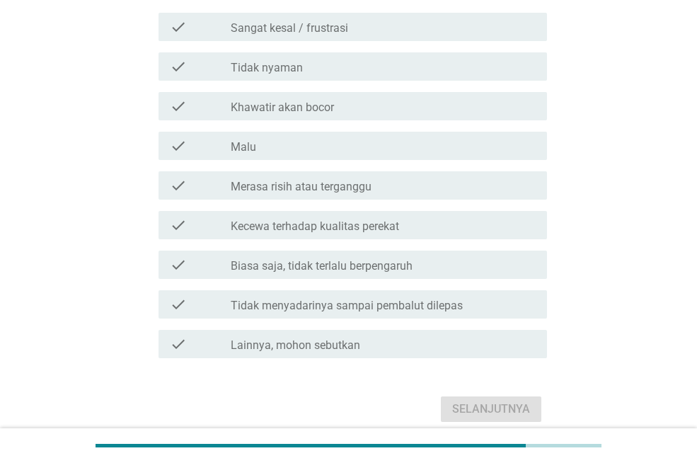
scroll to position [283, 0]
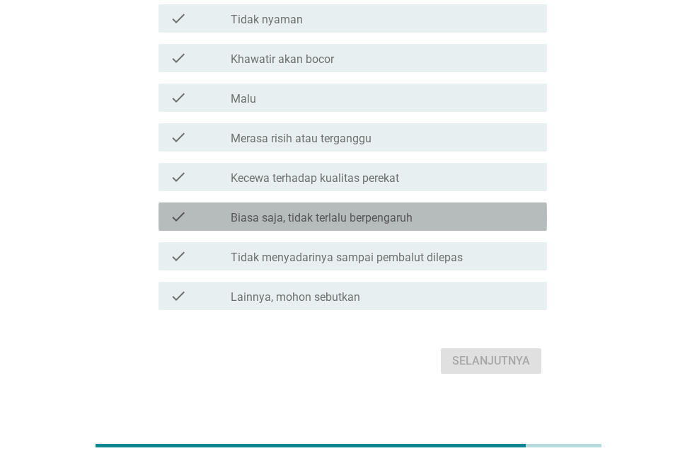
click at [260, 215] on label "Biasa saja, tidak terlalu berpengaruh" at bounding box center [322, 218] width 182 height 14
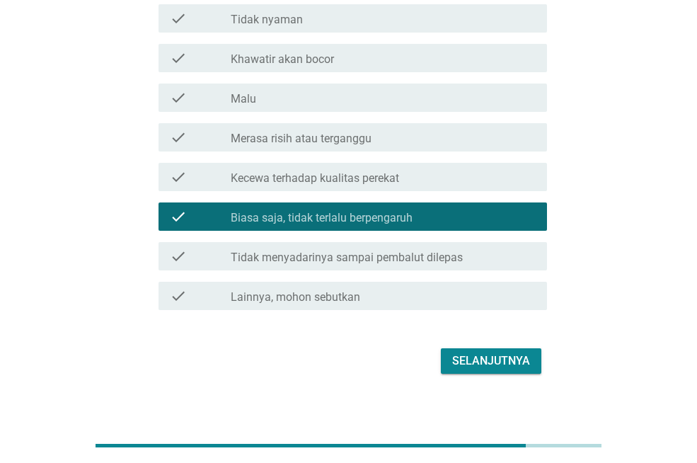
click at [490, 356] on div "Selanjutnya" at bounding box center [491, 360] width 78 height 17
click at [490, 356] on div "Selanjutnya" at bounding box center [348, 361] width 397 height 34
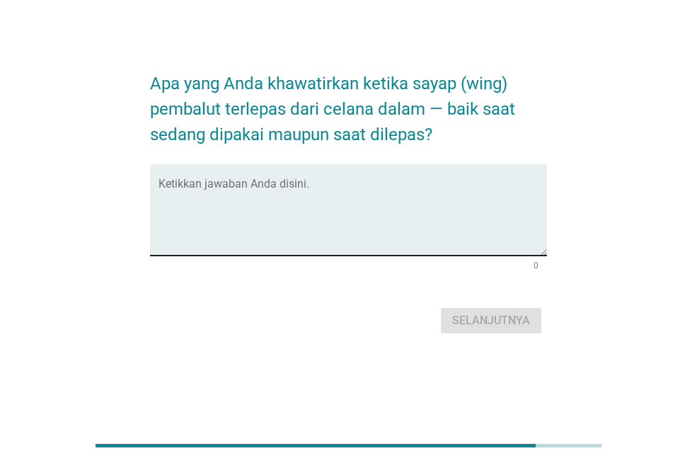
scroll to position [0, 0]
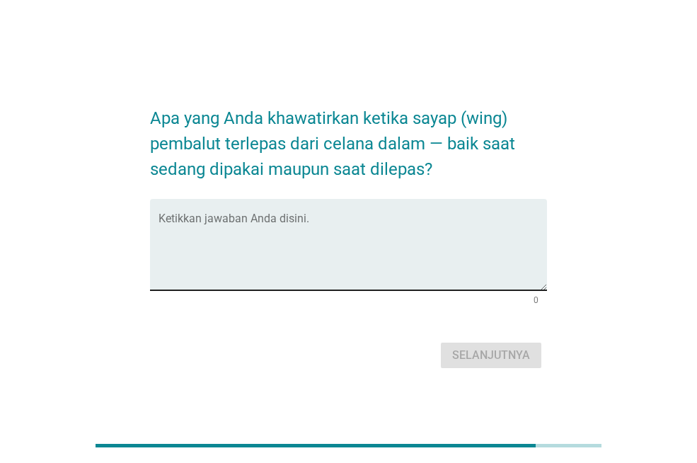
click at [253, 223] on textarea "Ketikkan jawaban Anda disini." at bounding box center [353, 253] width 389 height 74
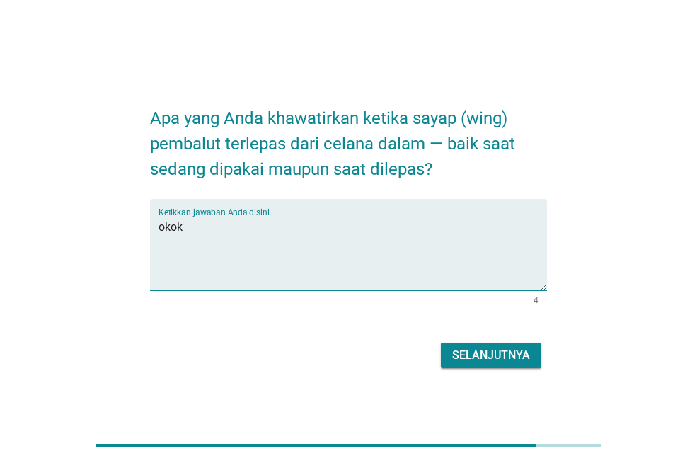
type textarea "okok"
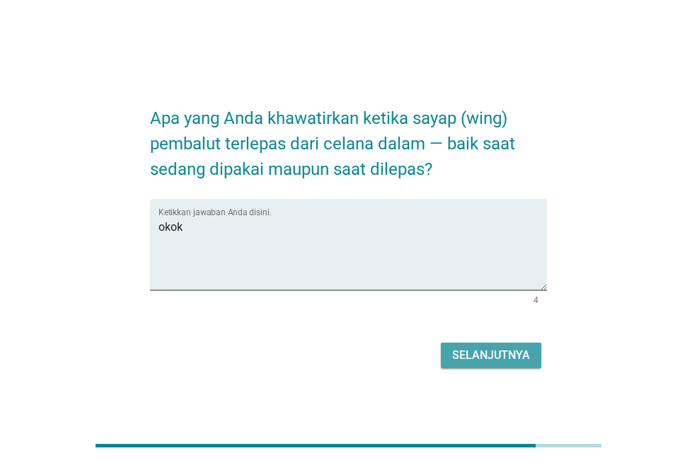
click at [444, 357] on button "Selanjutnya" at bounding box center [491, 355] width 101 height 25
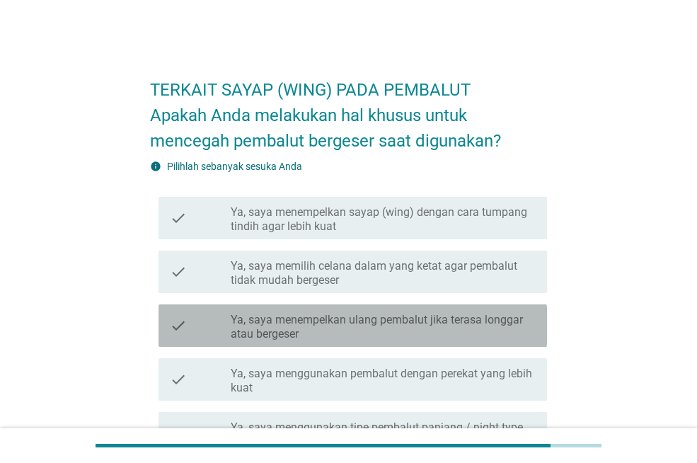
click at [270, 326] on label "Ya, saya menempelkan ulang pembalut jika terasa longgar atau bergeser" at bounding box center [383, 327] width 305 height 28
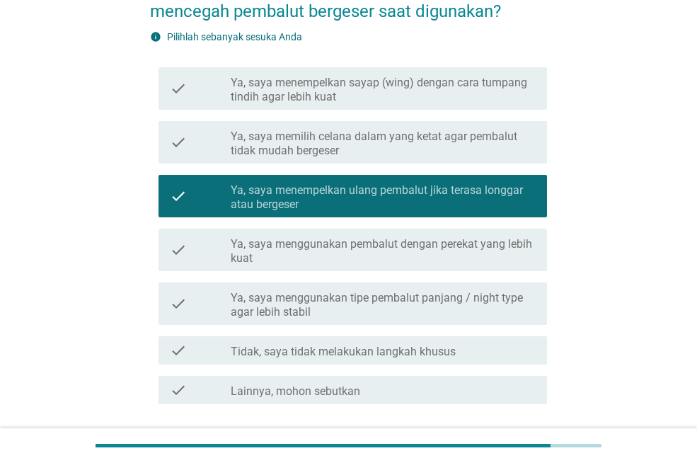
scroll to position [236, 0]
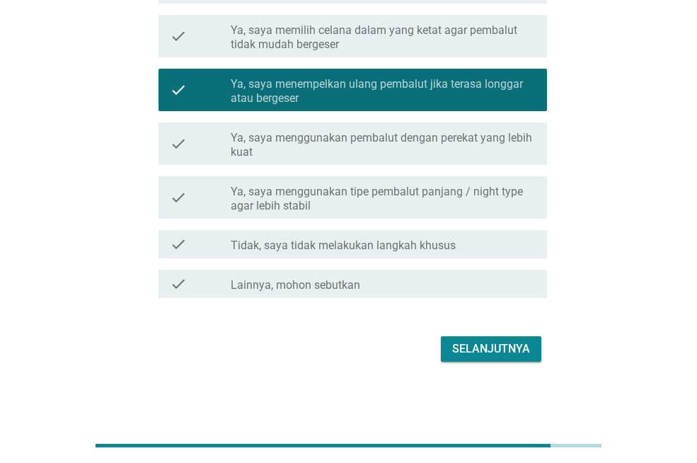
click at [500, 354] on div "Selanjutnya" at bounding box center [491, 348] width 78 height 17
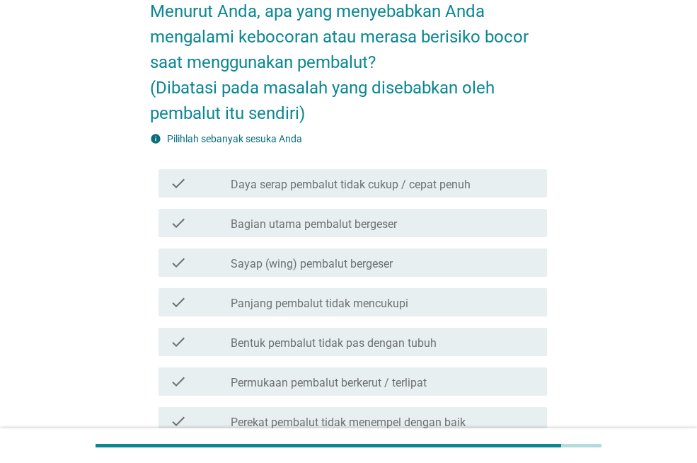
scroll to position [142, 0]
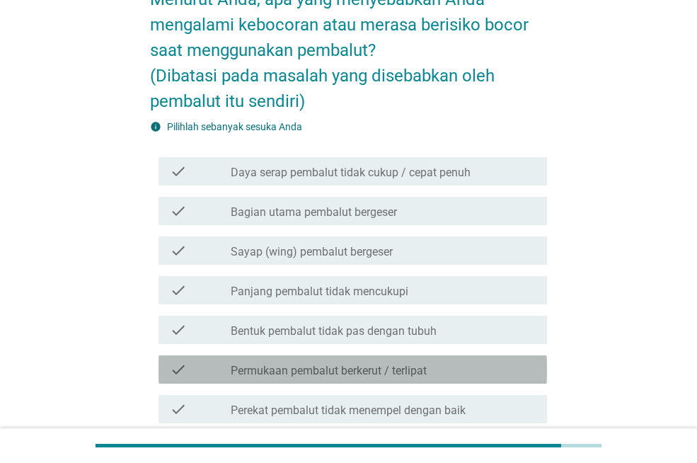
click at [275, 365] on label "Permukaan pembalut berkerut / terlipat" at bounding box center [329, 371] width 196 height 14
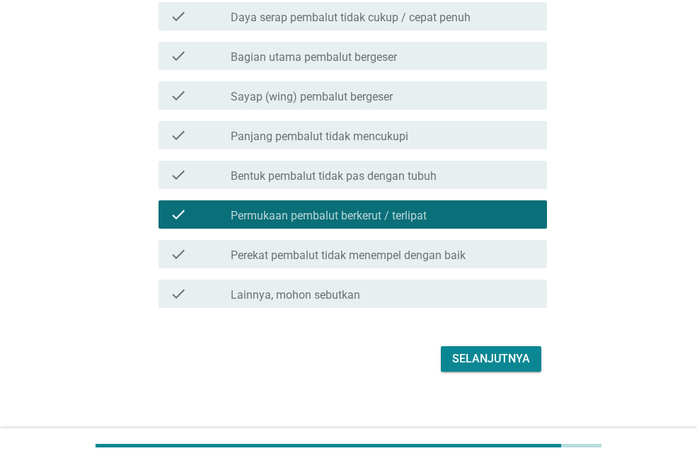
scroll to position [306, 0]
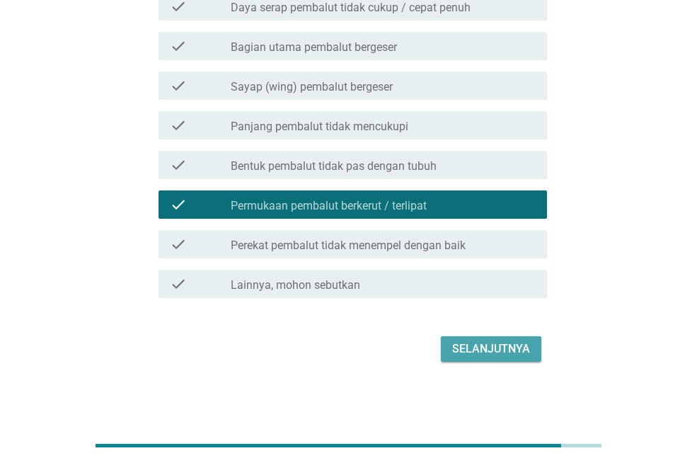
click at [491, 351] on div "Selanjutnya" at bounding box center [491, 348] width 78 height 17
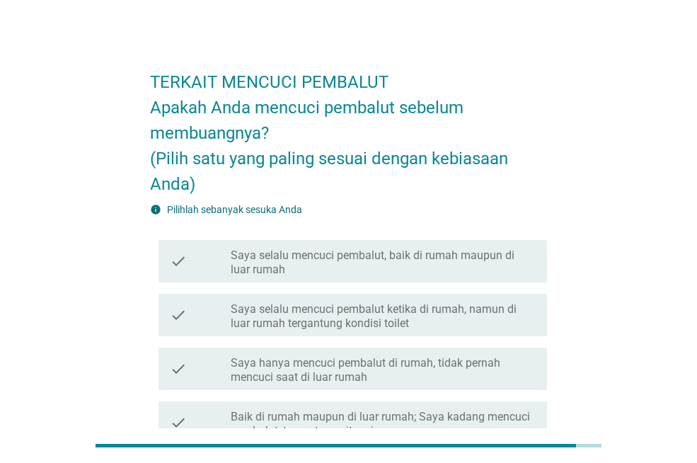
scroll to position [0, 0]
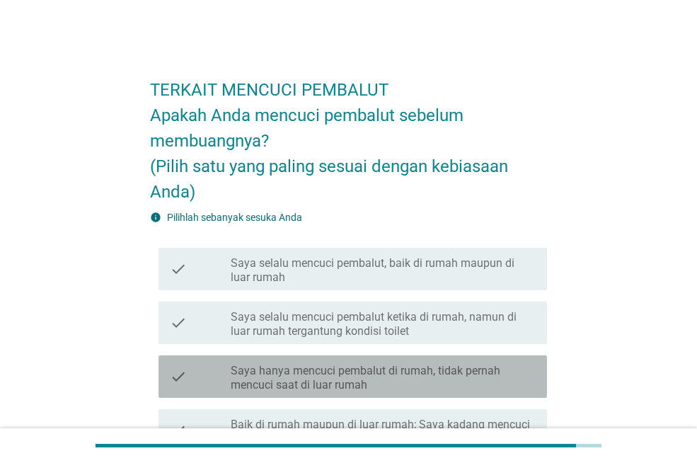
click at [361, 375] on label "Saya hanya mencuci pembalut di rumah, tidak pernah mencuci saat di luar rumah" at bounding box center [383, 378] width 305 height 28
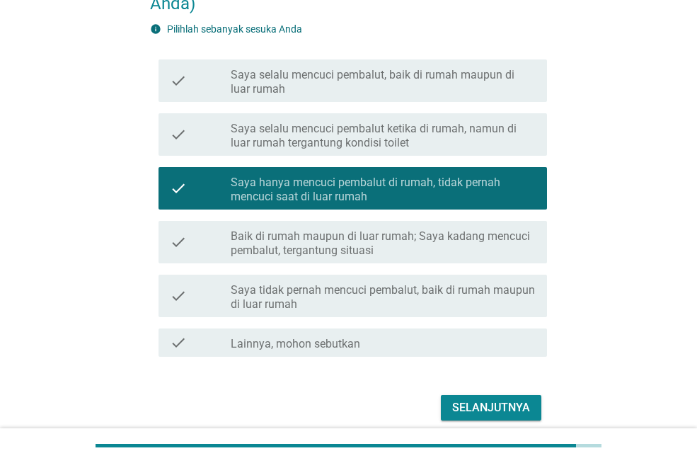
scroll to position [247, 0]
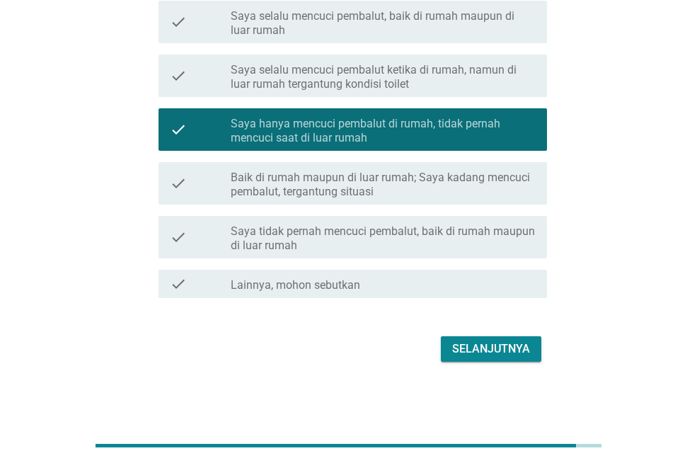
click at [489, 349] on div "Selanjutnya" at bounding box center [491, 348] width 78 height 17
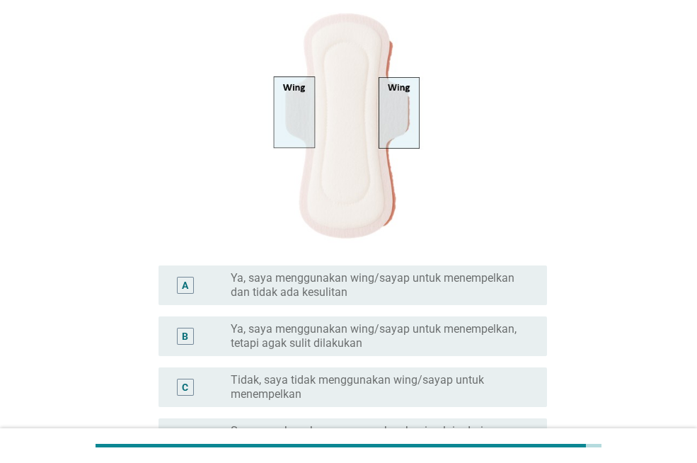
scroll to position [486, 0]
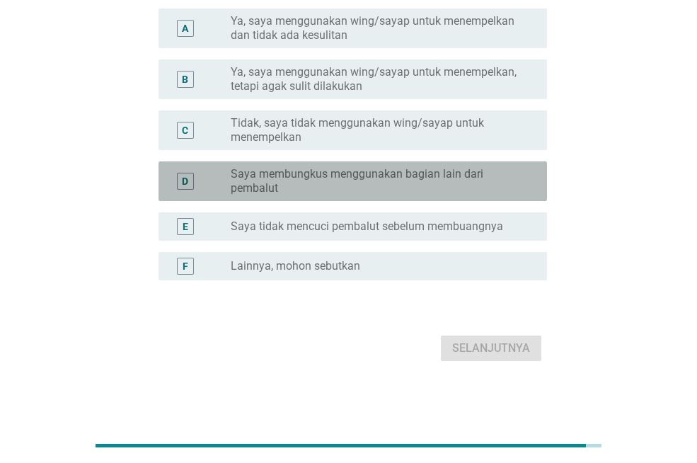
click at [324, 183] on label "Saya membungkus menggunakan bagian lain dari pembalut" at bounding box center [378, 181] width 294 height 28
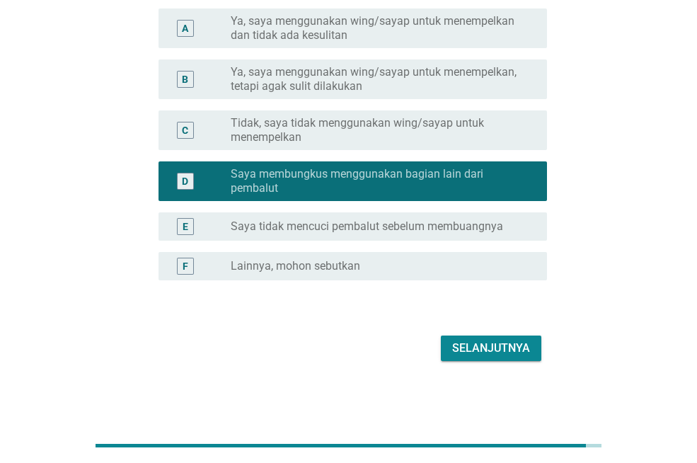
click at [491, 350] on div "Selanjutnya" at bounding box center [491, 348] width 78 height 17
click at [491, 350] on div "Selanjutnya" at bounding box center [348, 348] width 397 height 34
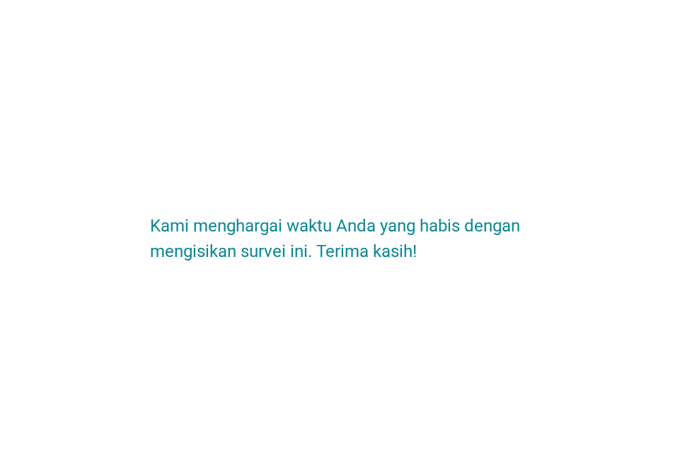
scroll to position [0, 0]
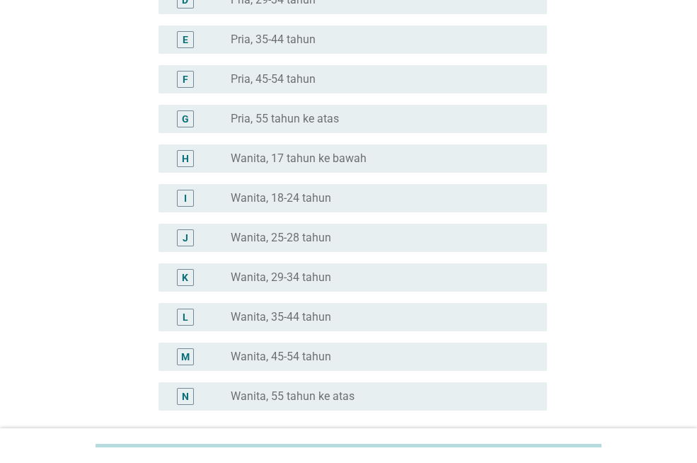
scroll to position [283, 0]
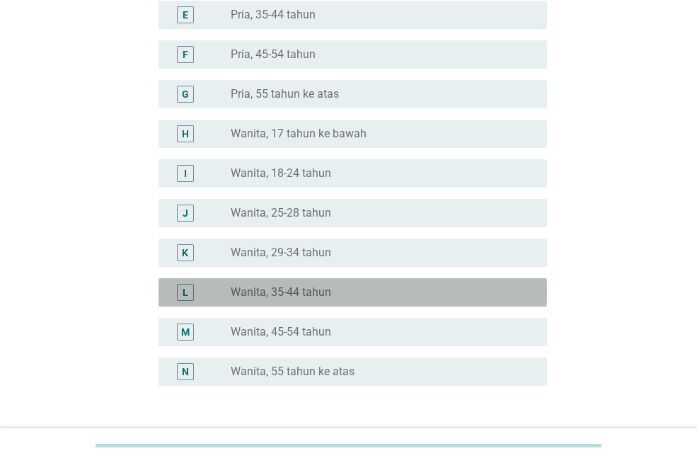
click at [183, 294] on div "L" at bounding box center [186, 292] width 6 height 15
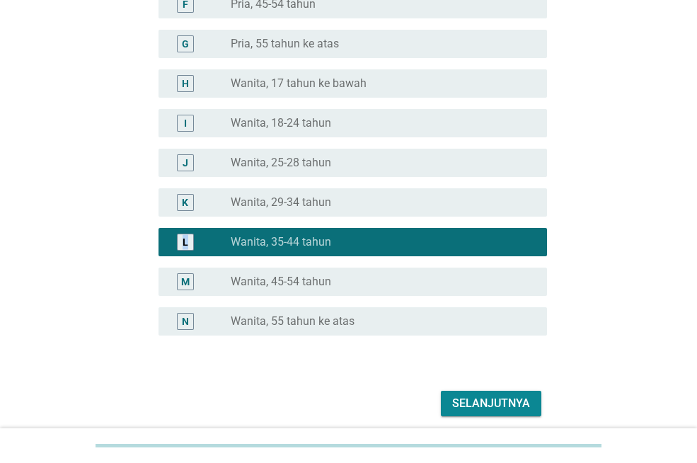
scroll to position [388, 0]
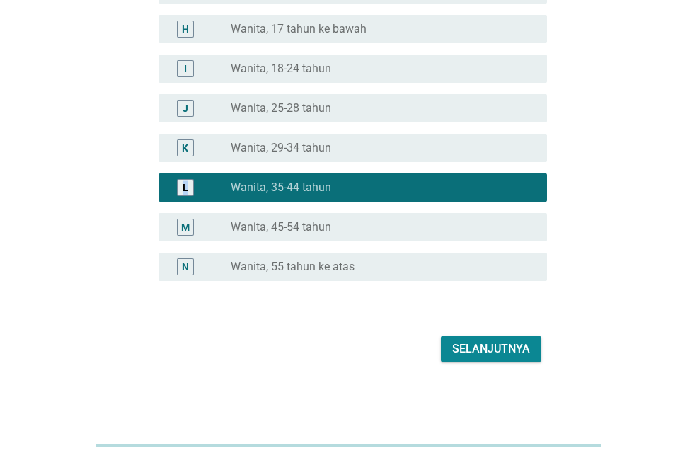
click at [487, 345] on div "Selanjutnya" at bounding box center [491, 348] width 78 height 17
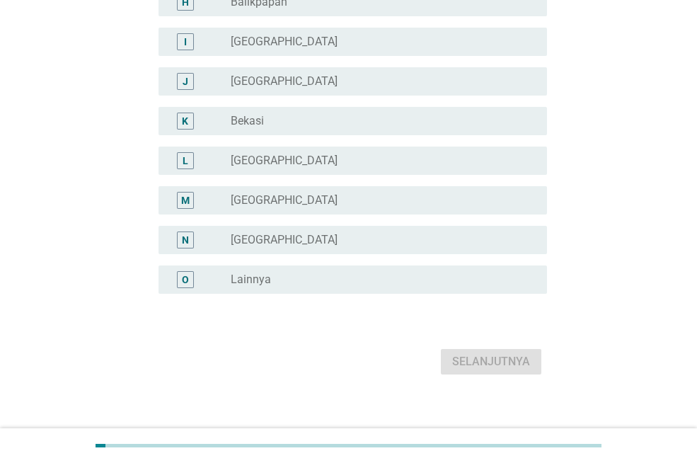
scroll to position [428, 0]
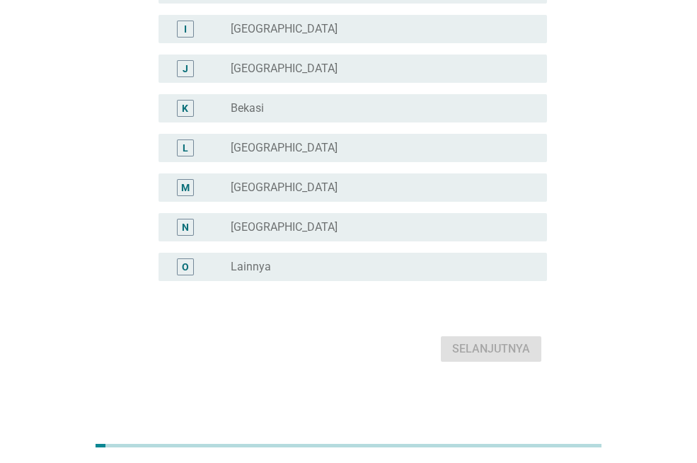
click at [212, 265] on div "O" at bounding box center [200, 266] width 61 height 17
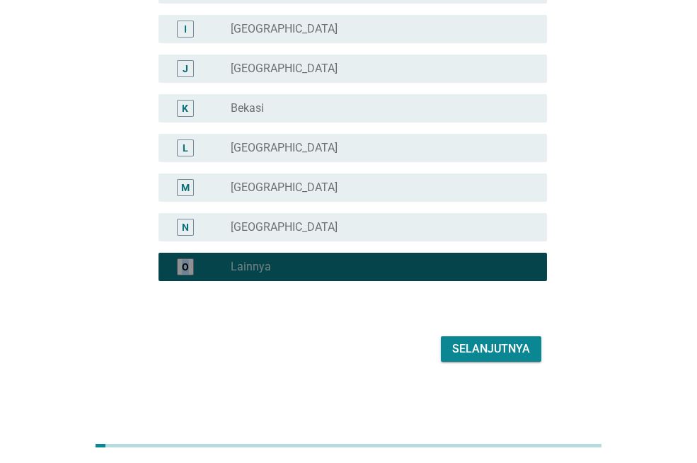
click at [212, 265] on div "O" at bounding box center [200, 266] width 61 height 17
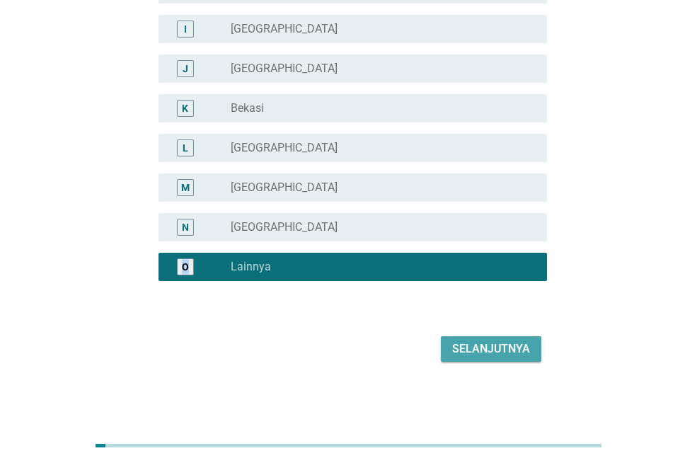
click at [481, 346] on div "Selanjutnya" at bounding box center [491, 348] width 78 height 17
